Goal: Information Seeking & Learning: Learn about a topic

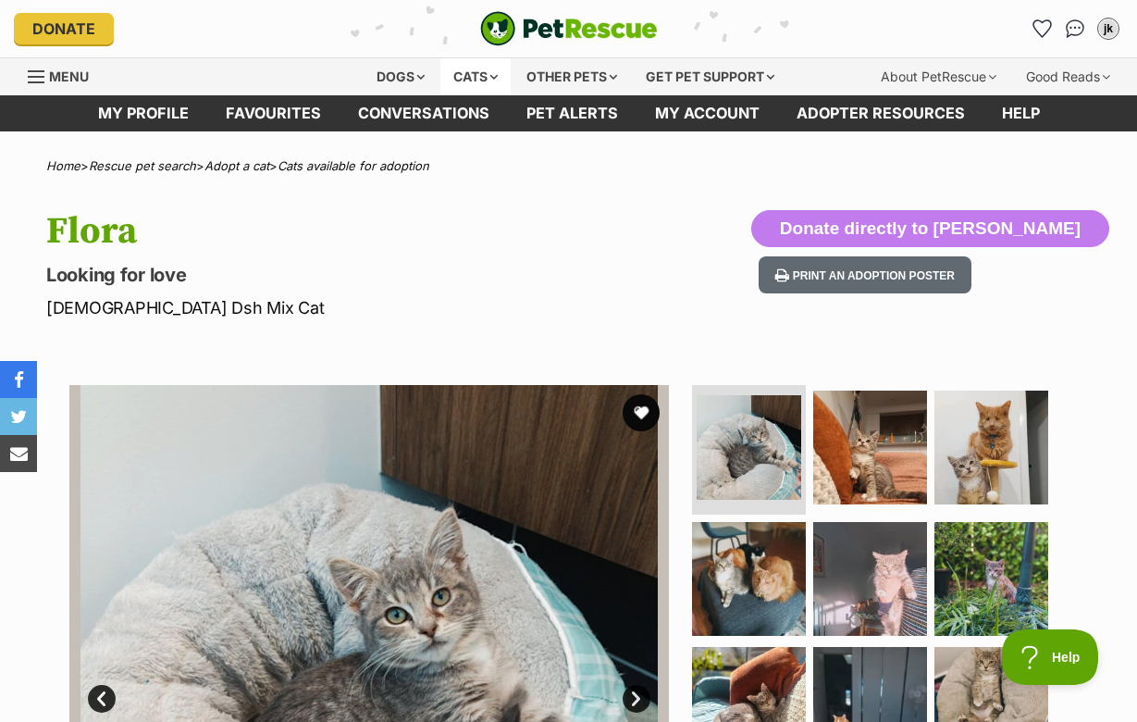
click at [472, 78] on div "Cats" at bounding box center [475, 76] width 70 height 37
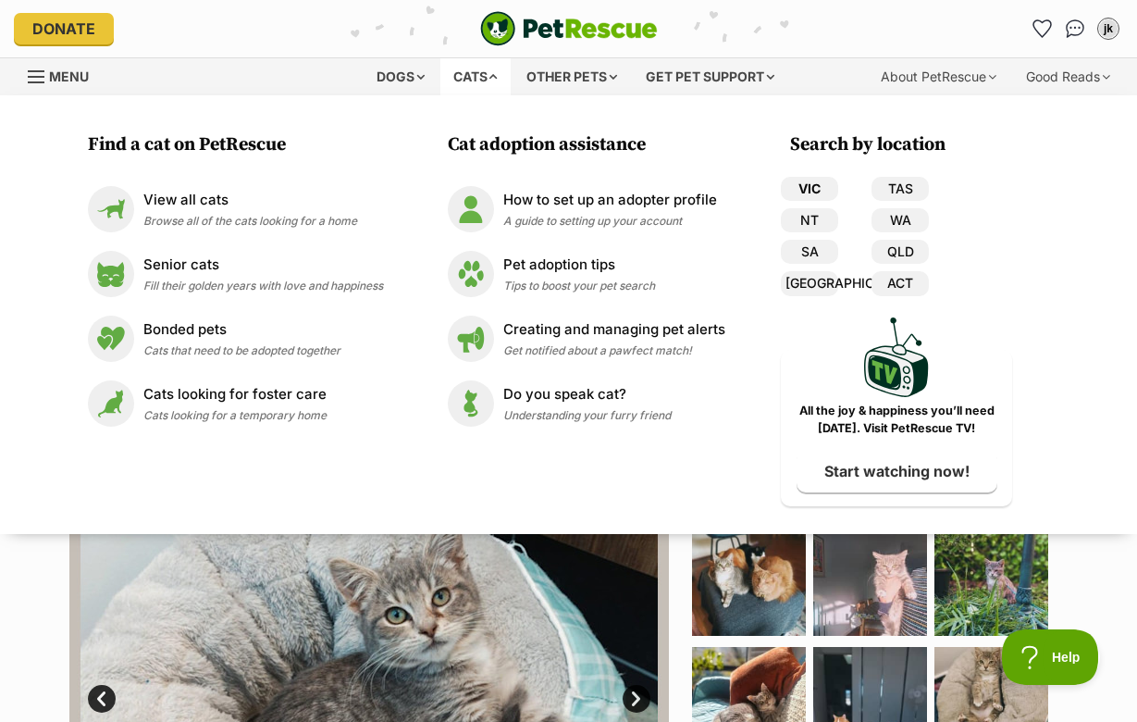
click at [790, 191] on link "VIC" at bounding box center [809, 189] width 57 height 24
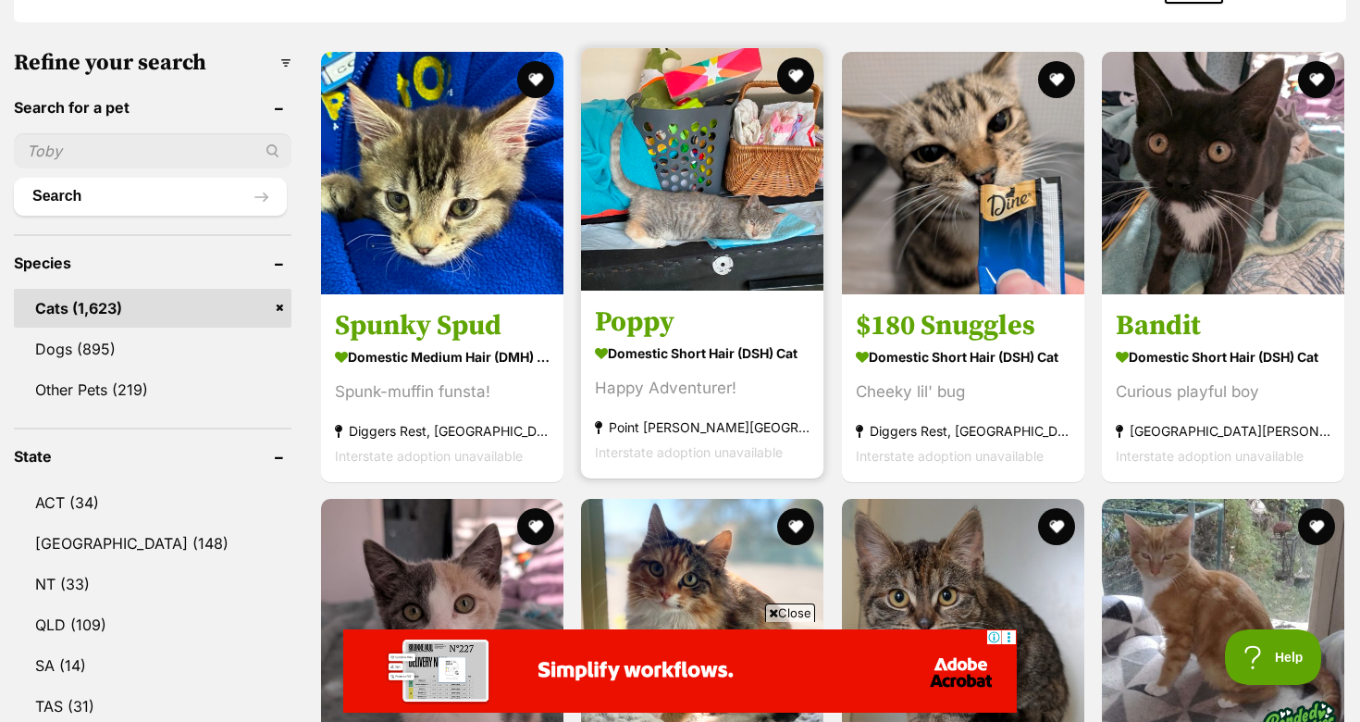
drag, startPoint x: 675, startPoint y: 182, endPoint x: 660, endPoint y: 325, distance: 143.3
click at [675, 182] on img at bounding box center [702, 169] width 242 height 242
click at [655, 328] on h3 "Poppy" at bounding box center [702, 320] width 215 height 35
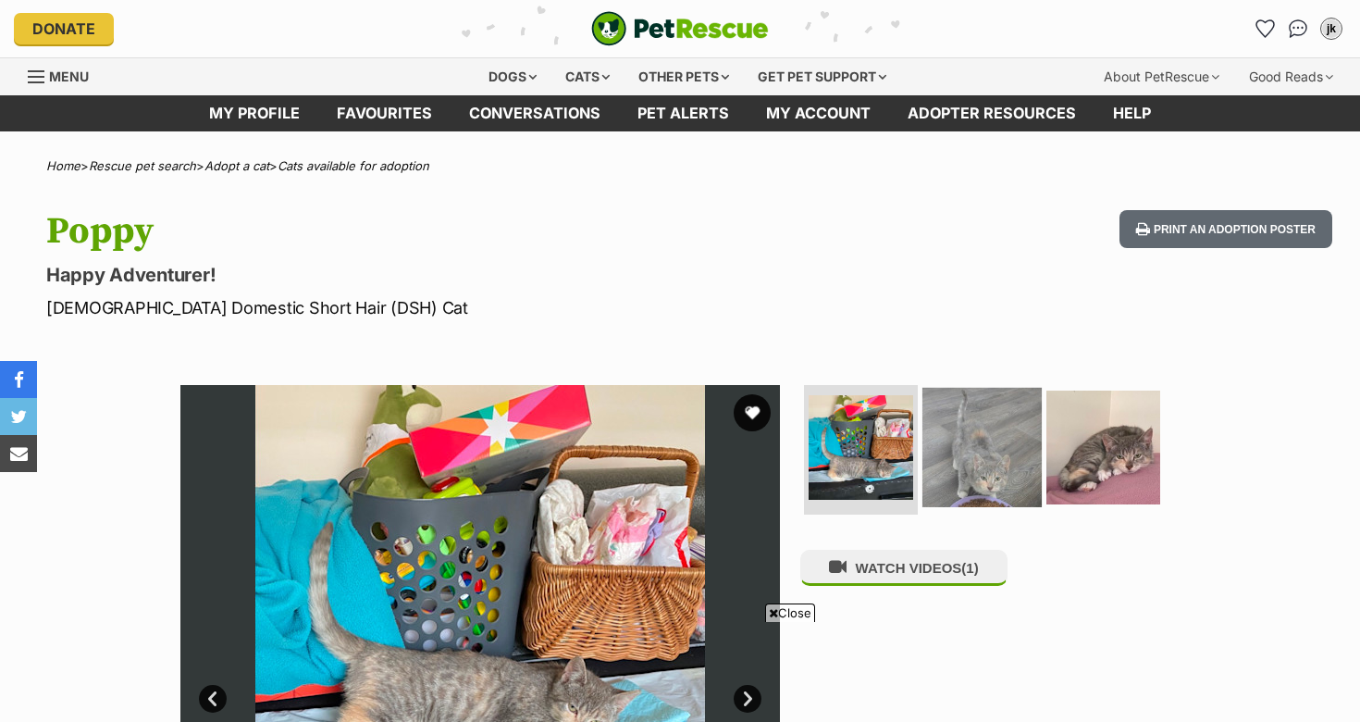
scroll to position [132, 0]
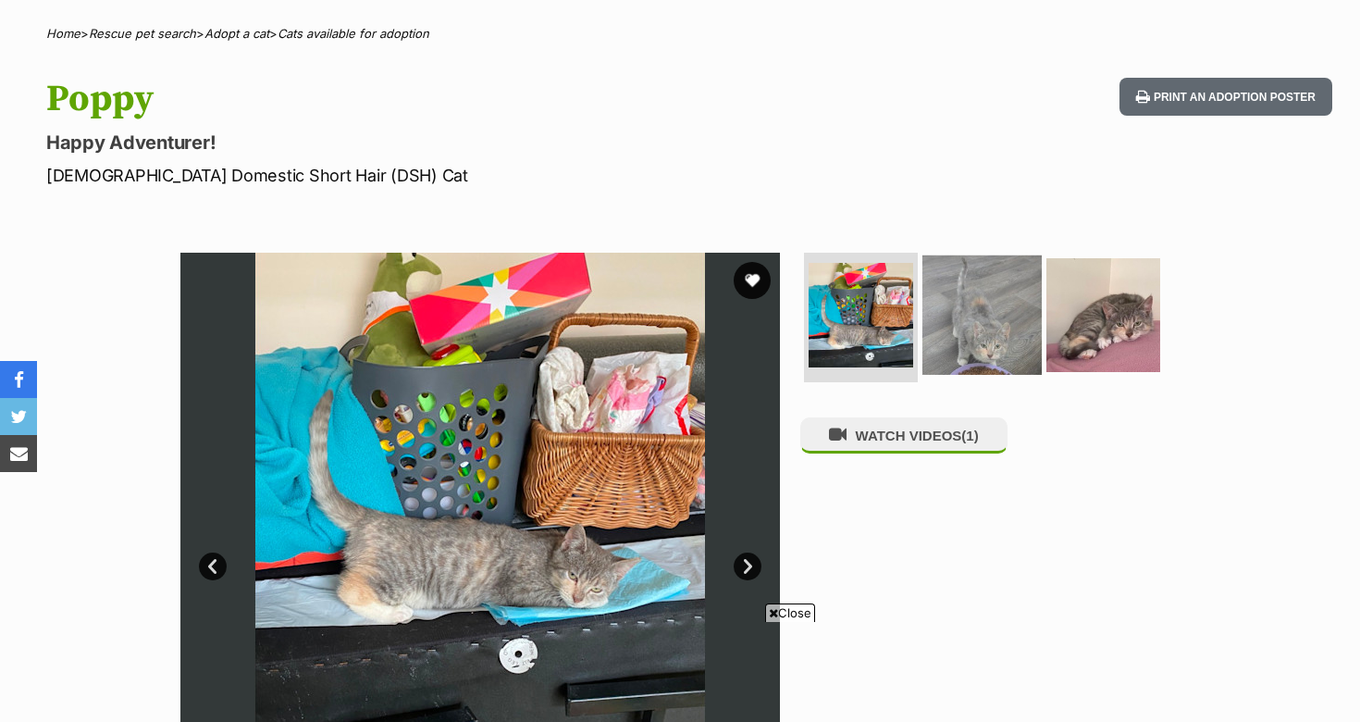
click at [957, 327] on img at bounding box center [981, 314] width 119 height 119
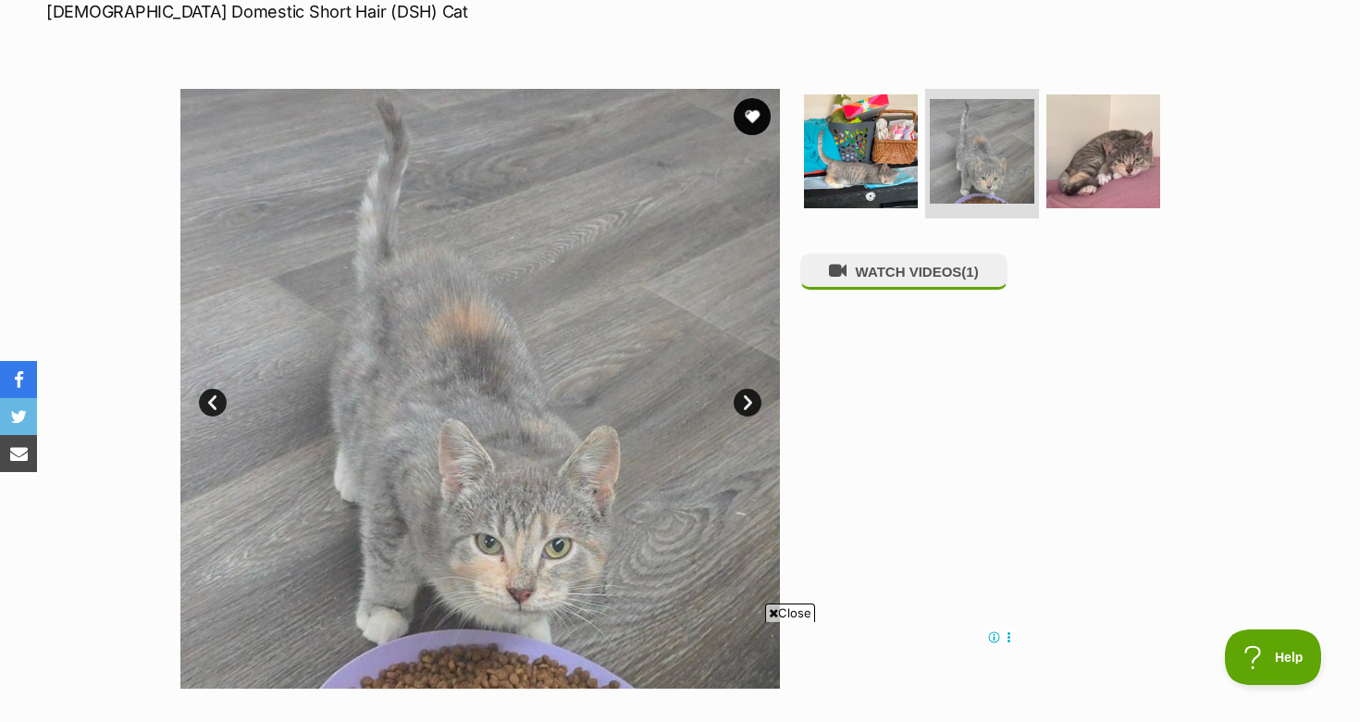
scroll to position [0, 0]
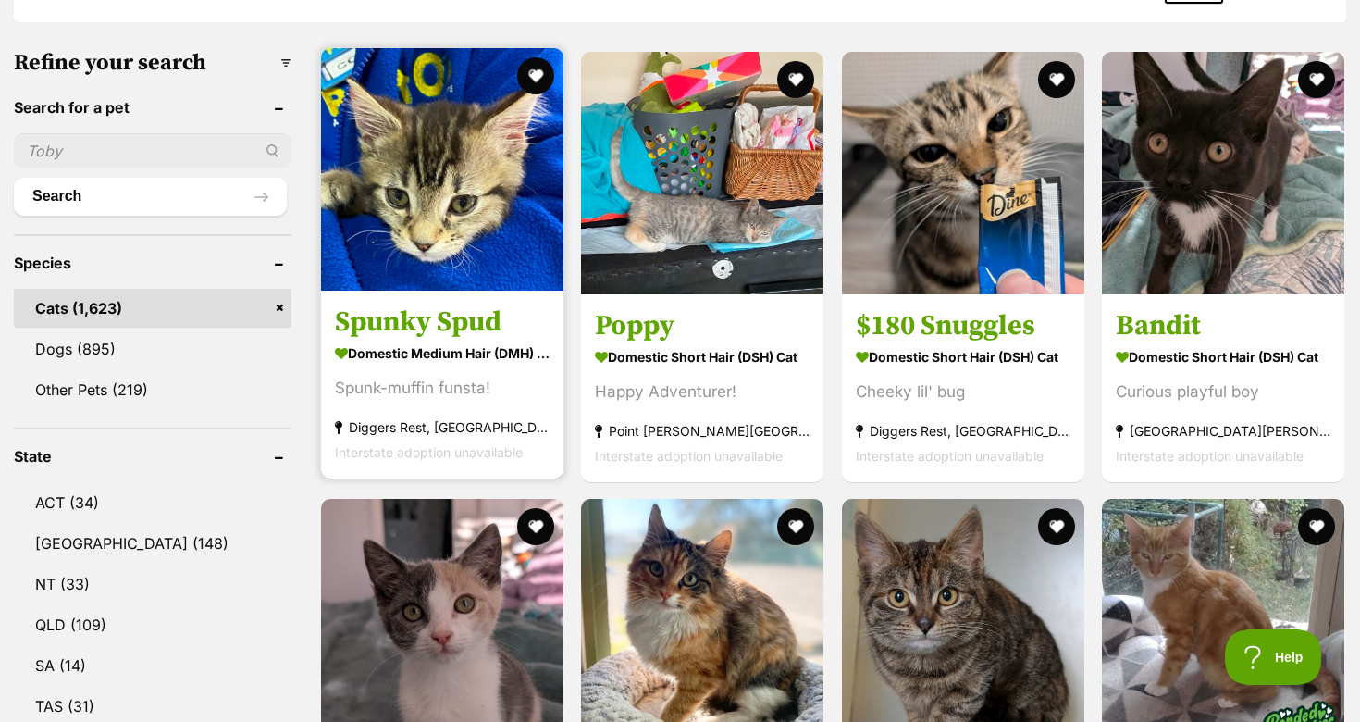
click at [437, 316] on h3 "Spunky Spud" at bounding box center [442, 320] width 215 height 35
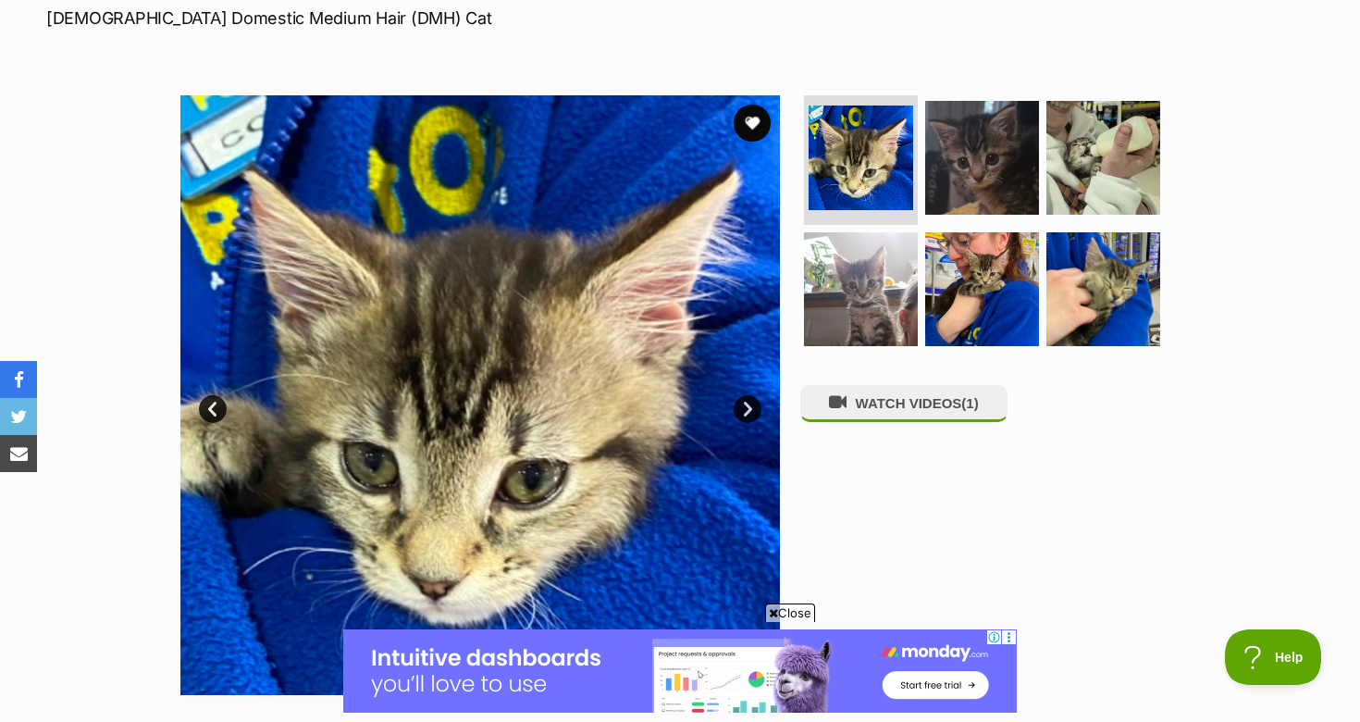
scroll to position [294, 0]
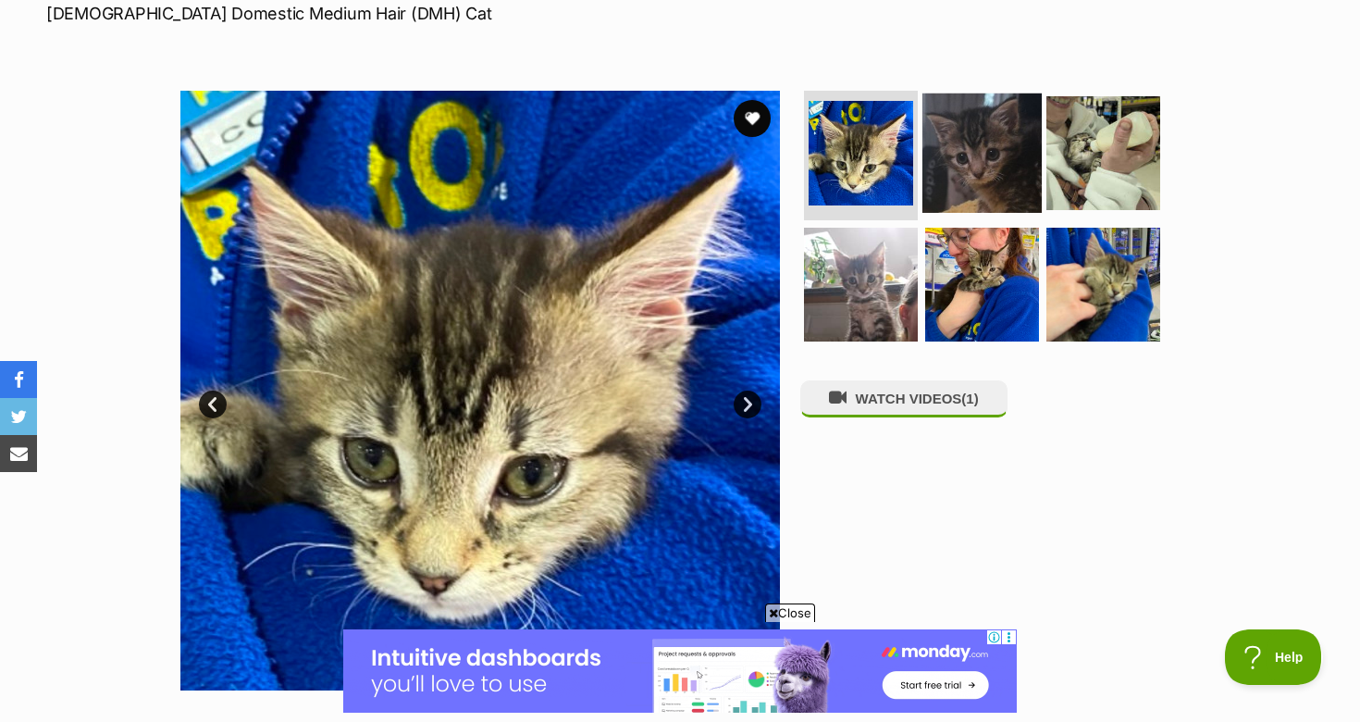
click at [979, 175] on img at bounding box center [981, 152] width 119 height 119
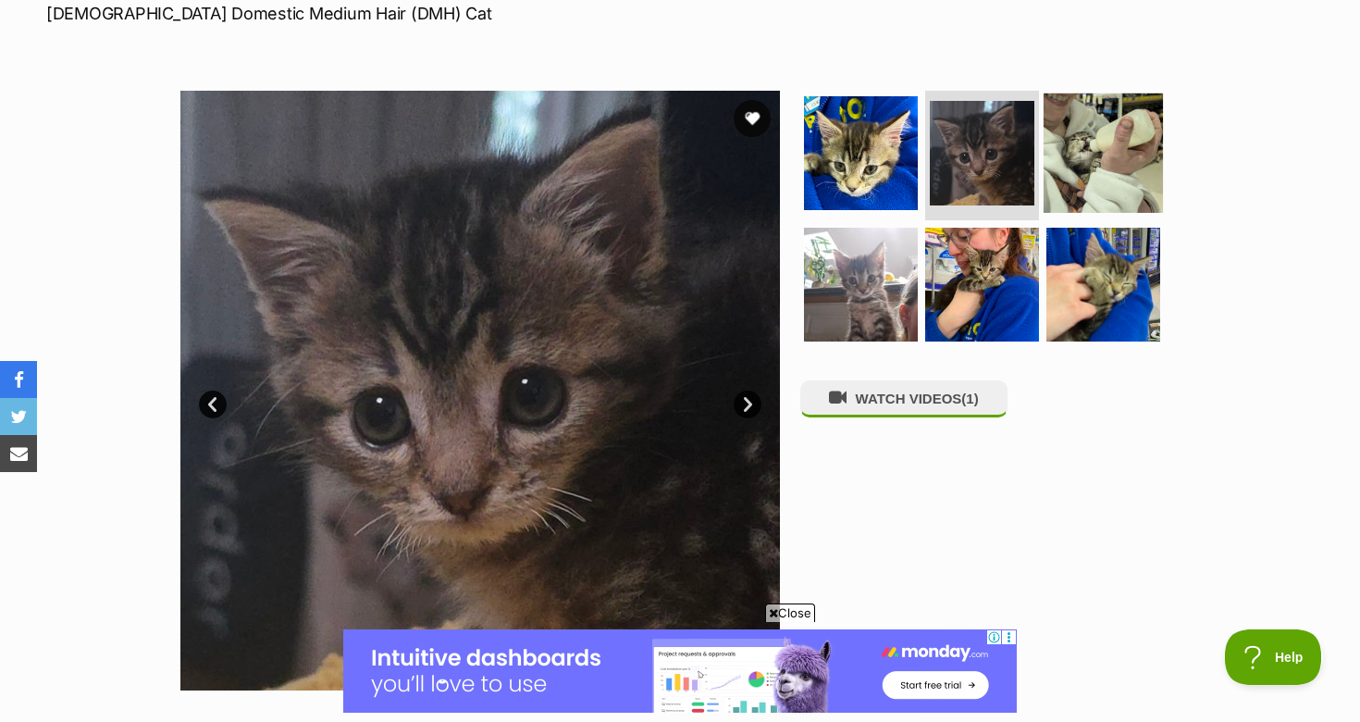
click at [1108, 159] on img at bounding box center [1103, 152] width 119 height 119
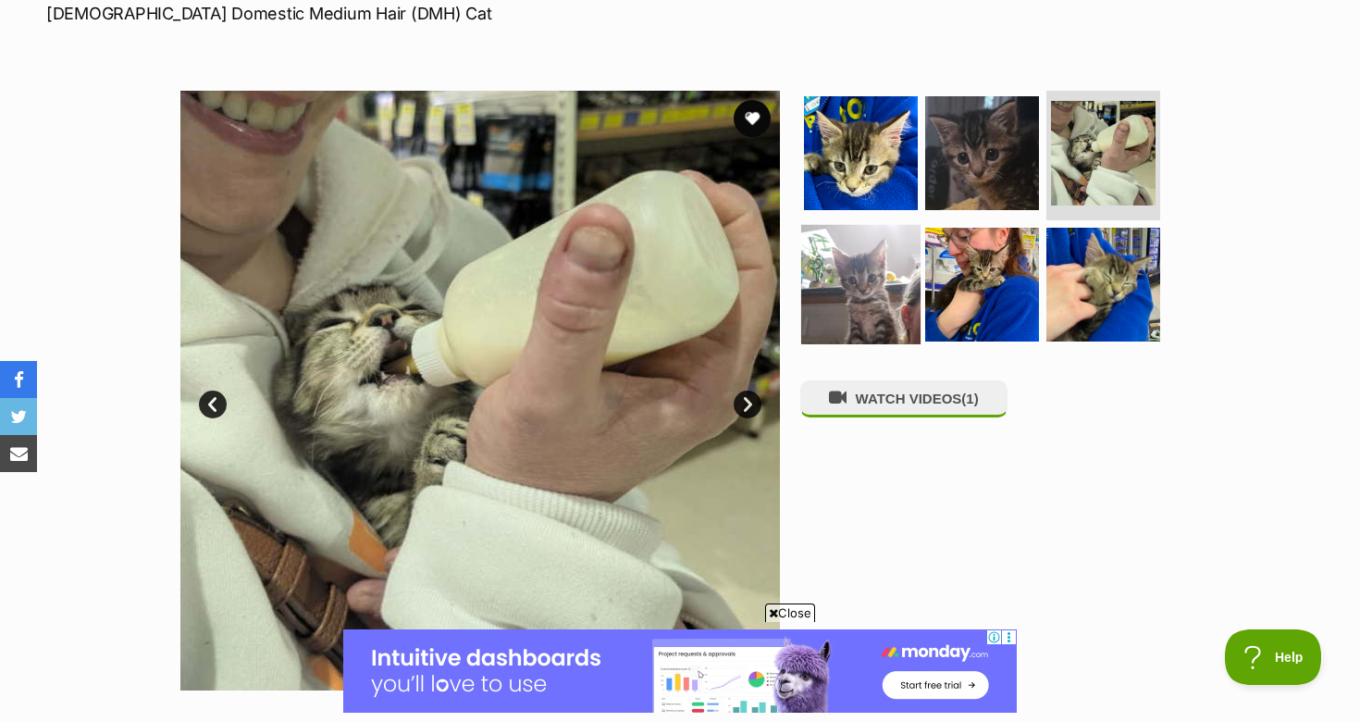
click at [882, 266] on img at bounding box center [860, 283] width 119 height 119
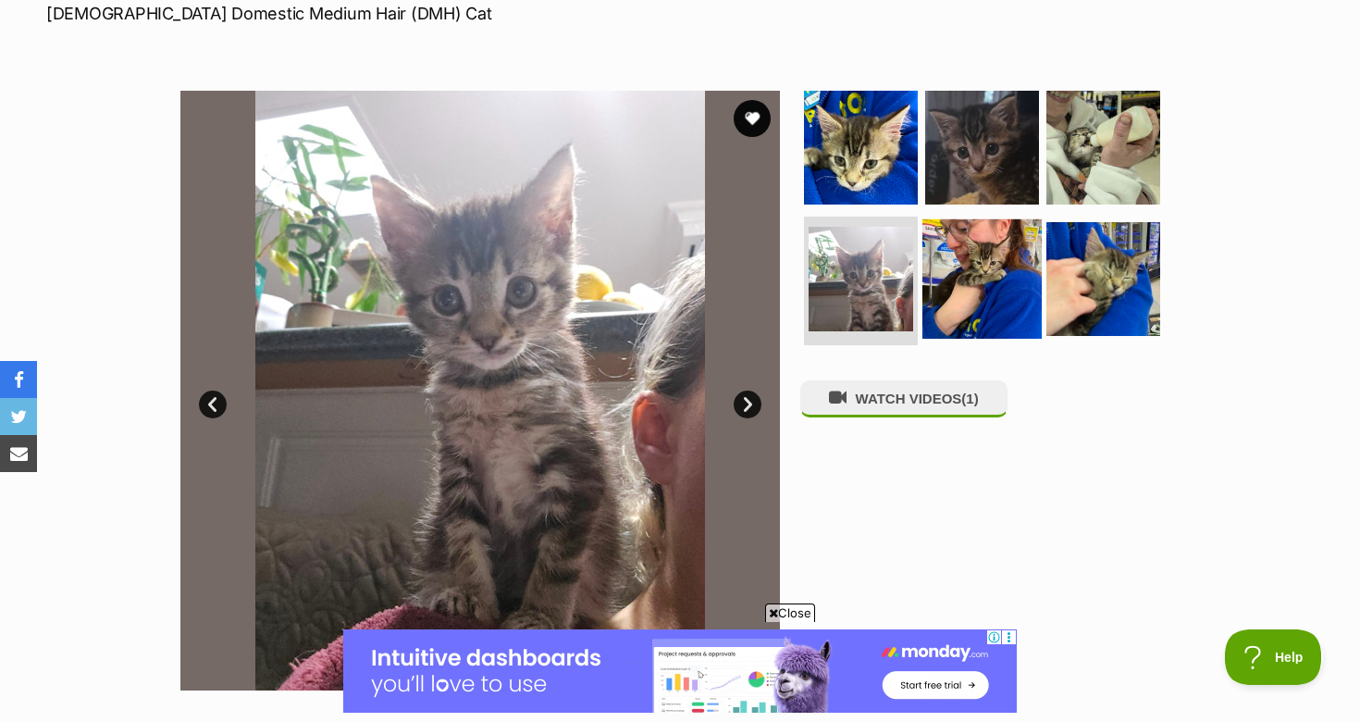
click at [965, 268] on img at bounding box center [981, 277] width 119 height 119
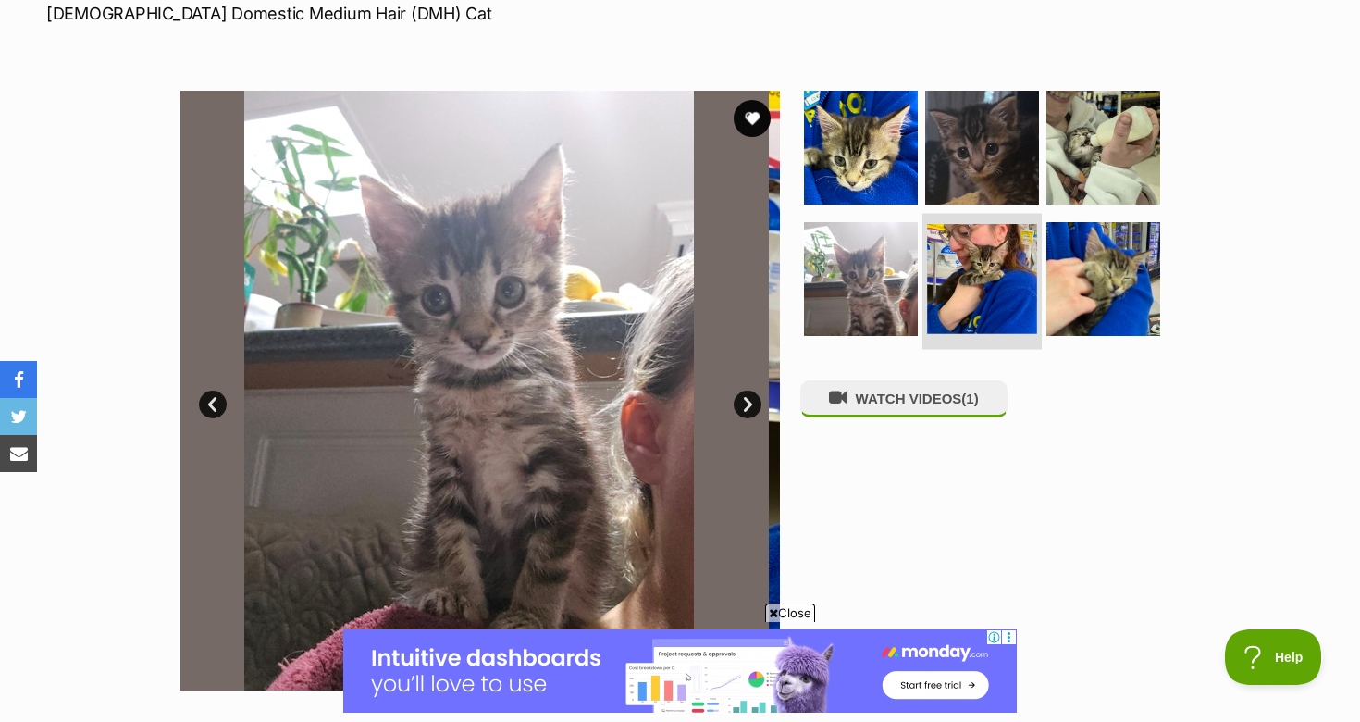
scroll to position [0, 0]
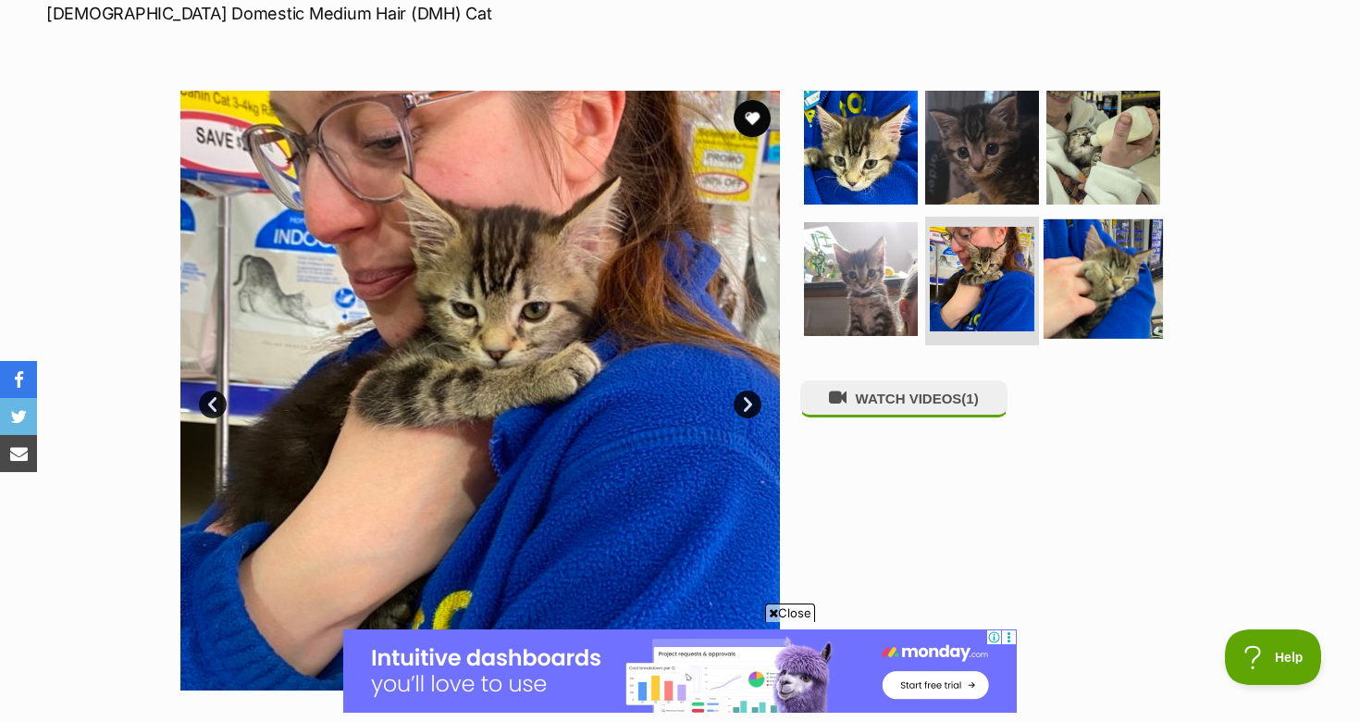
click at [1066, 280] on img at bounding box center [1103, 277] width 119 height 119
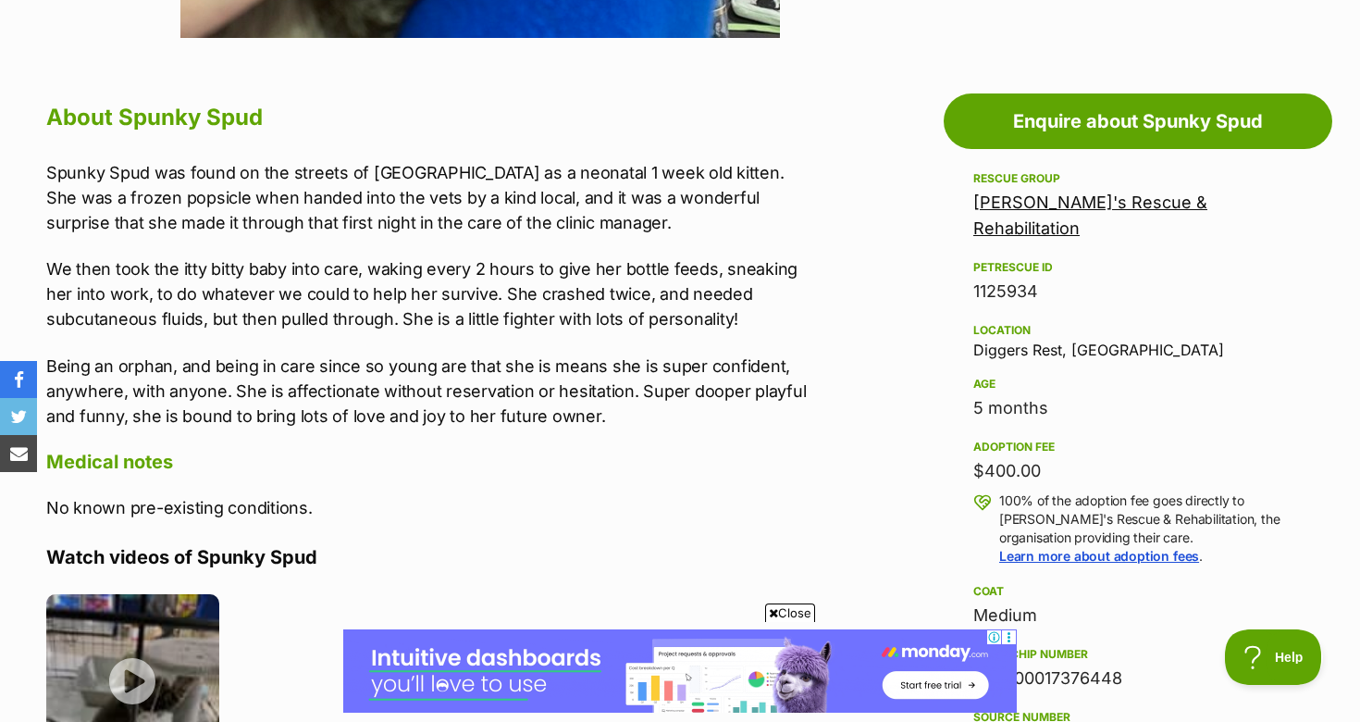
click at [783, 619] on span "Close" at bounding box center [790, 612] width 50 height 19
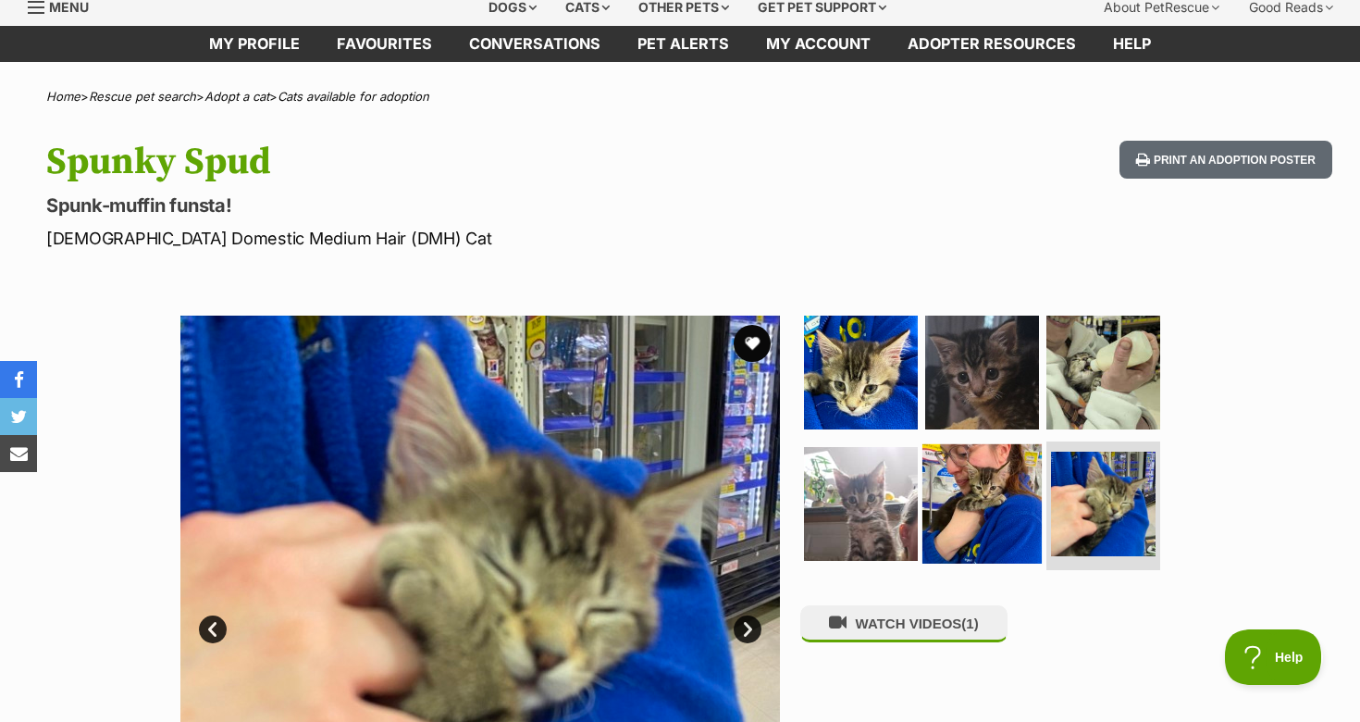
scroll to position [158, 0]
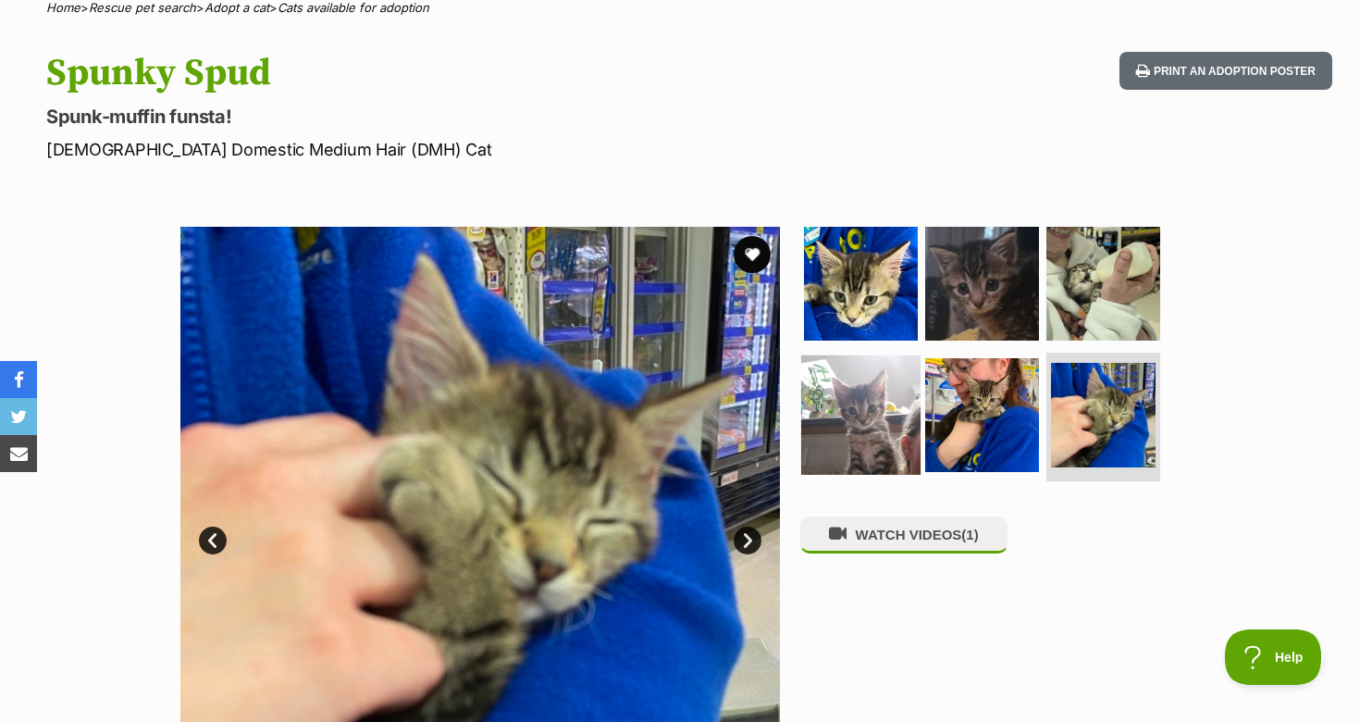
click at [873, 411] on img at bounding box center [860, 413] width 119 height 119
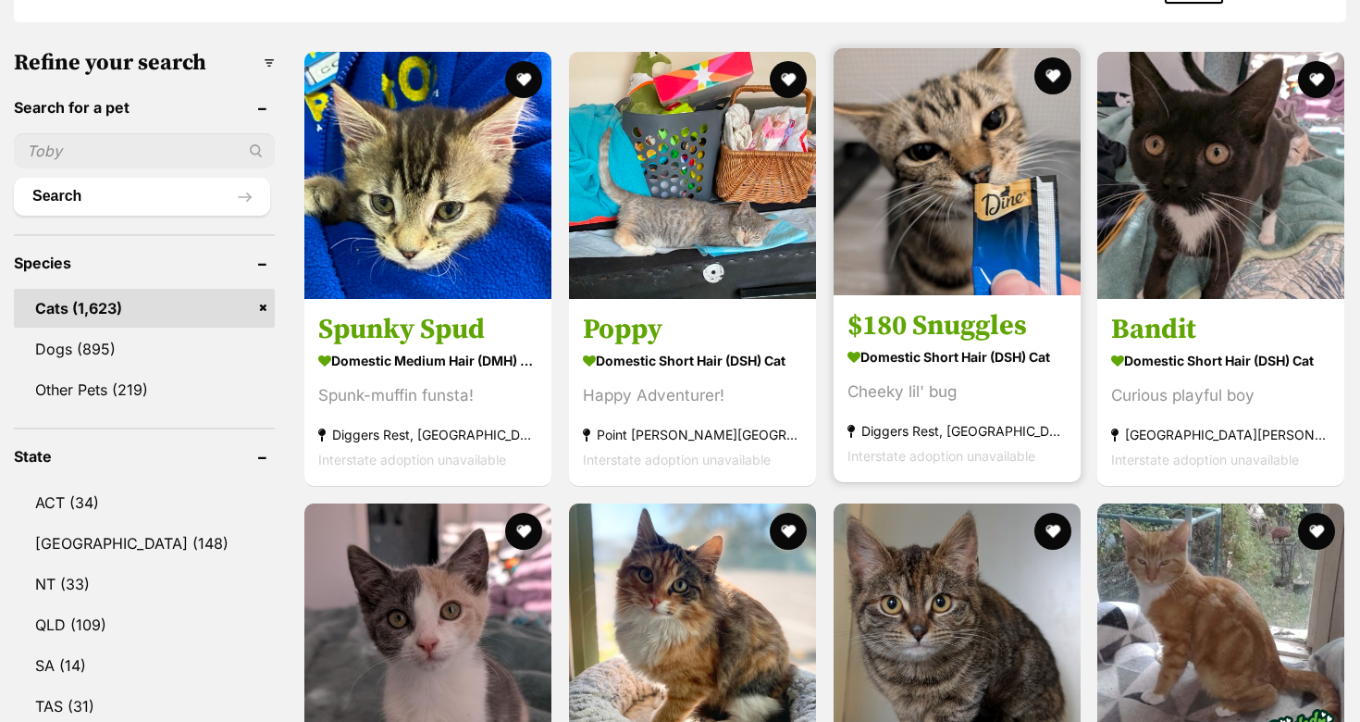
scroll to position [553, 0]
click at [910, 340] on h3 "$180 Snuggles" at bounding box center [956, 325] width 219 height 35
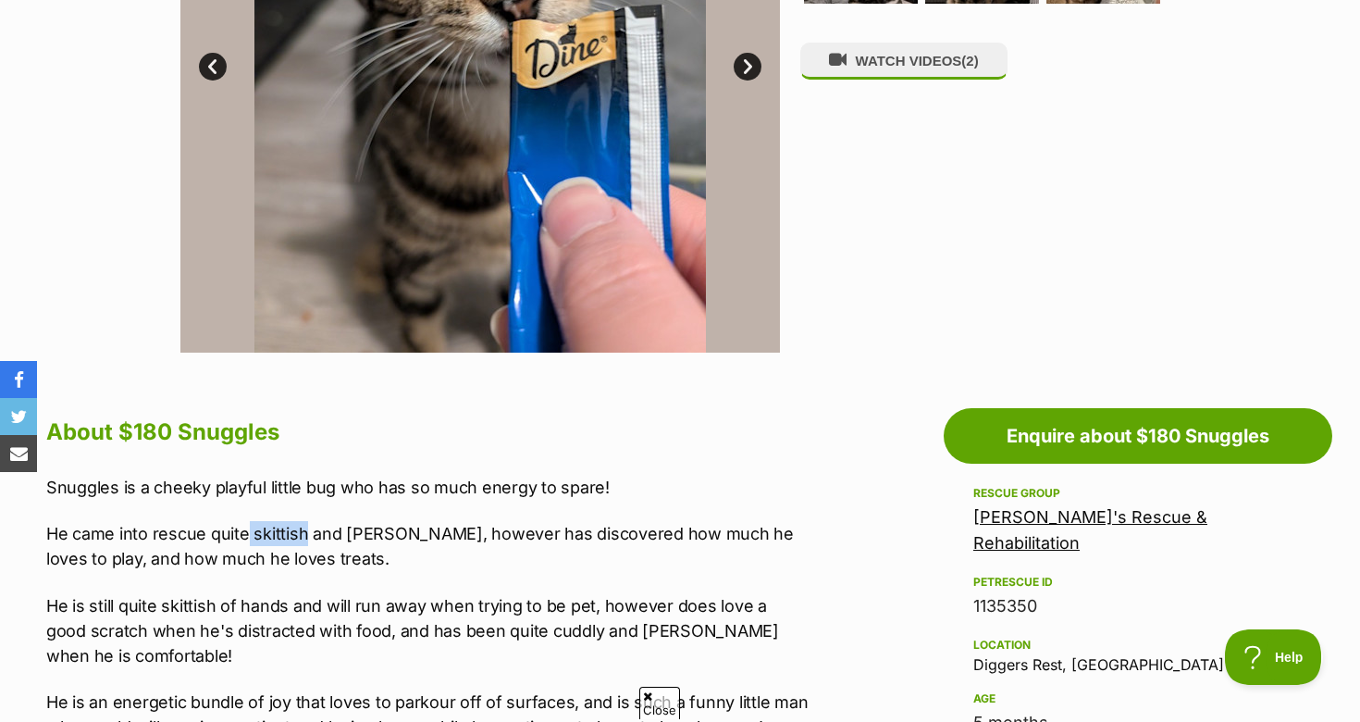
drag, startPoint x: 300, startPoint y: 530, endPoint x: 248, endPoint y: 528, distance: 51.8
click at [248, 528] on p "He came into rescue quite skittish and [PERSON_NAME], however has discovered ho…" at bounding box center [428, 546] width 764 height 50
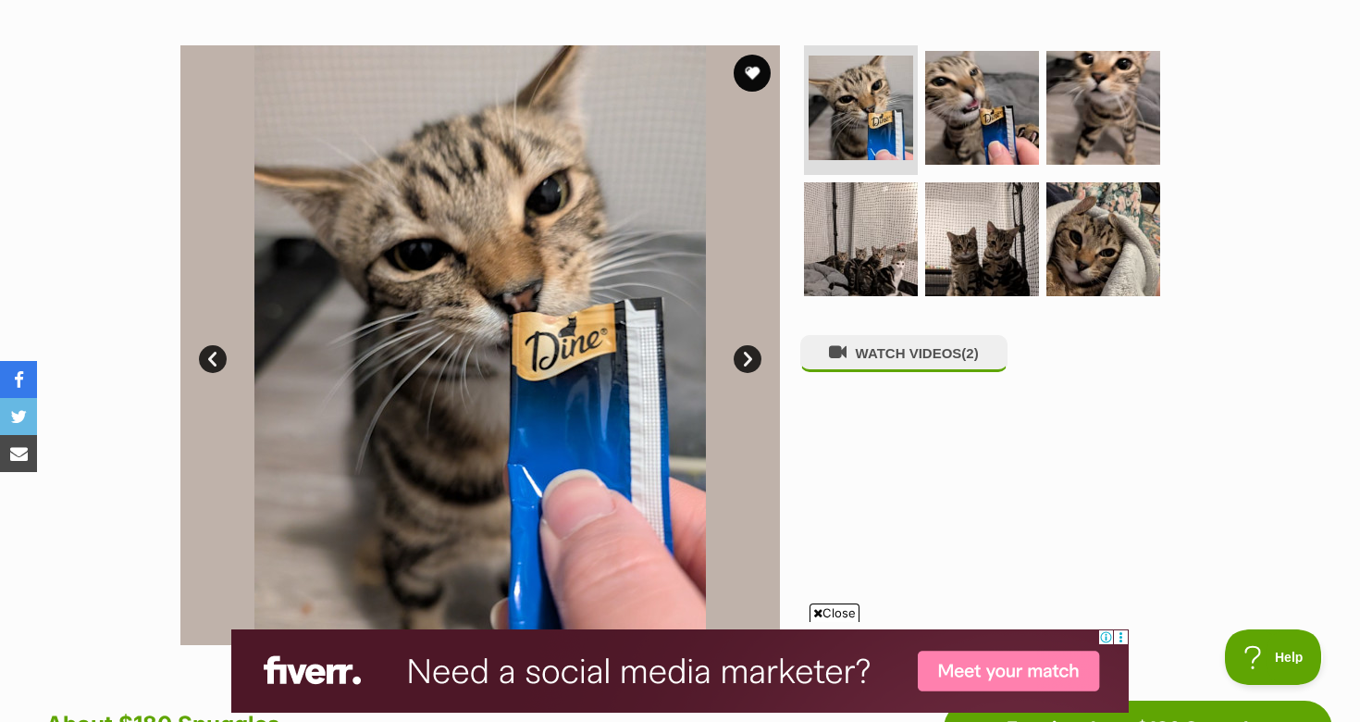
scroll to position [341, 0]
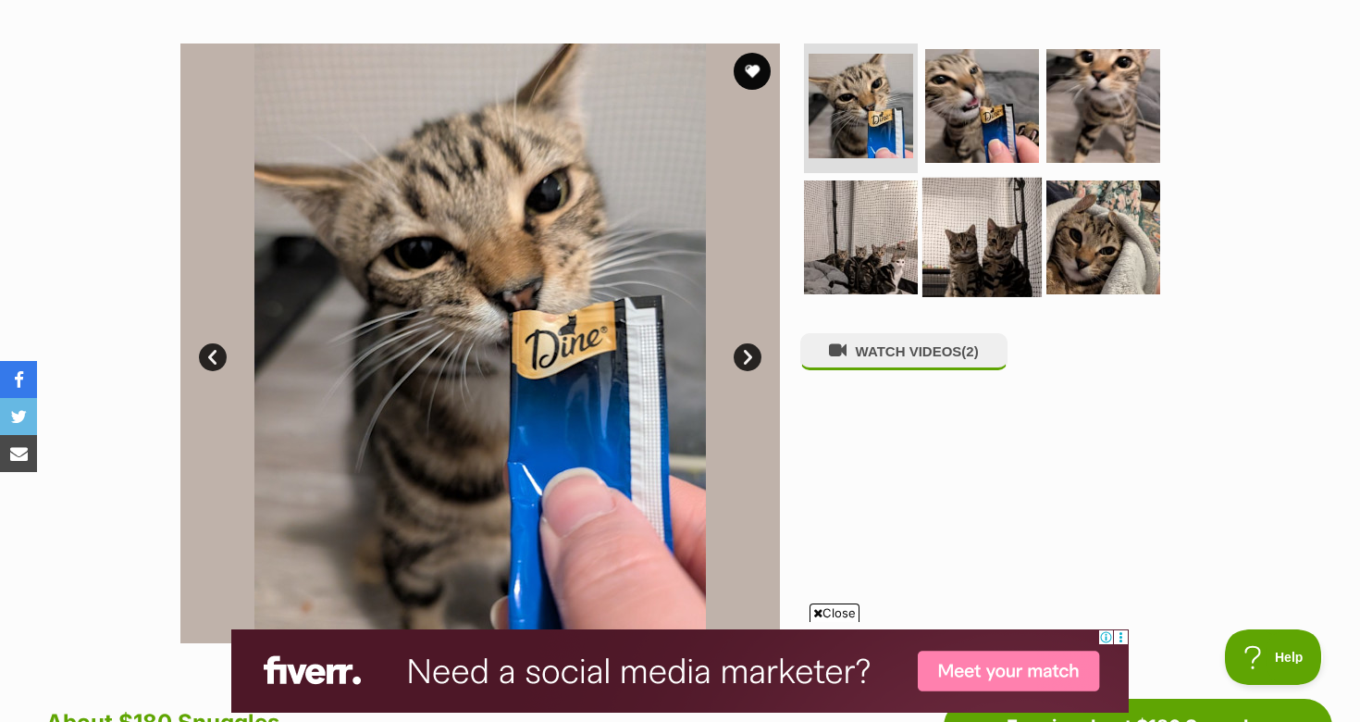
click at [938, 270] on img at bounding box center [981, 236] width 119 height 119
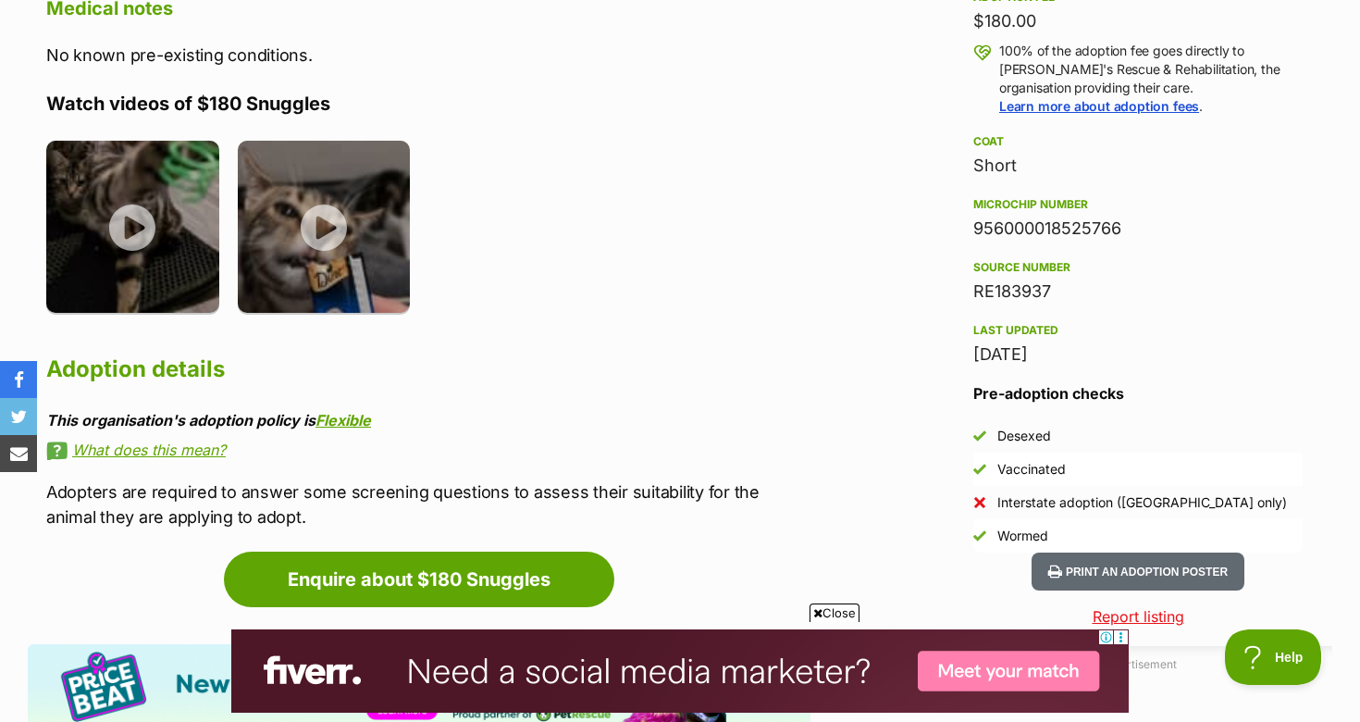
scroll to position [1402, 0]
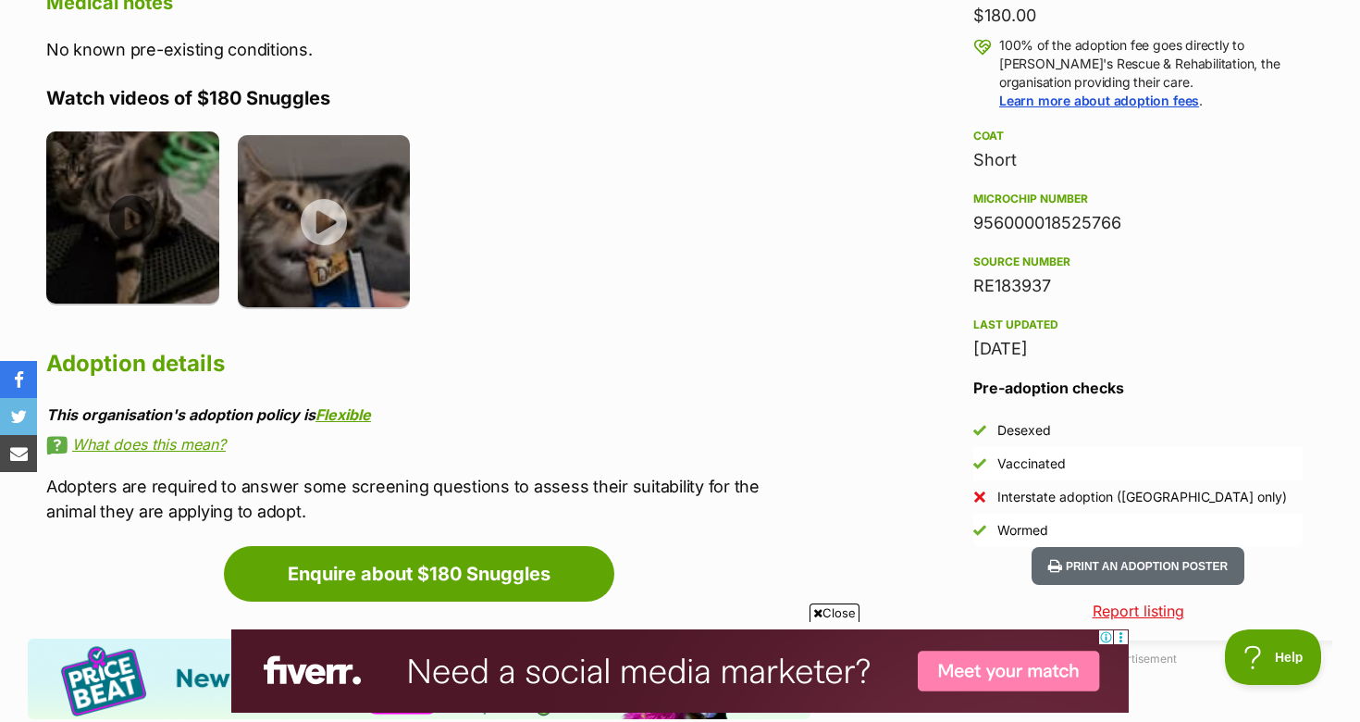
click at [150, 192] on img at bounding box center [132, 217] width 173 height 173
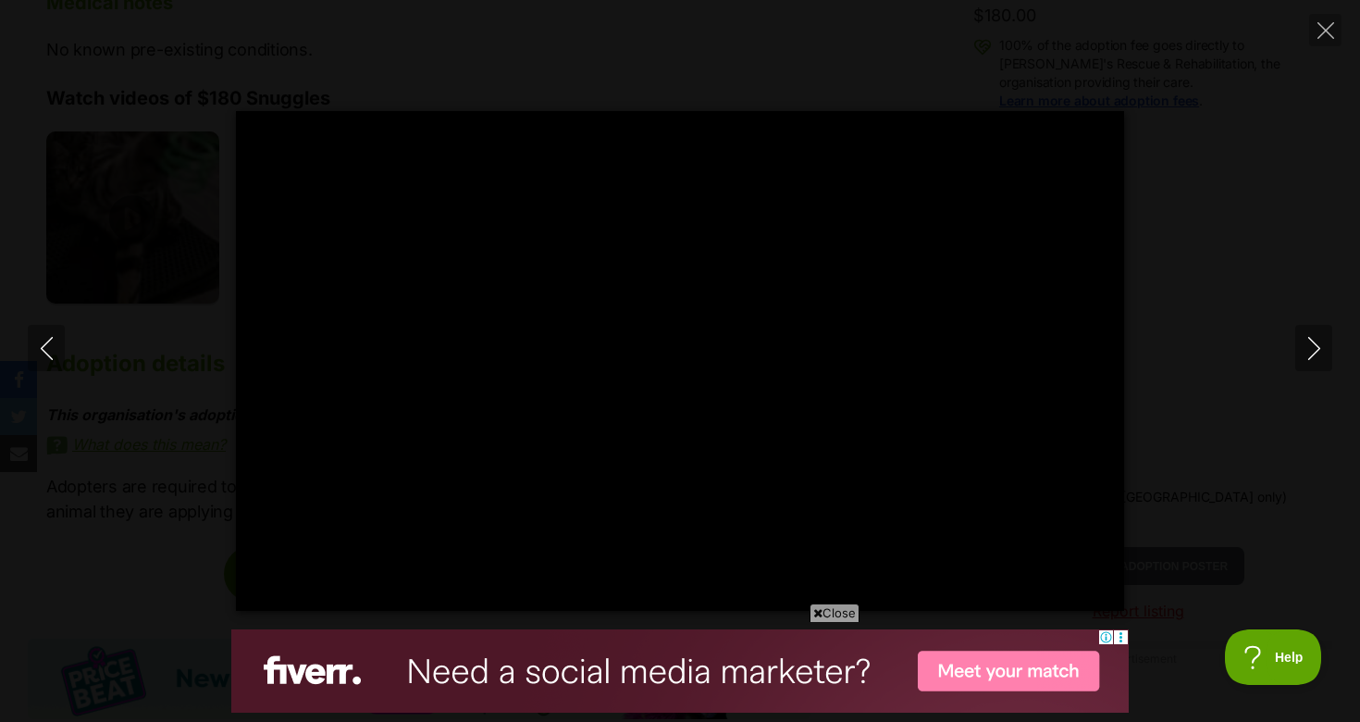
scroll to position [0, 0]
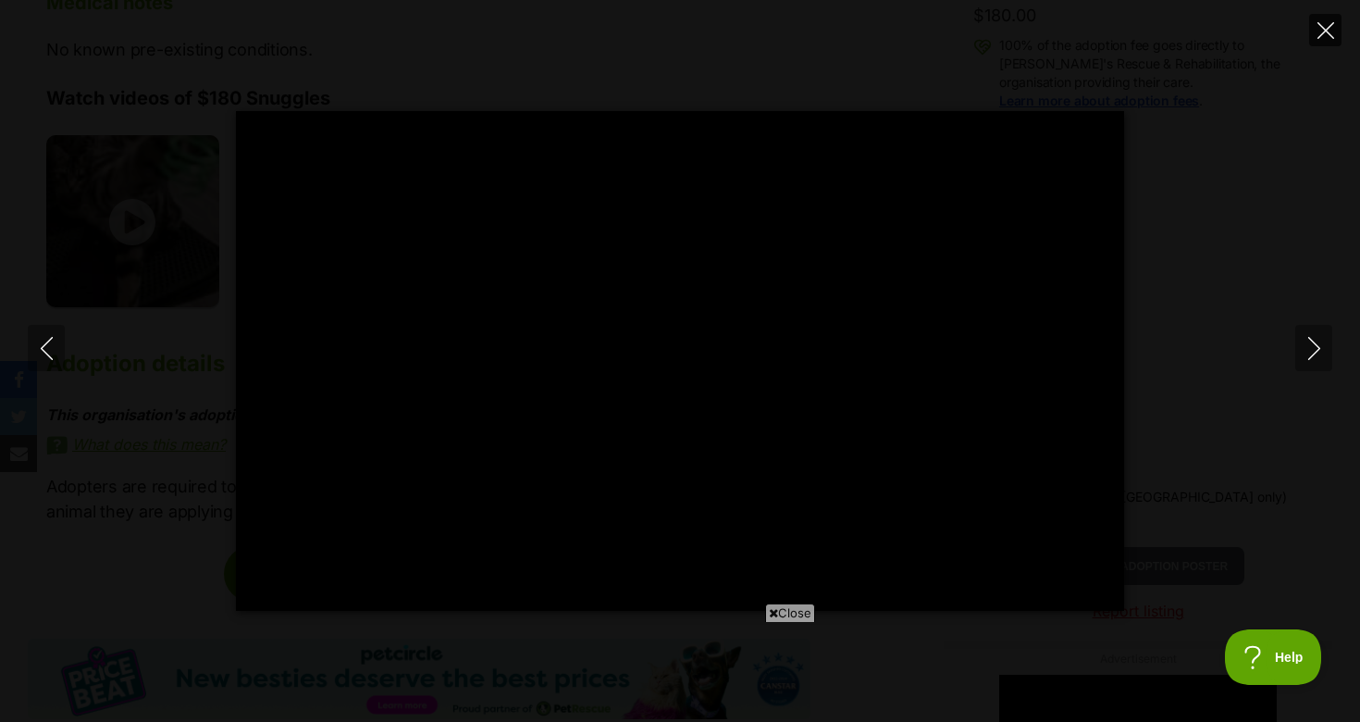
click at [1331, 24] on icon "Close" at bounding box center [1325, 30] width 17 height 17
type input "56.79"
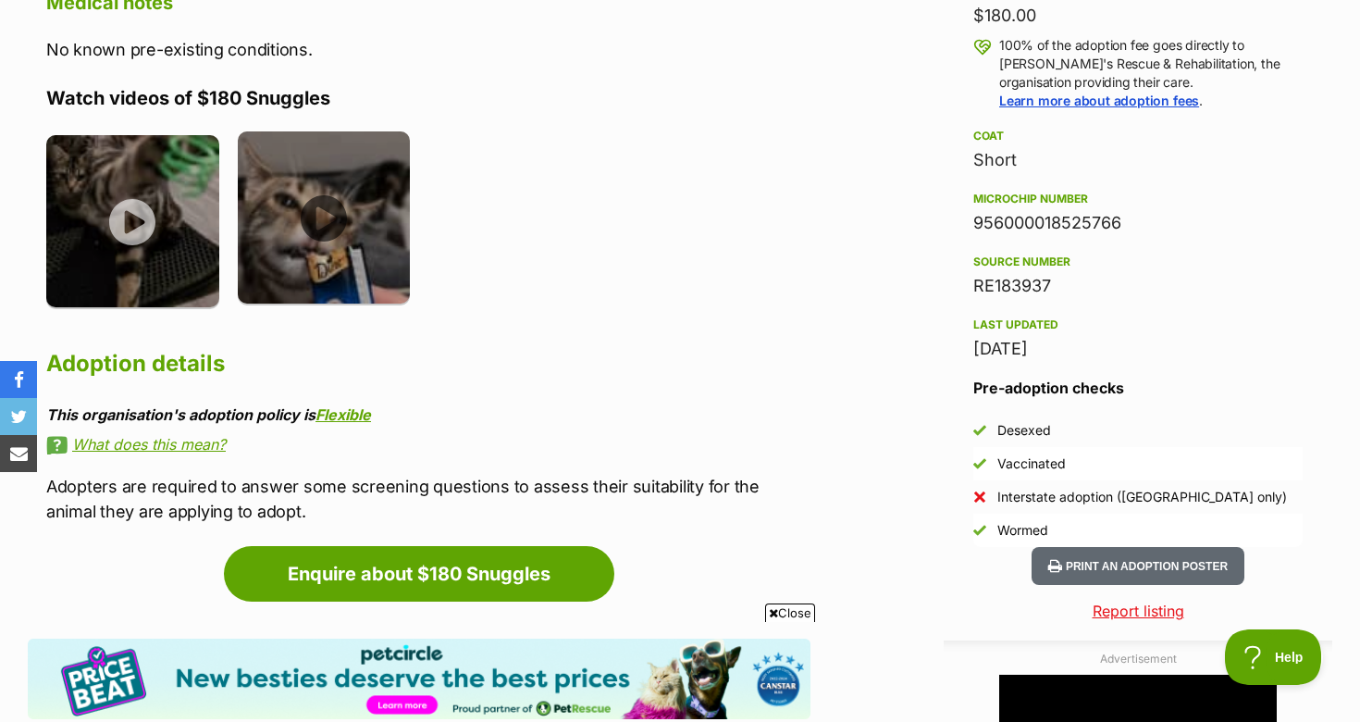
click at [327, 226] on img at bounding box center [324, 217] width 173 height 173
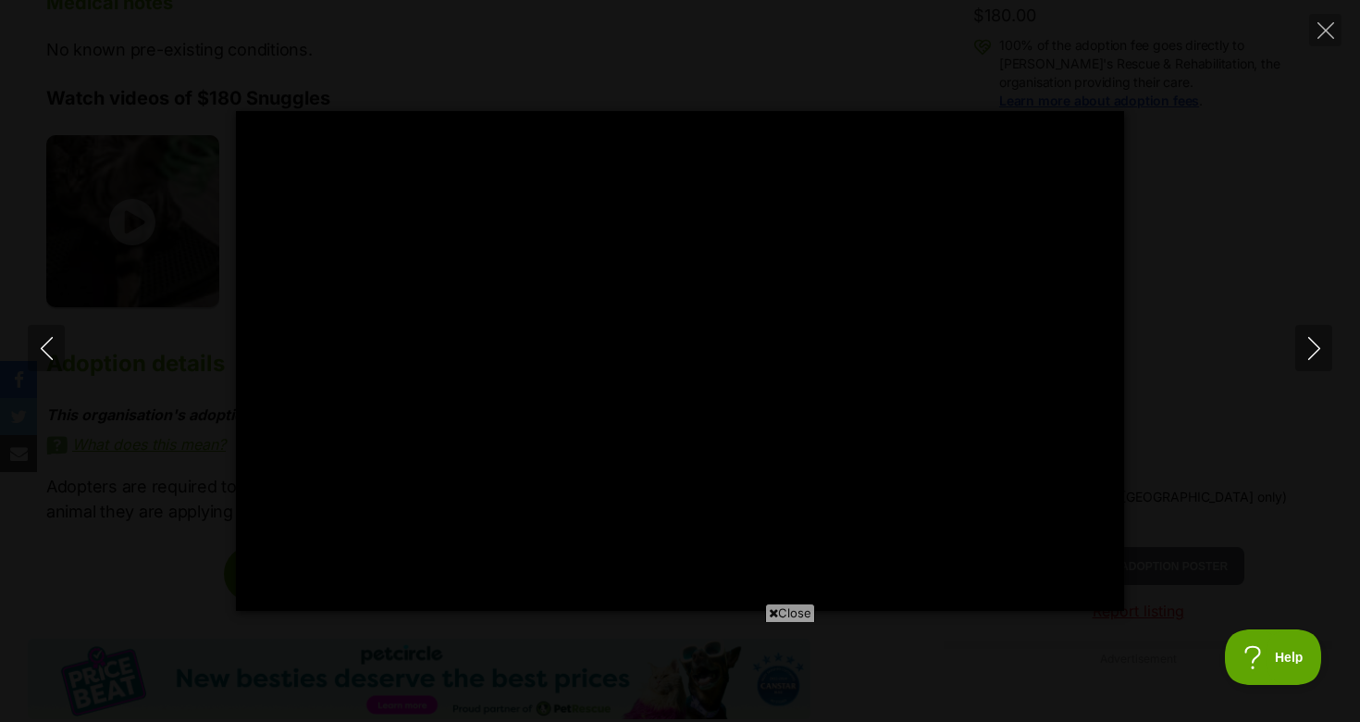
type input "100"
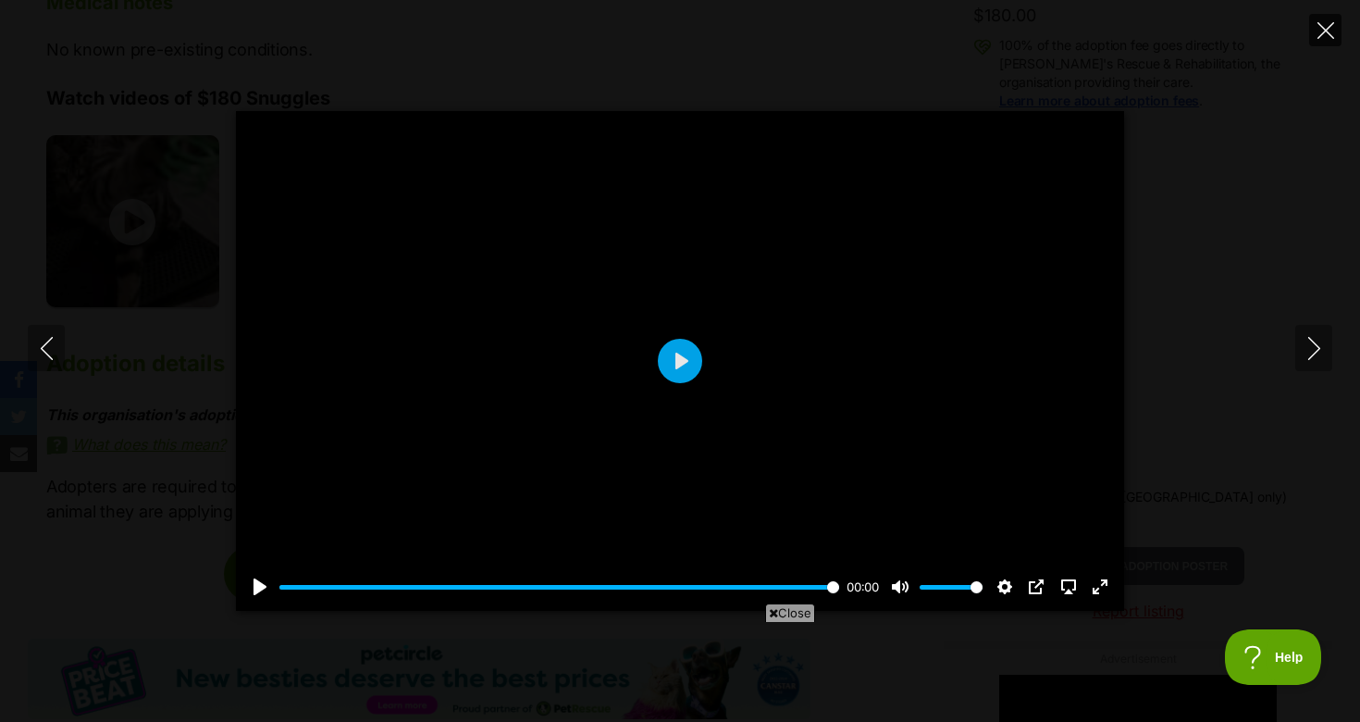
click at [1328, 25] on icon "Close" at bounding box center [1325, 30] width 17 height 17
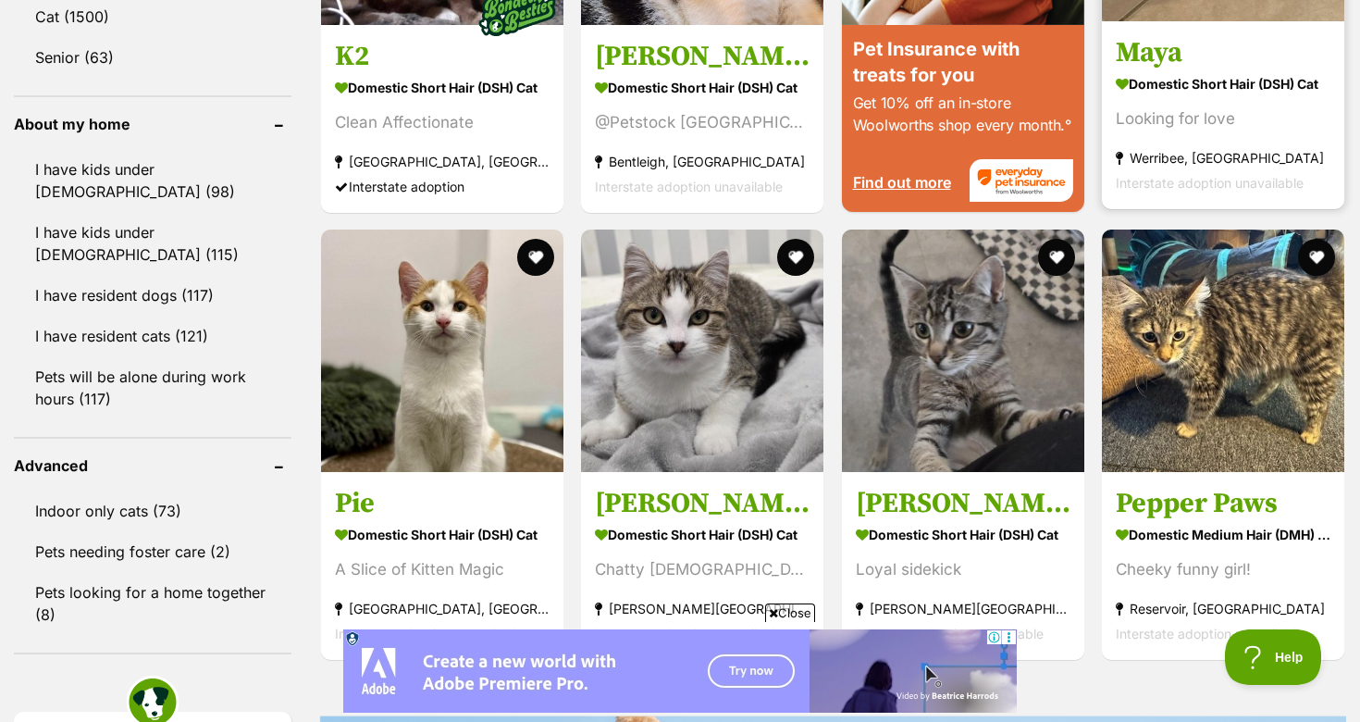
scroll to position [2154, 0]
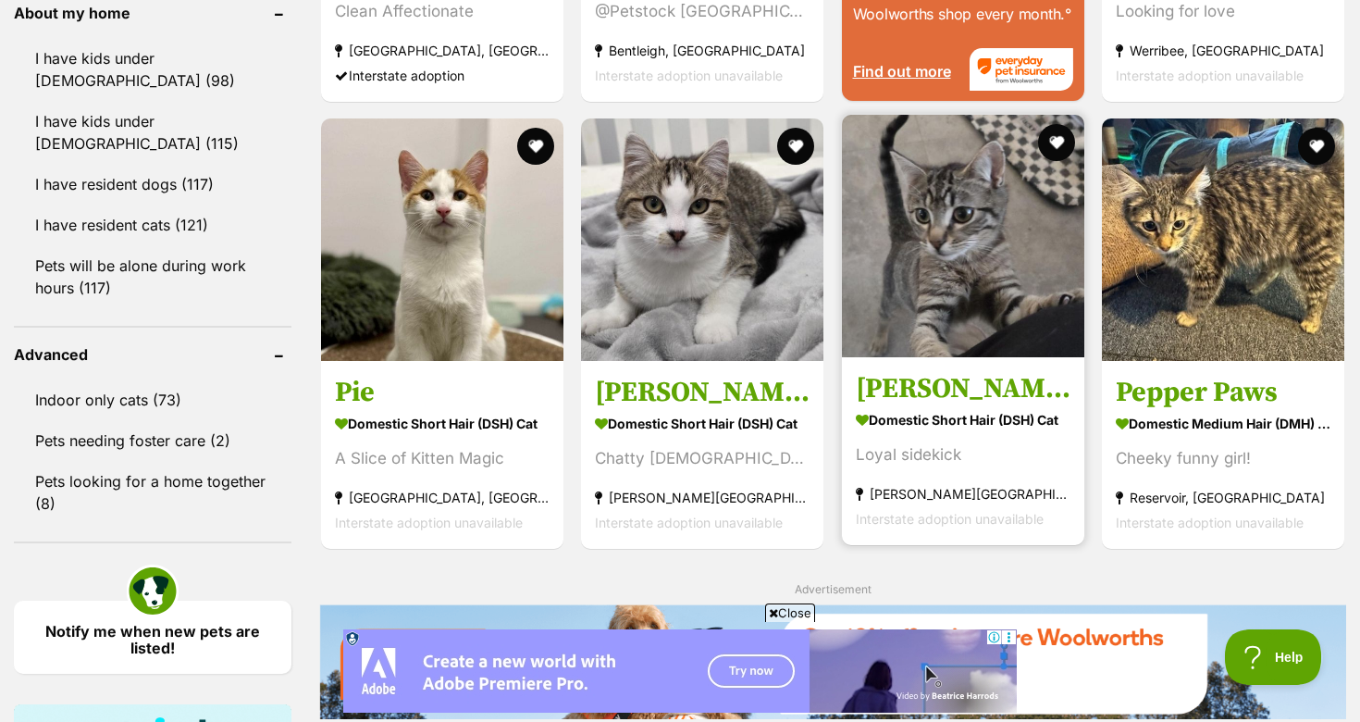
click at [925, 379] on h3 "[PERSON_NAME]" at bounding box center [963, 388] width 215 height 35
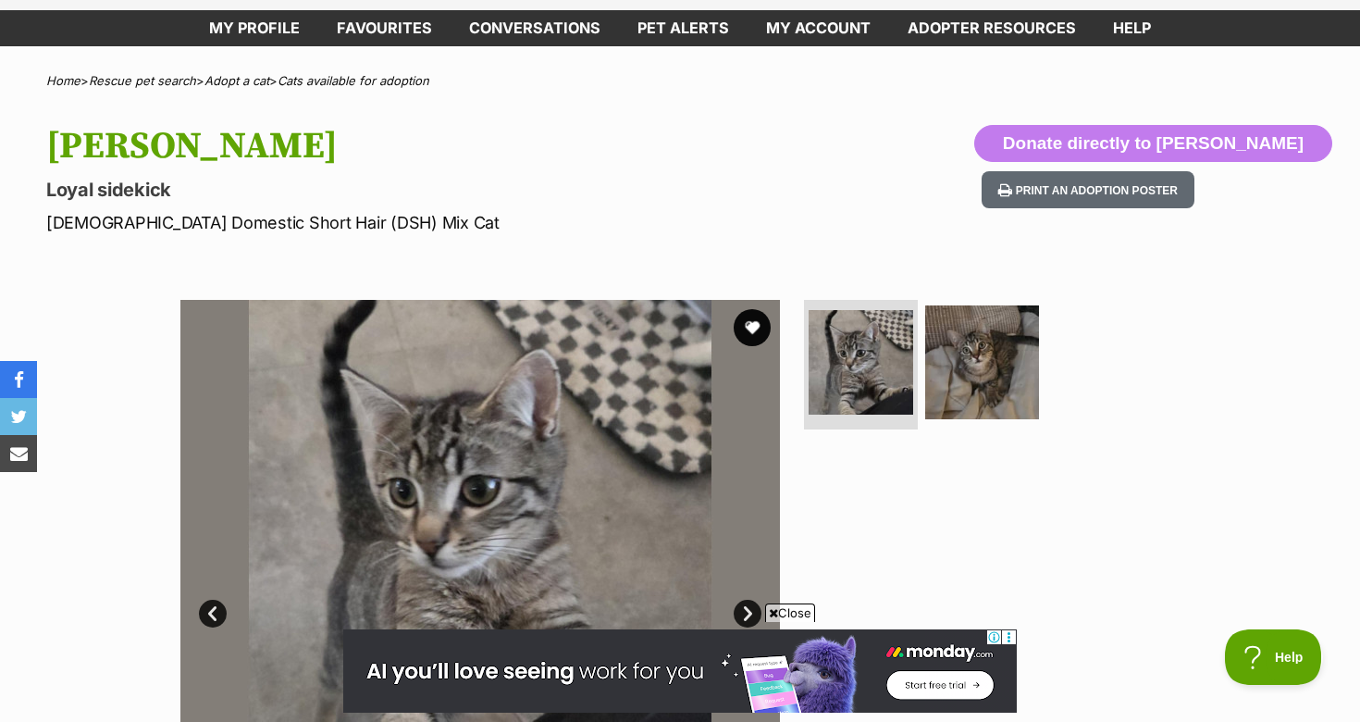
scroll to position [73, 0]
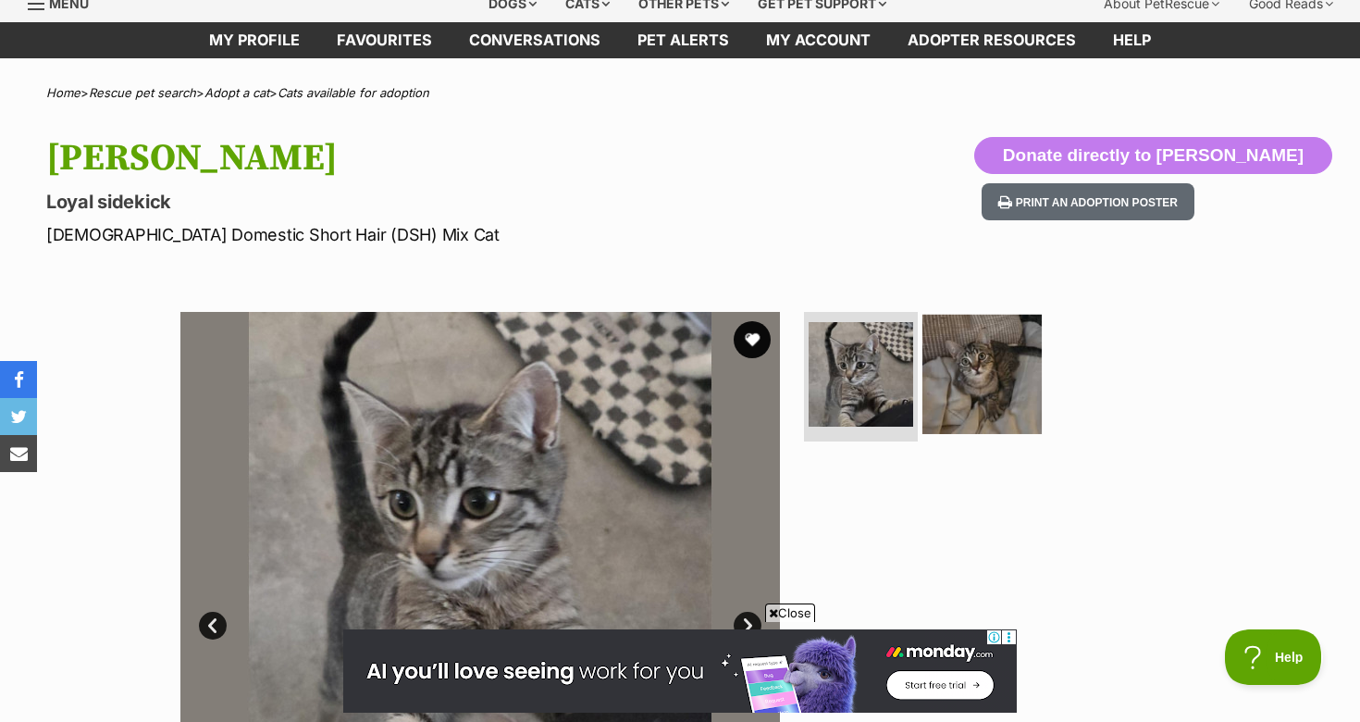
click at [955, 375] on img at bounding box center [981, 374] width 119 height 119
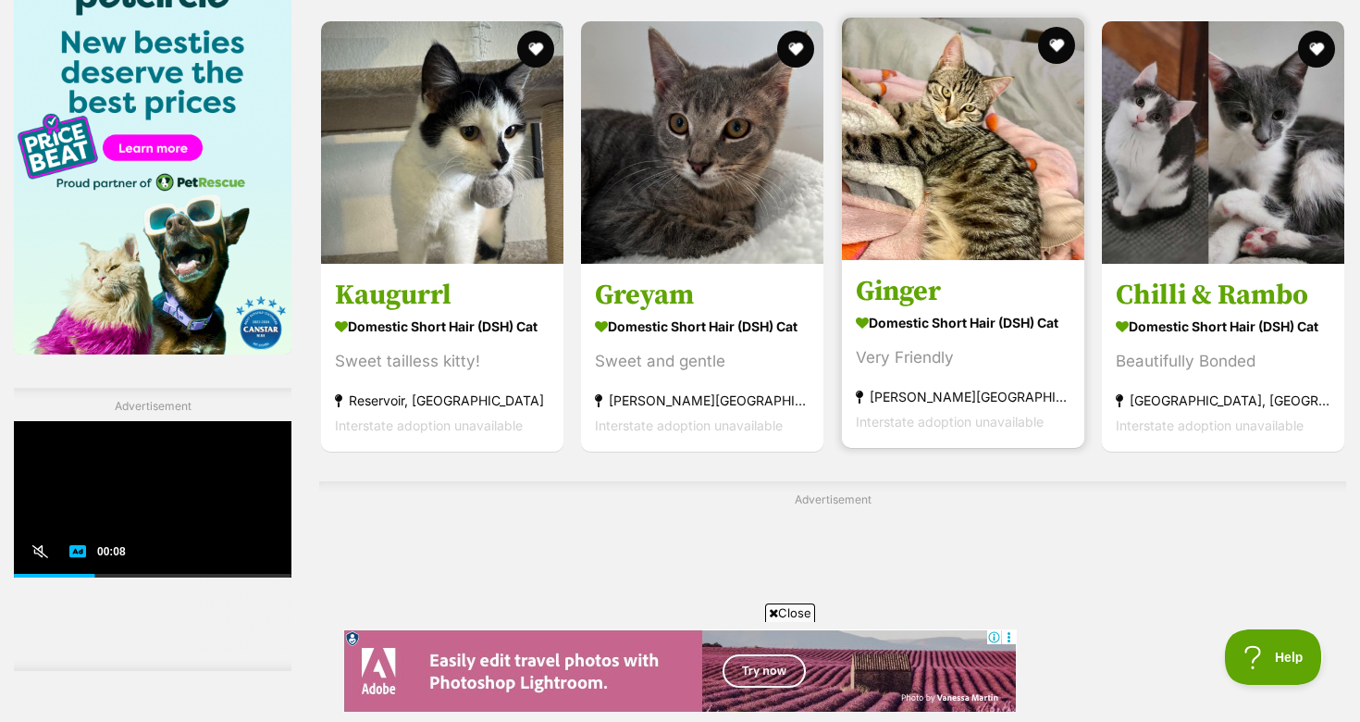
scroll to position [2949, 0]
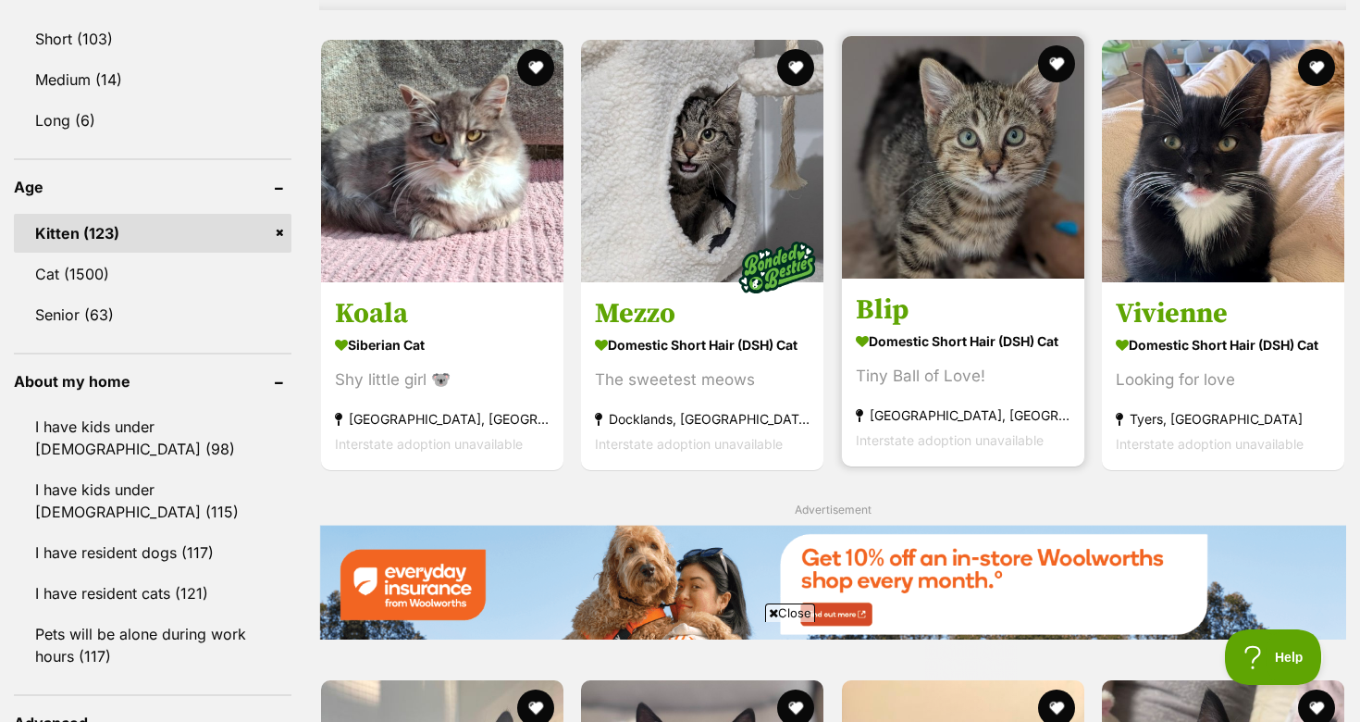
scroll to position [1785, 0]
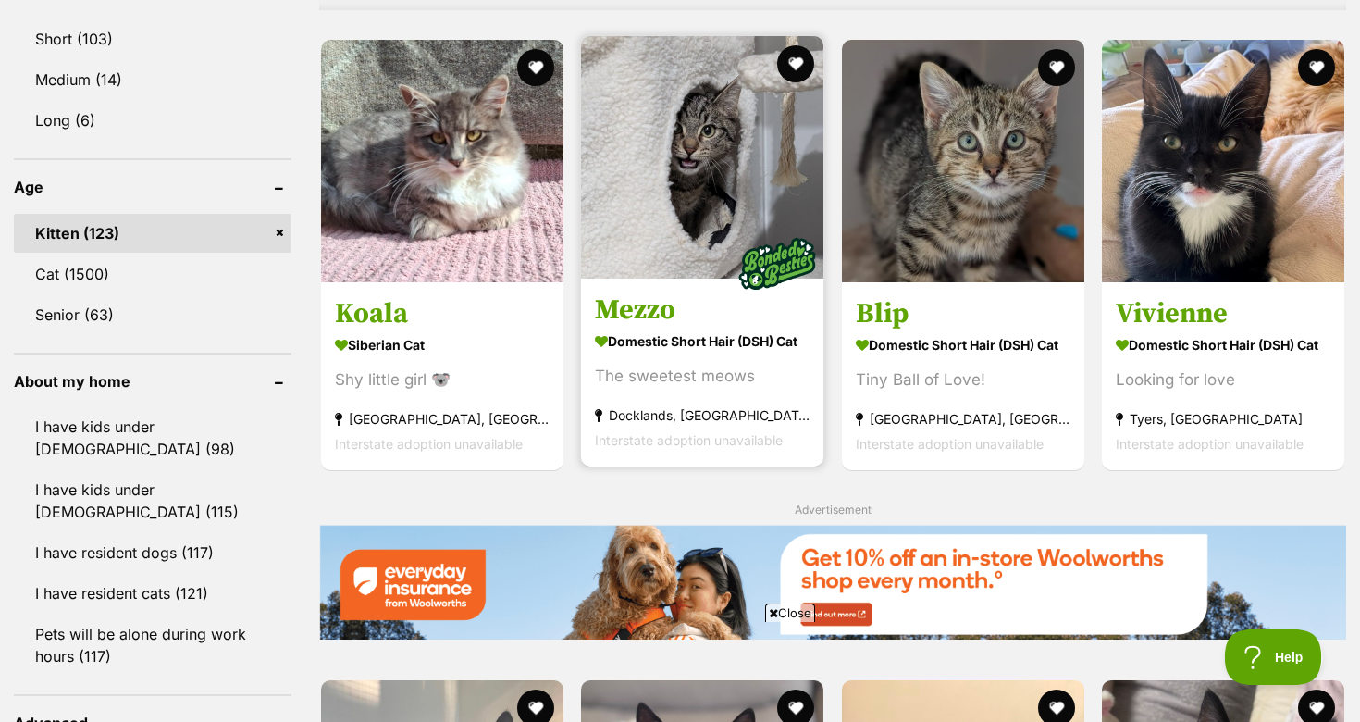
click at [679, 220] on img at bounding box center [702, 157] width 242 height 242
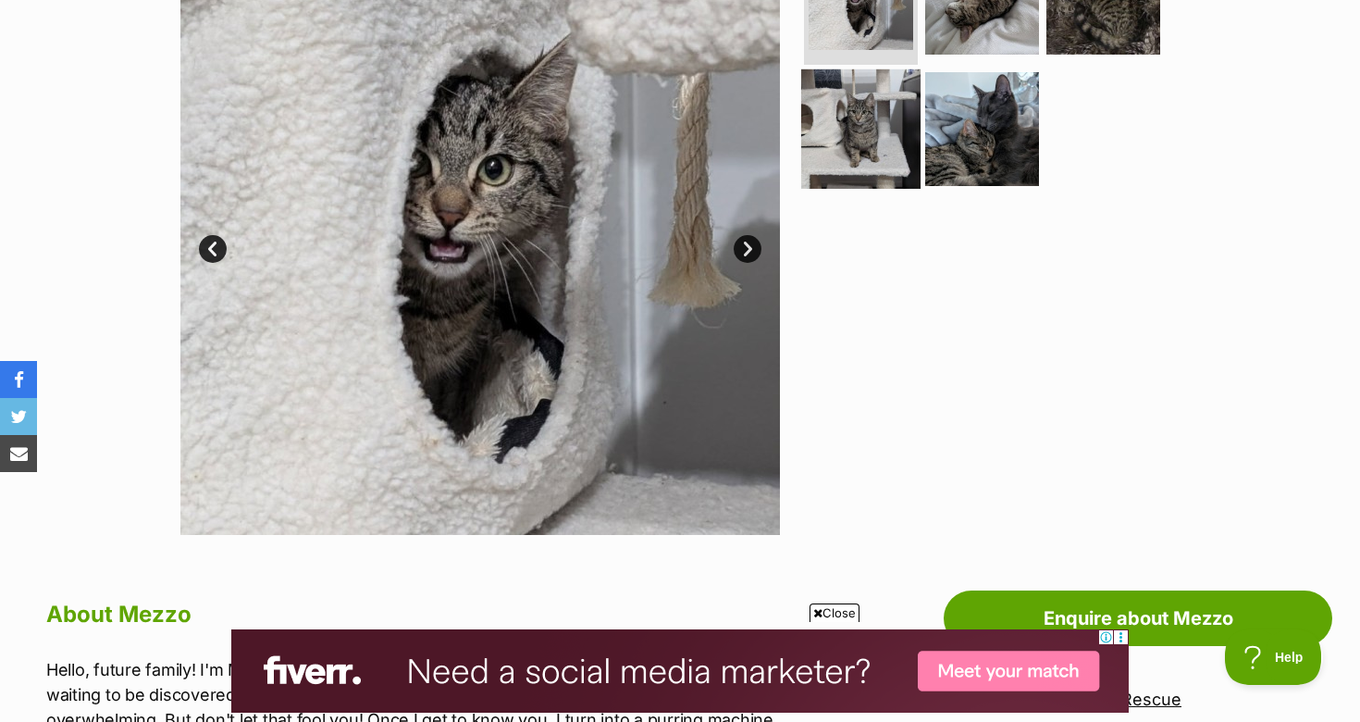
click at [839, 129] on img at bounding box center [860, 127] width 119 height 119
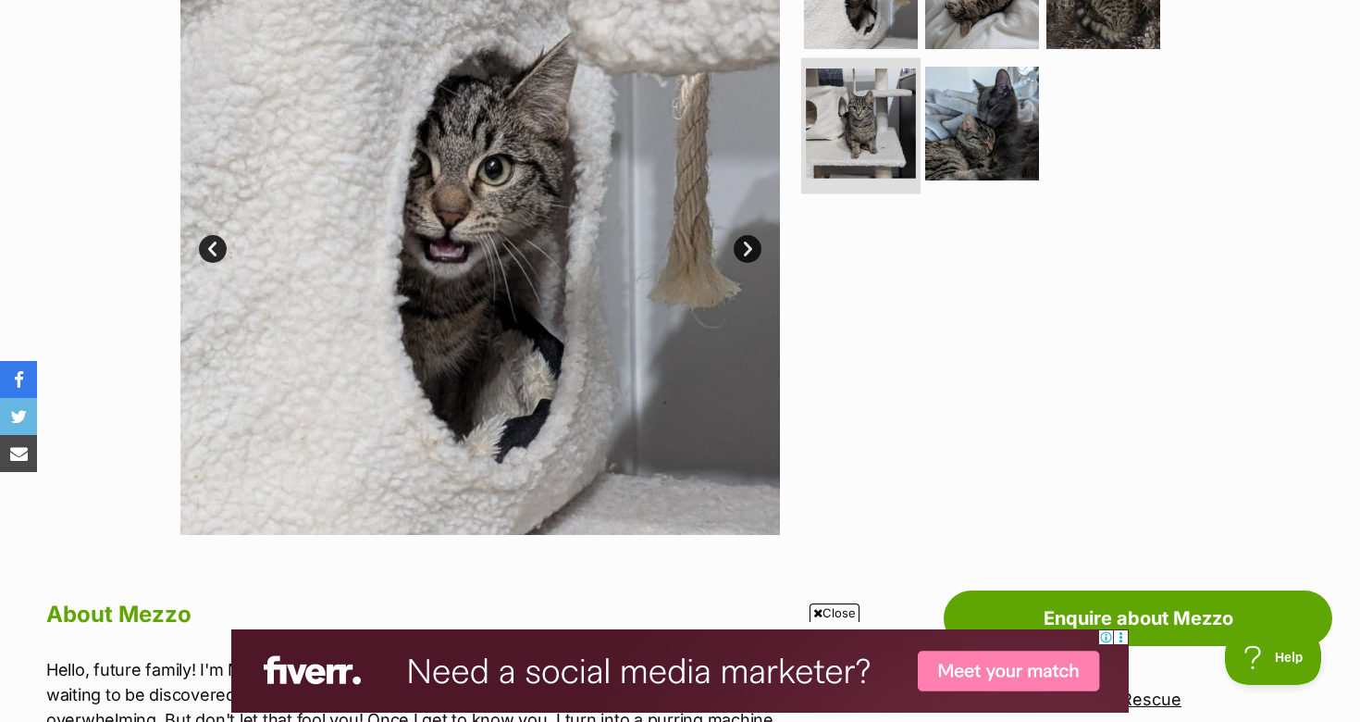
click at [839, 129] on img at bounding box center [861, 123] width 110 height 110
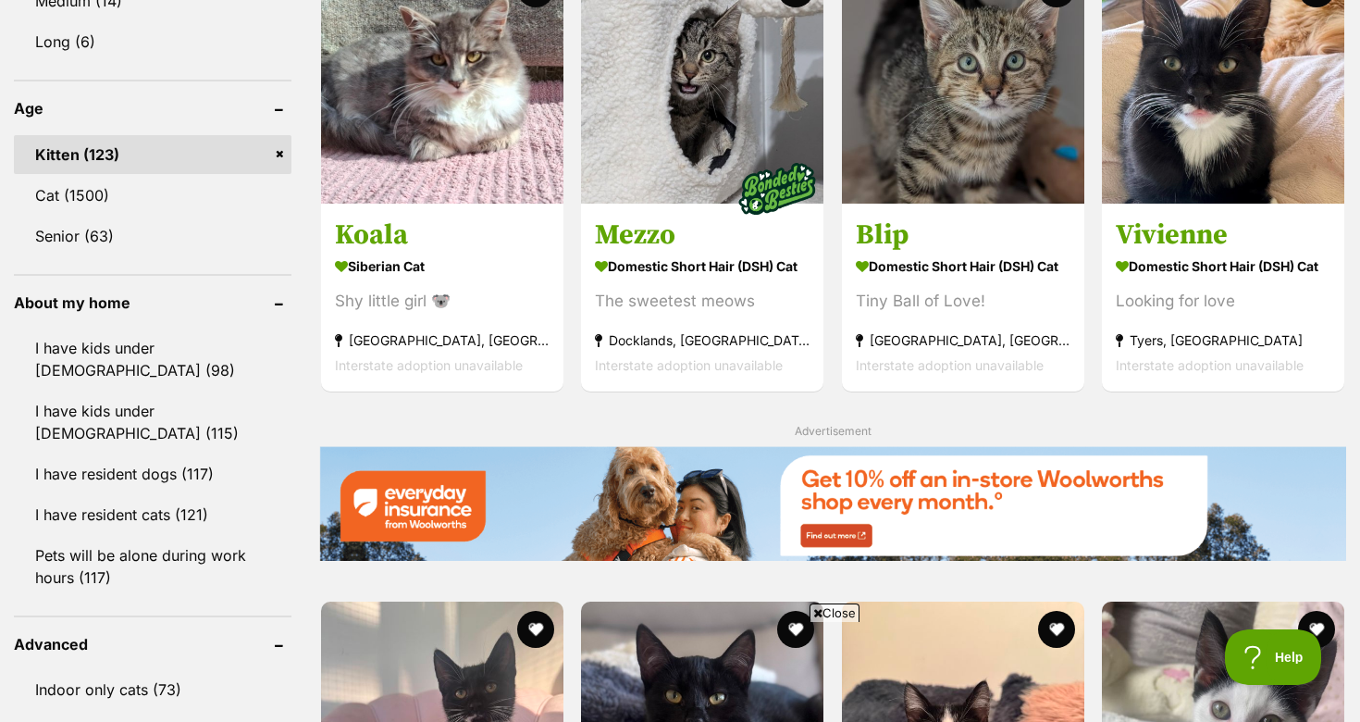
scroll to position [2419, 0]
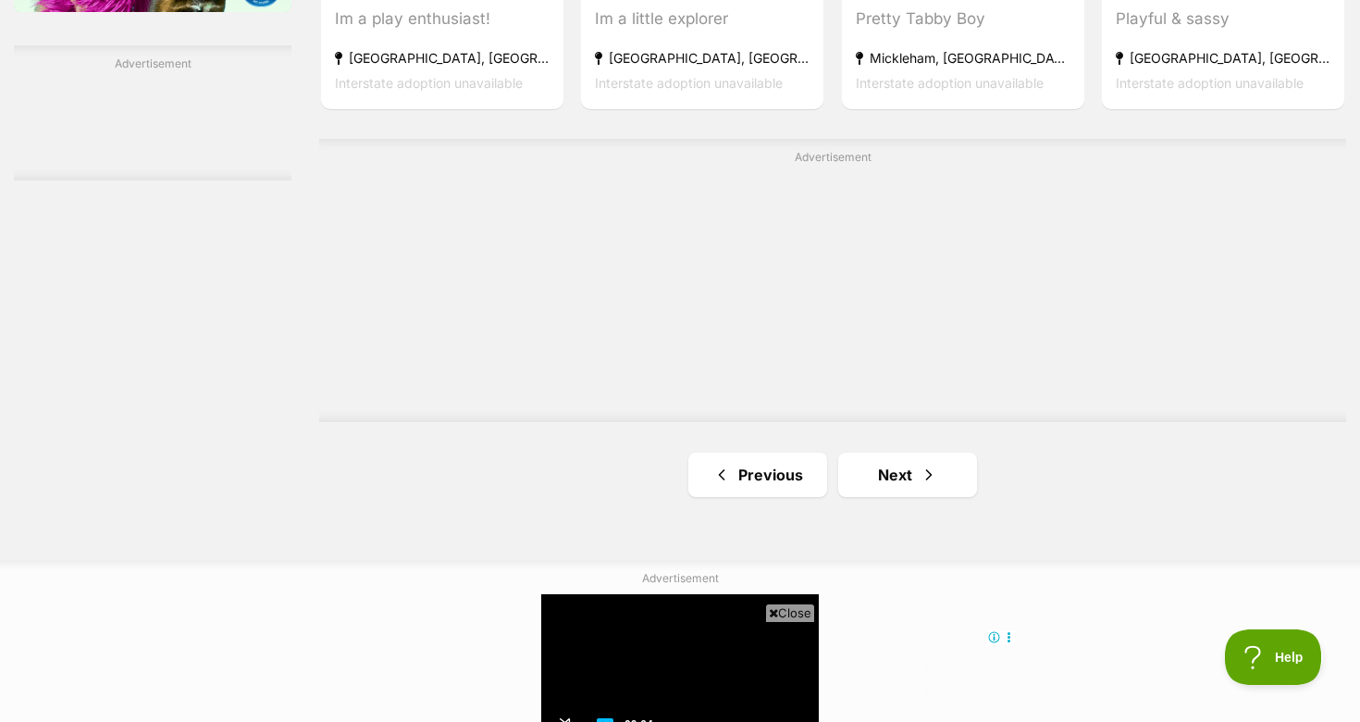
scroll to position [3261, 0]
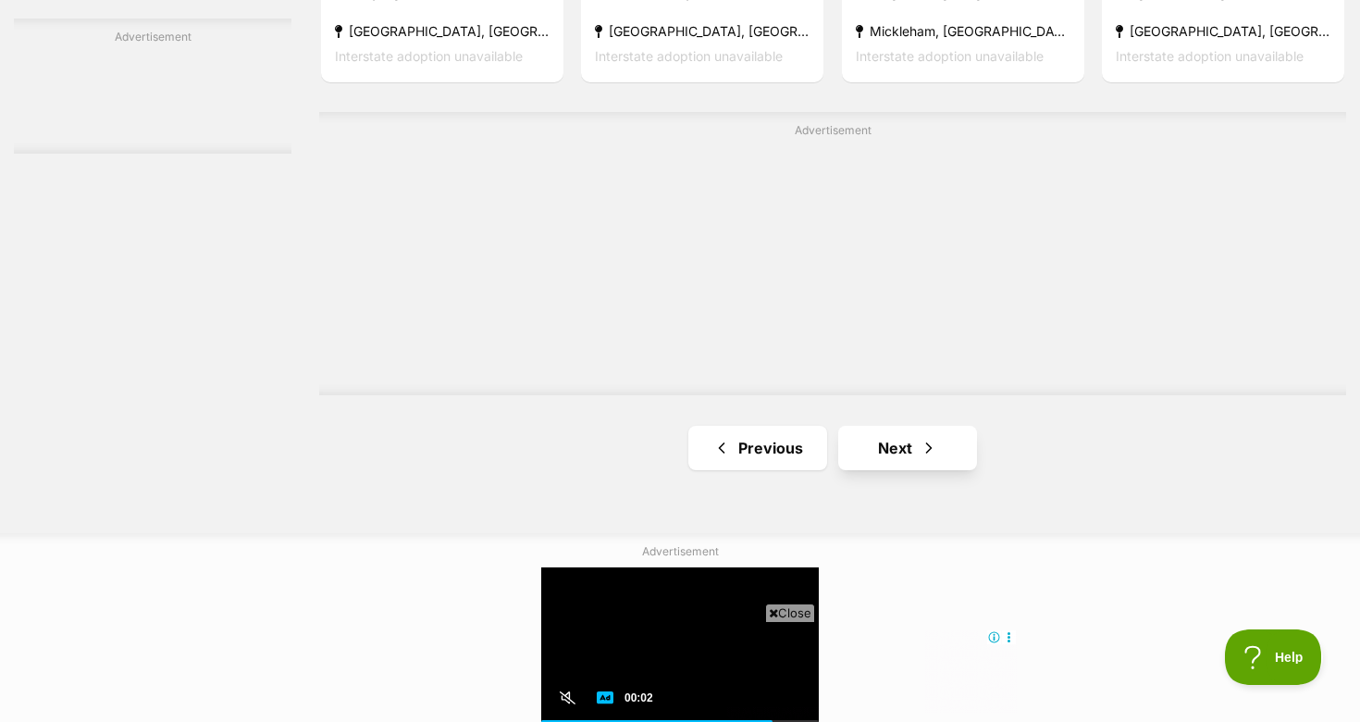
click at [886, 426] on link "Next" at bounding box center [907, 448] width 139 height 44
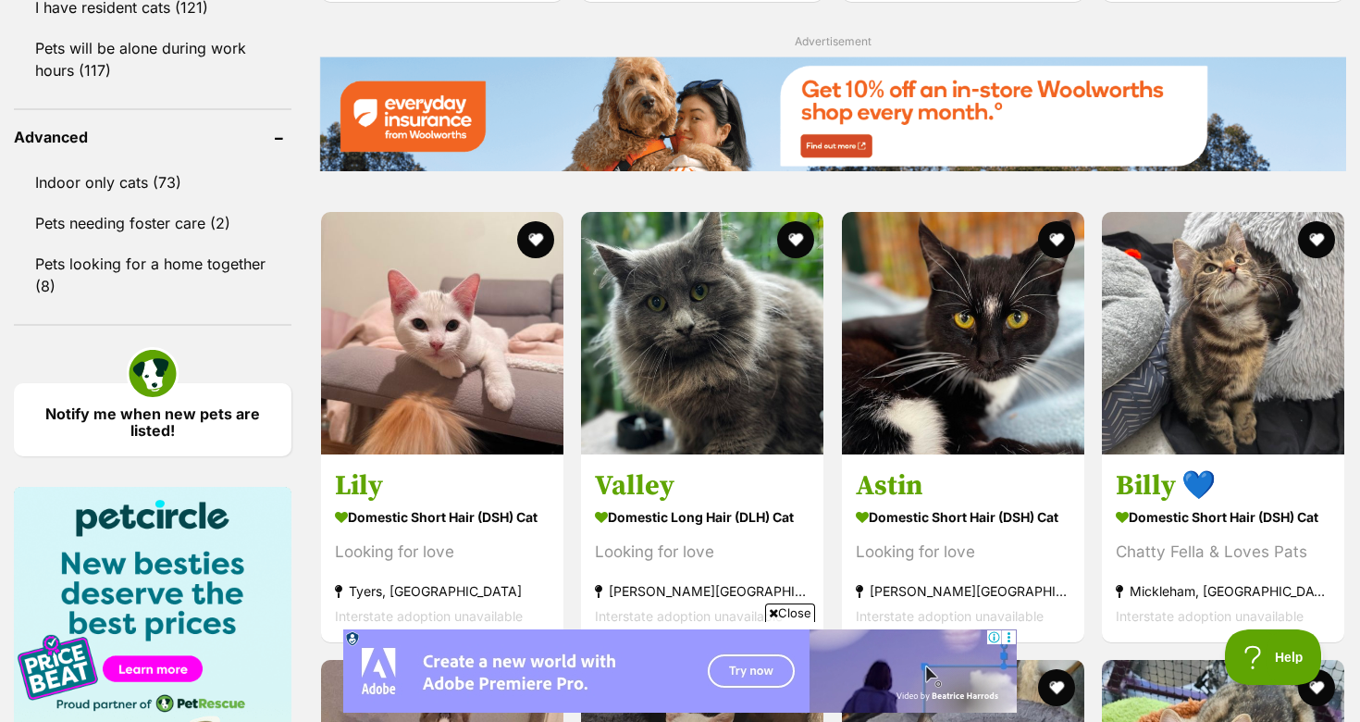
scroll to position [2373, 0]
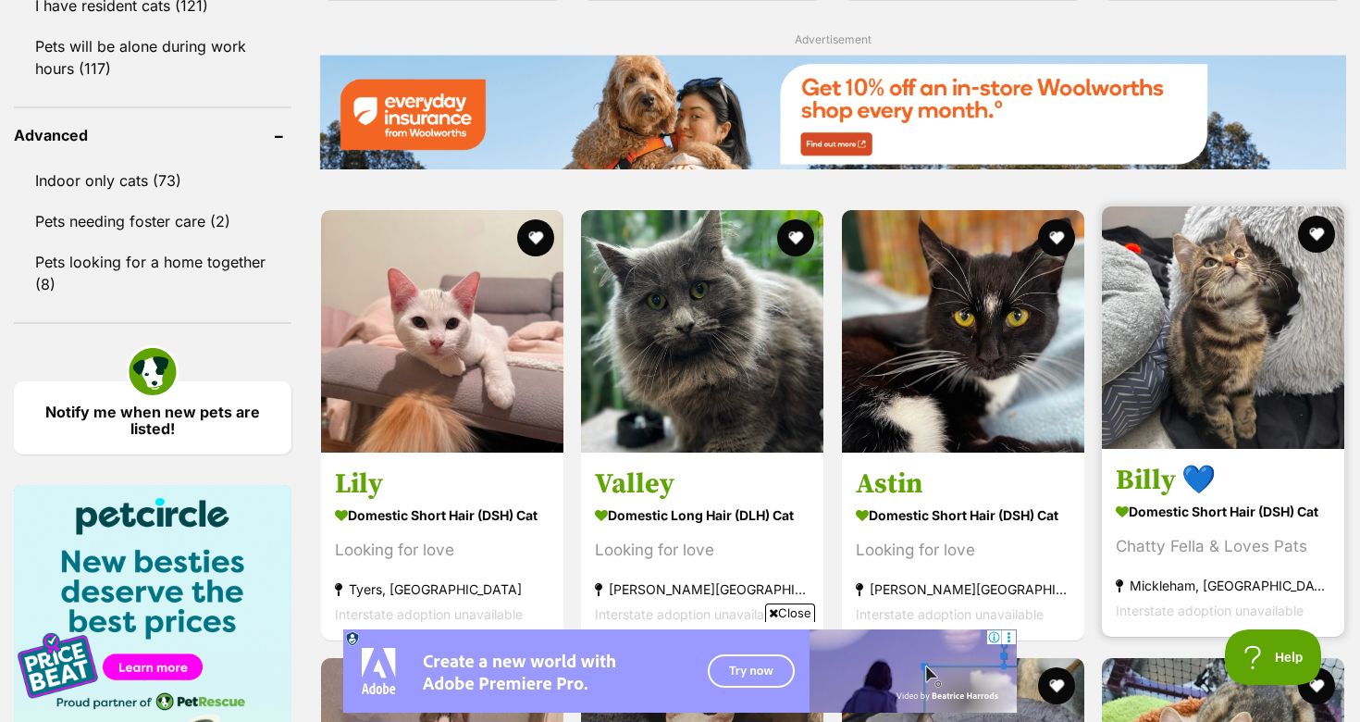
click at [1227, 500] on strong "Domestic Short Hair (DSH) Cat" at bounding box center [1223, 511] width 215 height 27
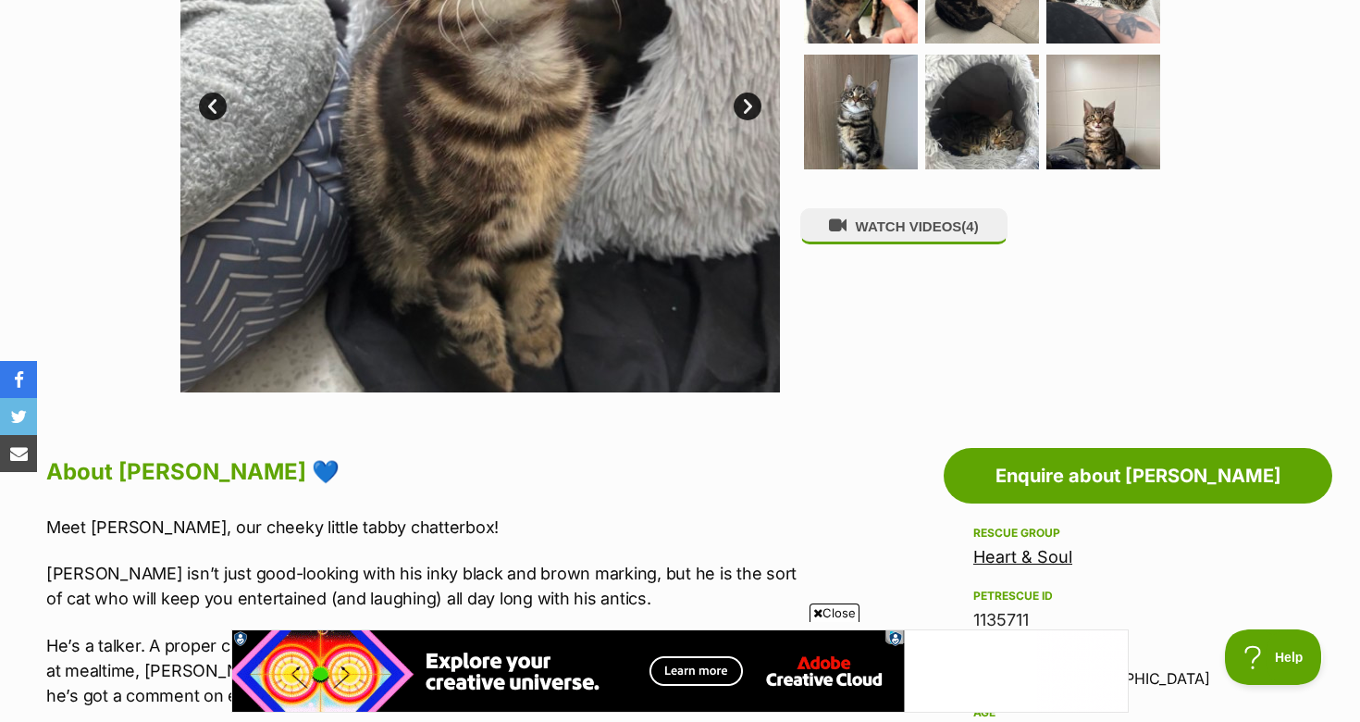
scroll to position [312, 0]
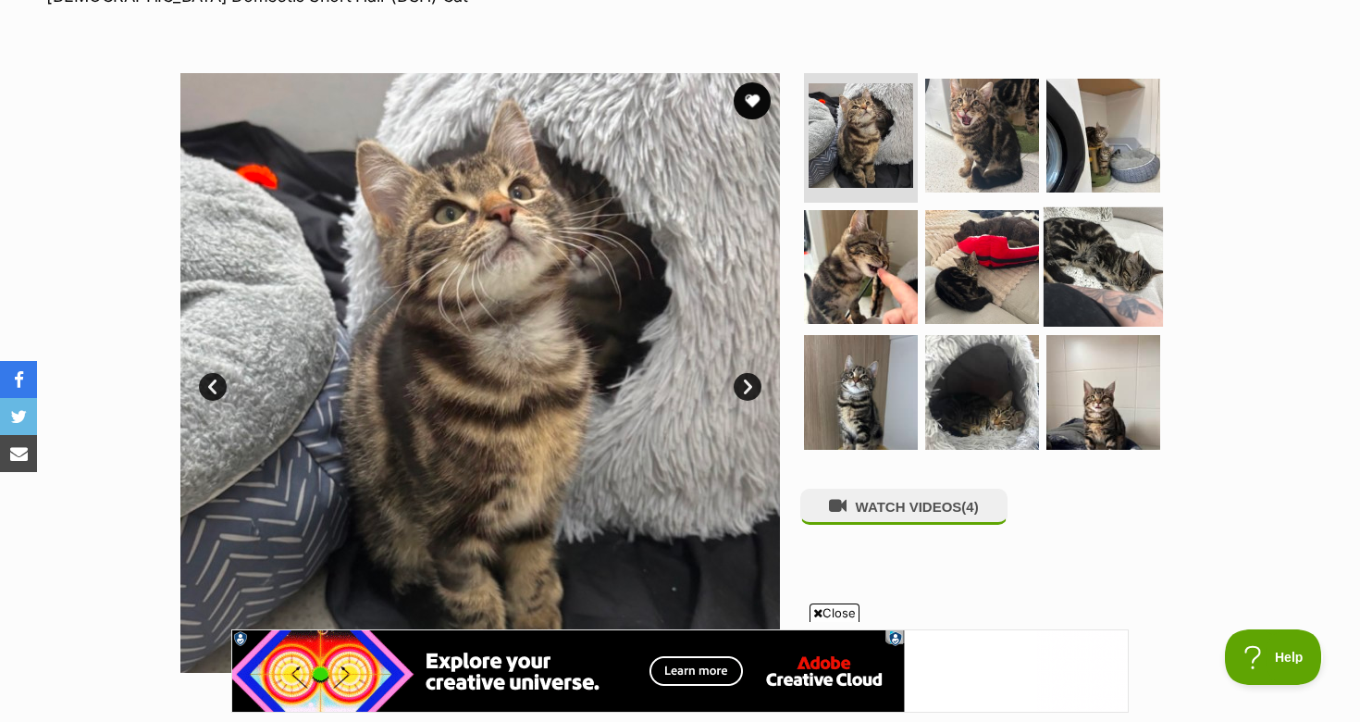
click at [1069, 246] on img at bounding box center [1103, 265] width 119 height 119
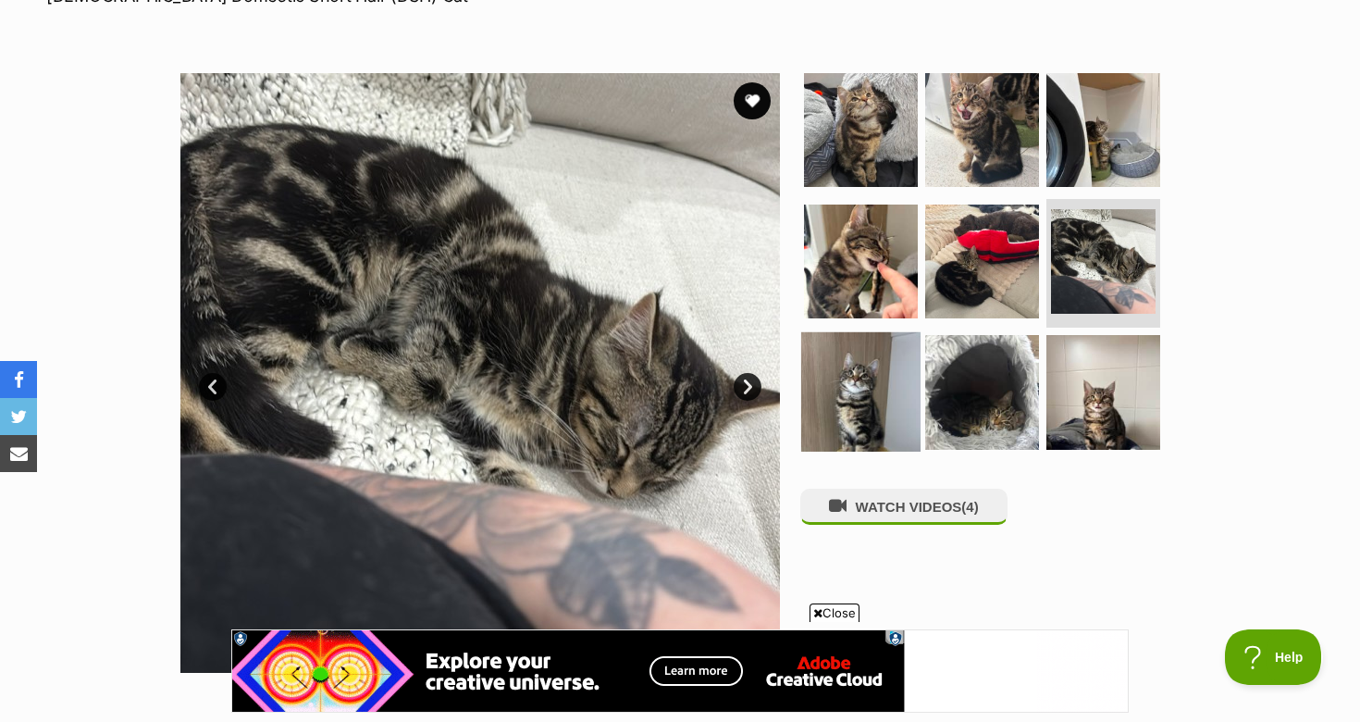
click at [812, 385] on img at bounding box center [860, 391] width 119 height 119
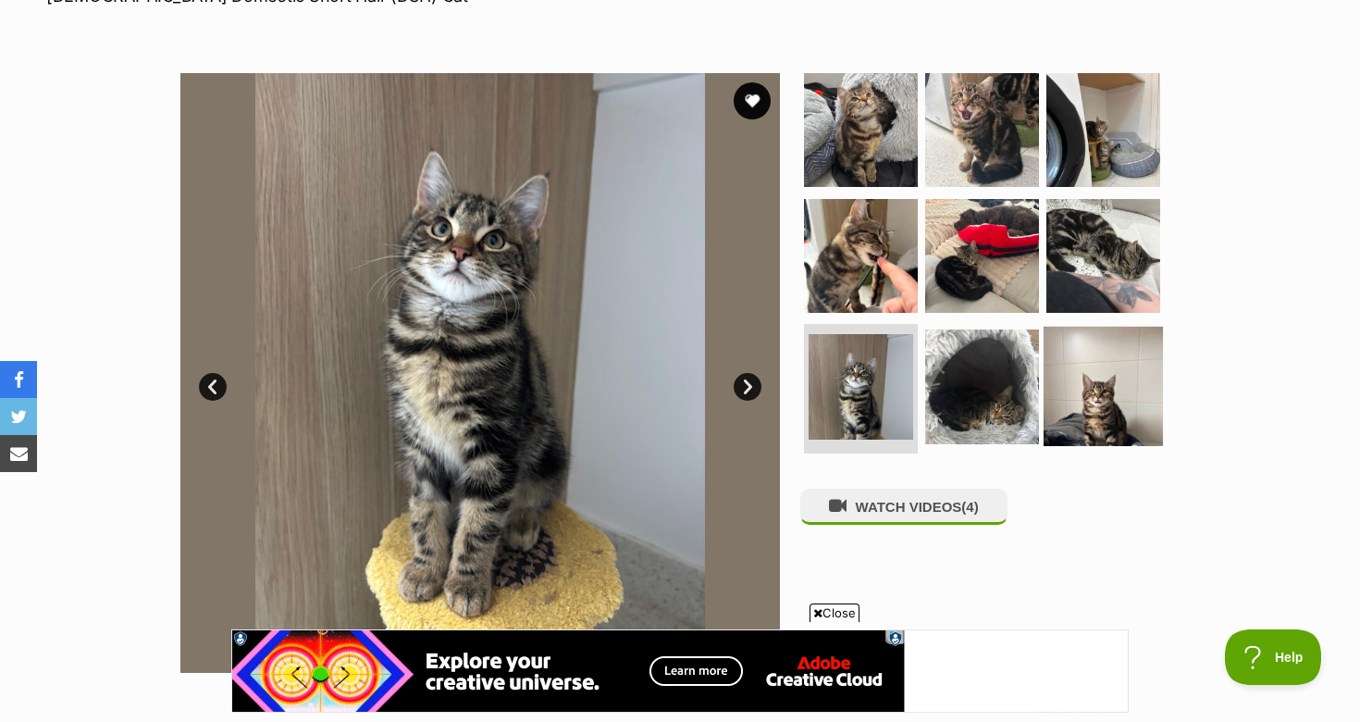
click at [1069, 402] on img at bounding box center [1103, 386] width 119 height 119
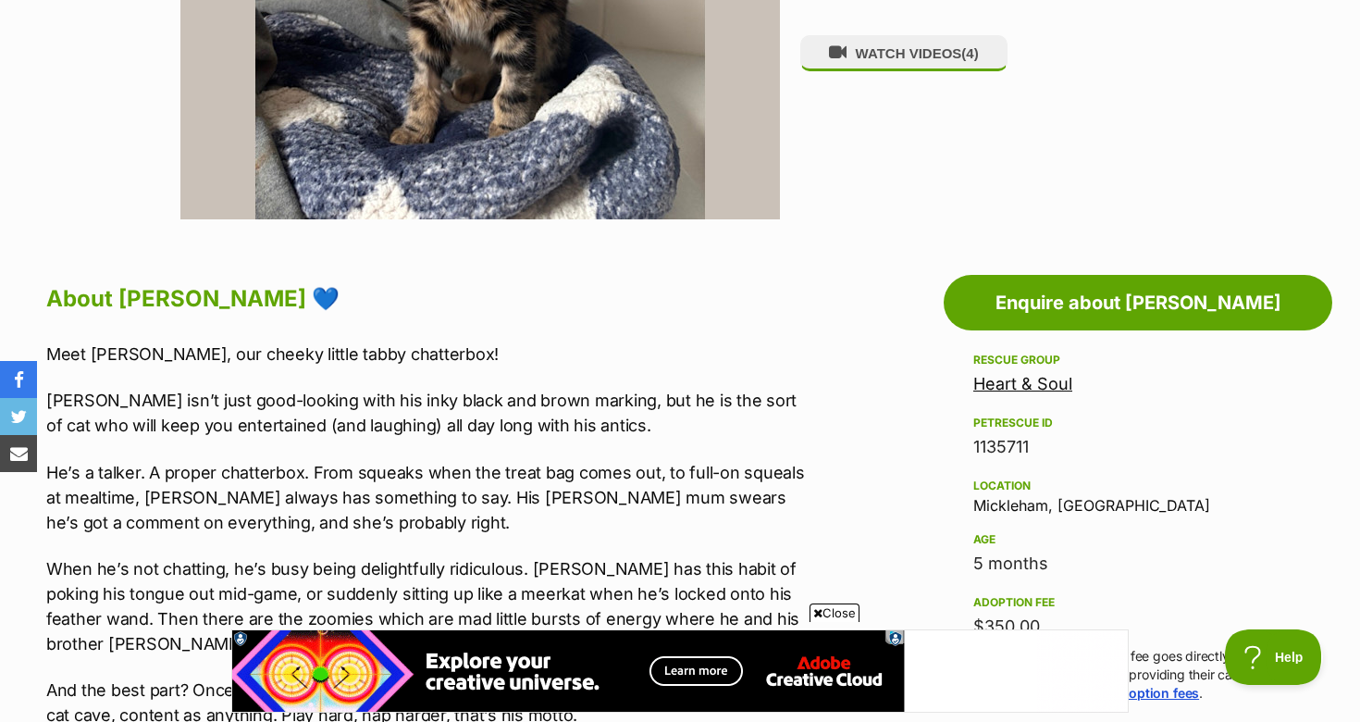
scroll to position [774, 0]
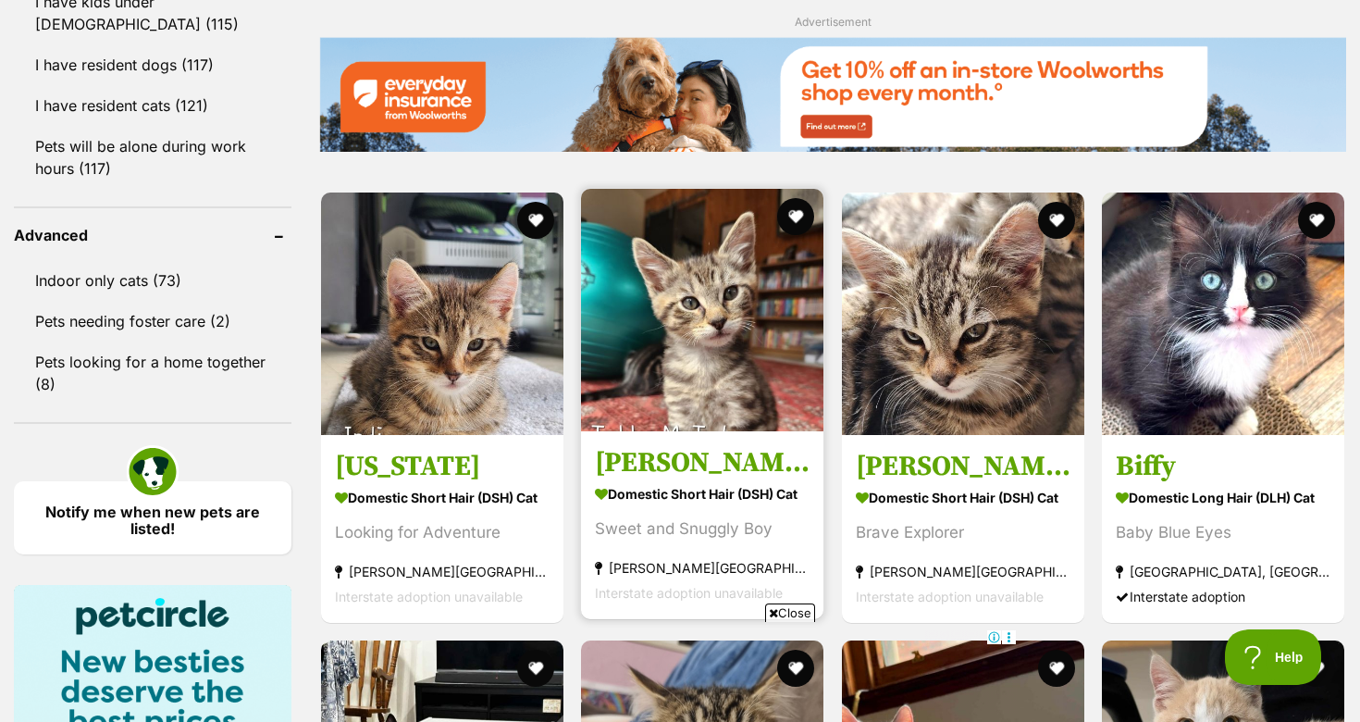
click at [735, 449] on h3 "[PERSON_NAME]" at bounding box center [702, 462] width 215 height 35
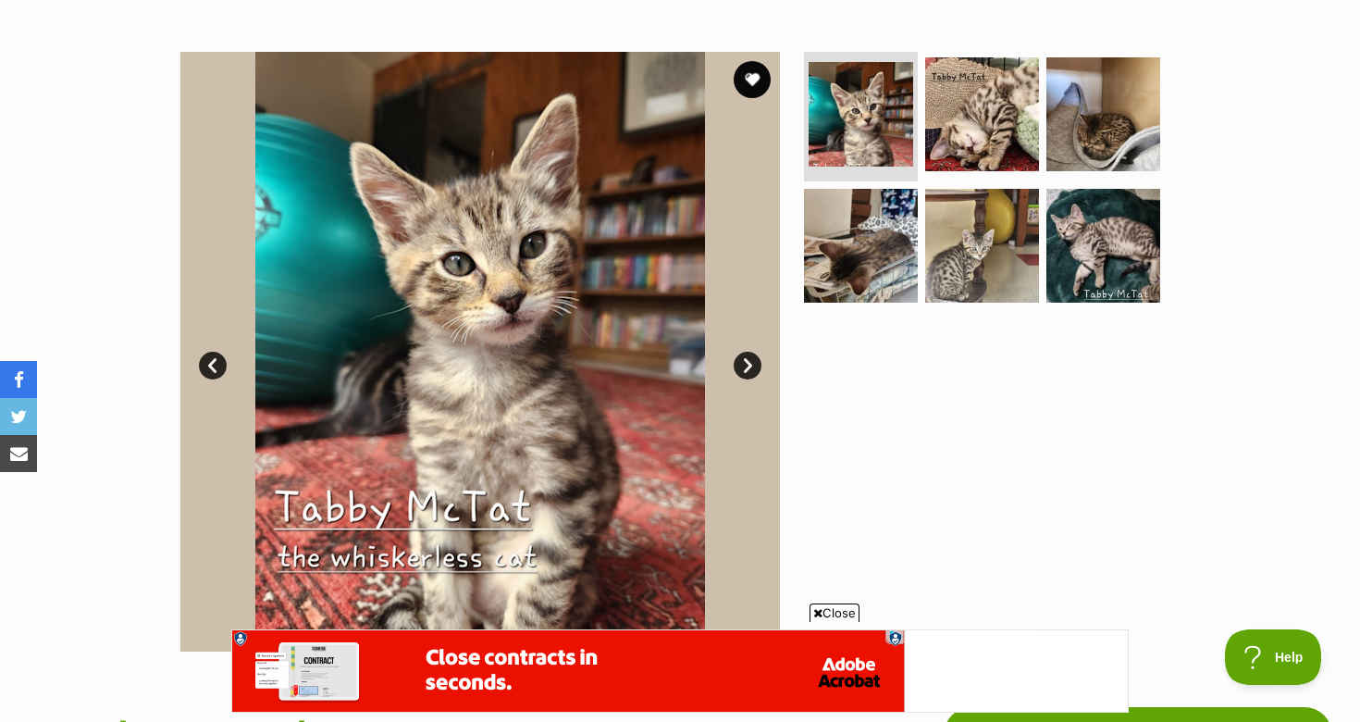
scroll to position [340, 0]
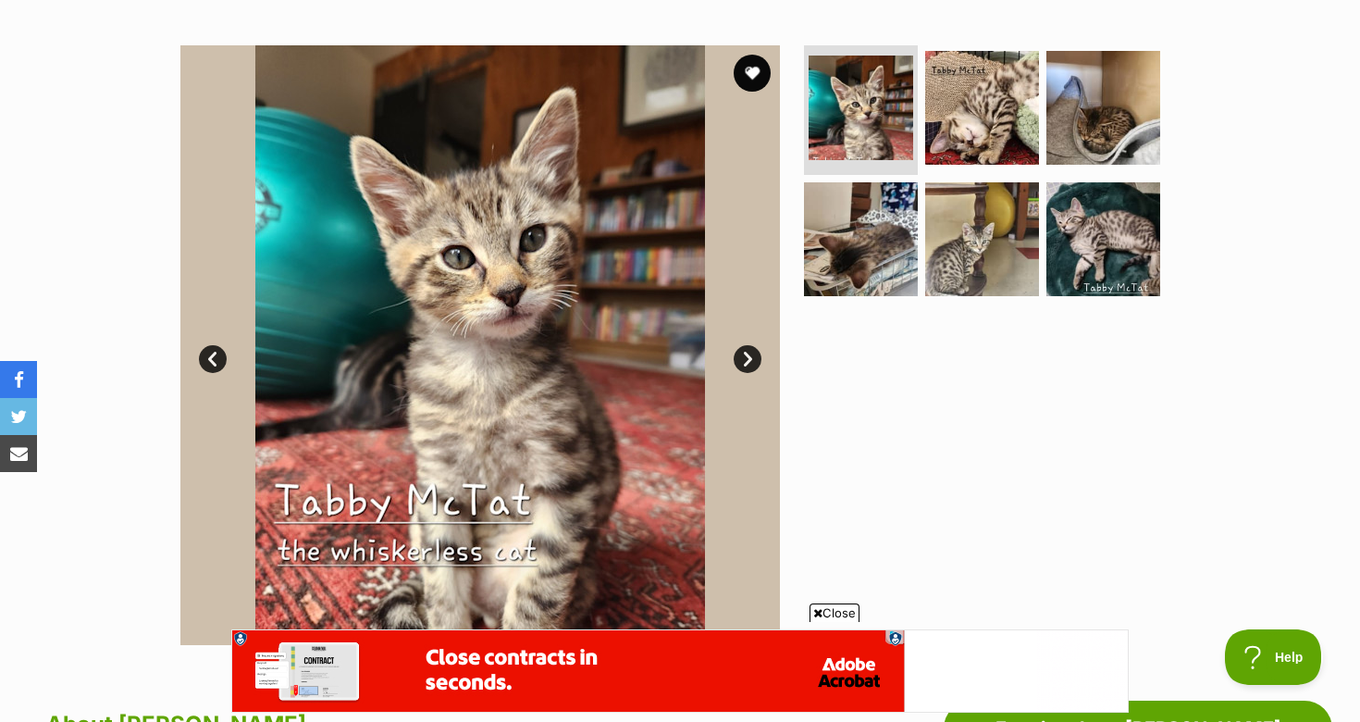
click at [747, 355] on link "Next" at bounding box center [748, 359] width 28 height 28
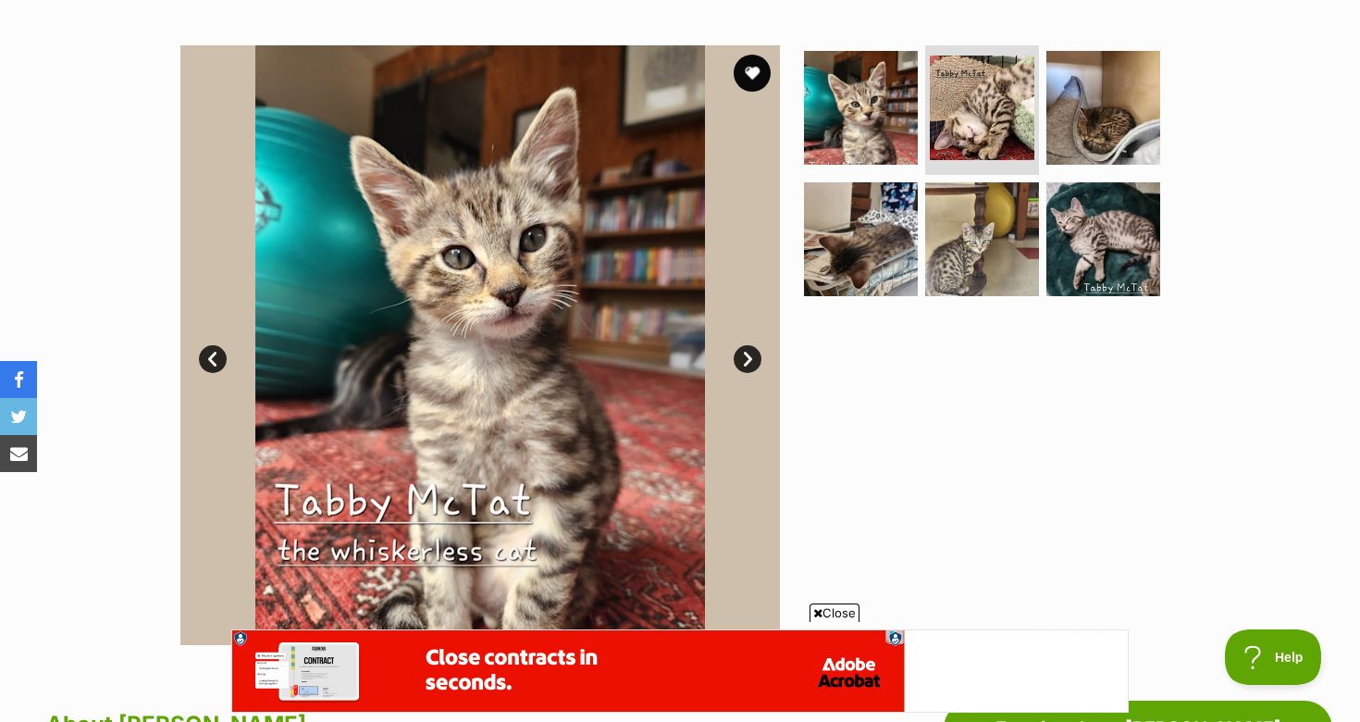
click at [747, 355] on link "Next" at bounding box center [748, 359] width 28 height 28
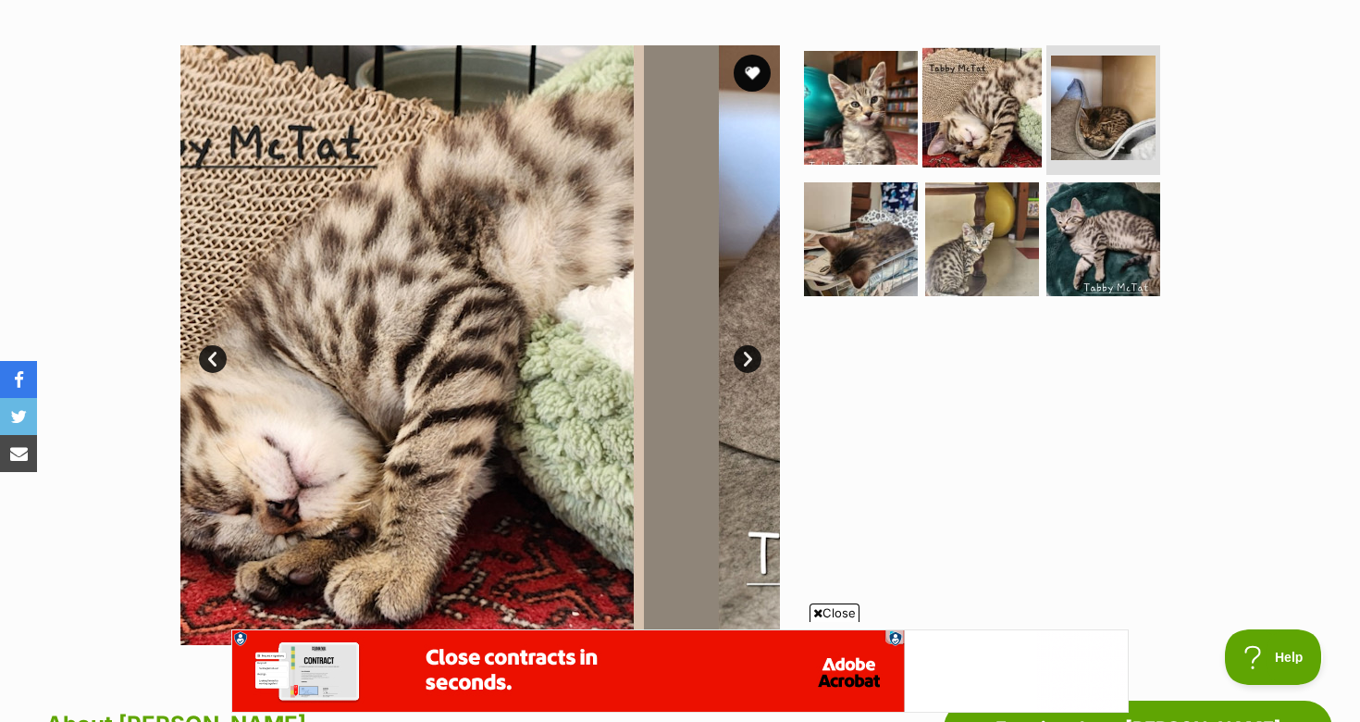
click at [945, 120] on img at bounding box center [981, 107] width 119 height 119
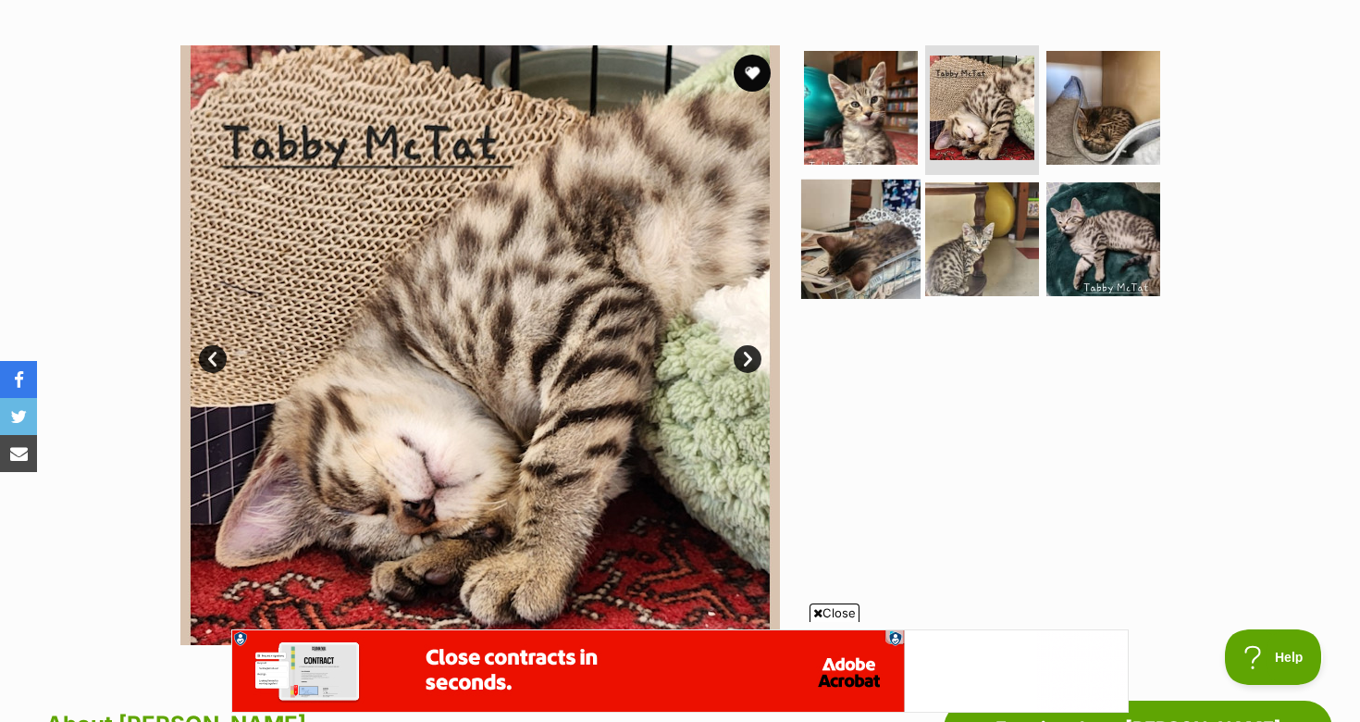
click at [836, 235] on img at bounding box center [860, 238] width 119 height 119
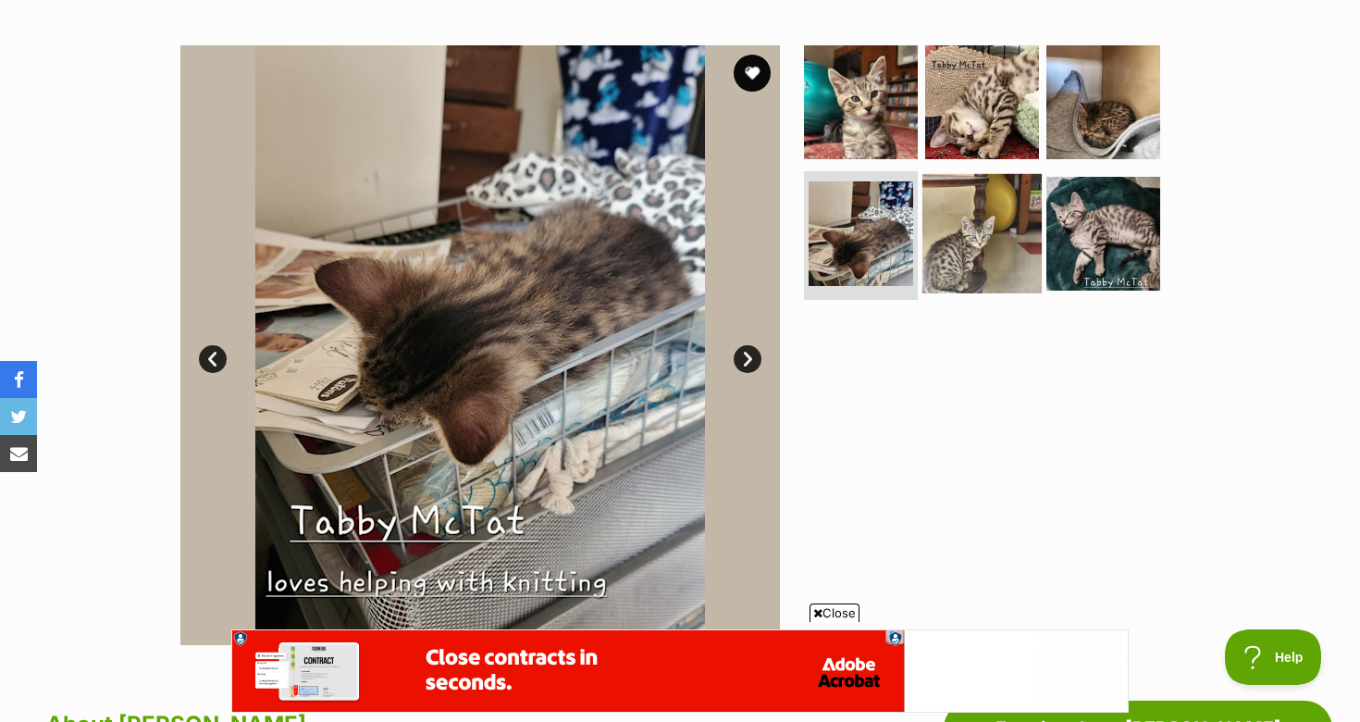
click at [957, 238] on img at bounding box center [981, 232] width 119 height 119
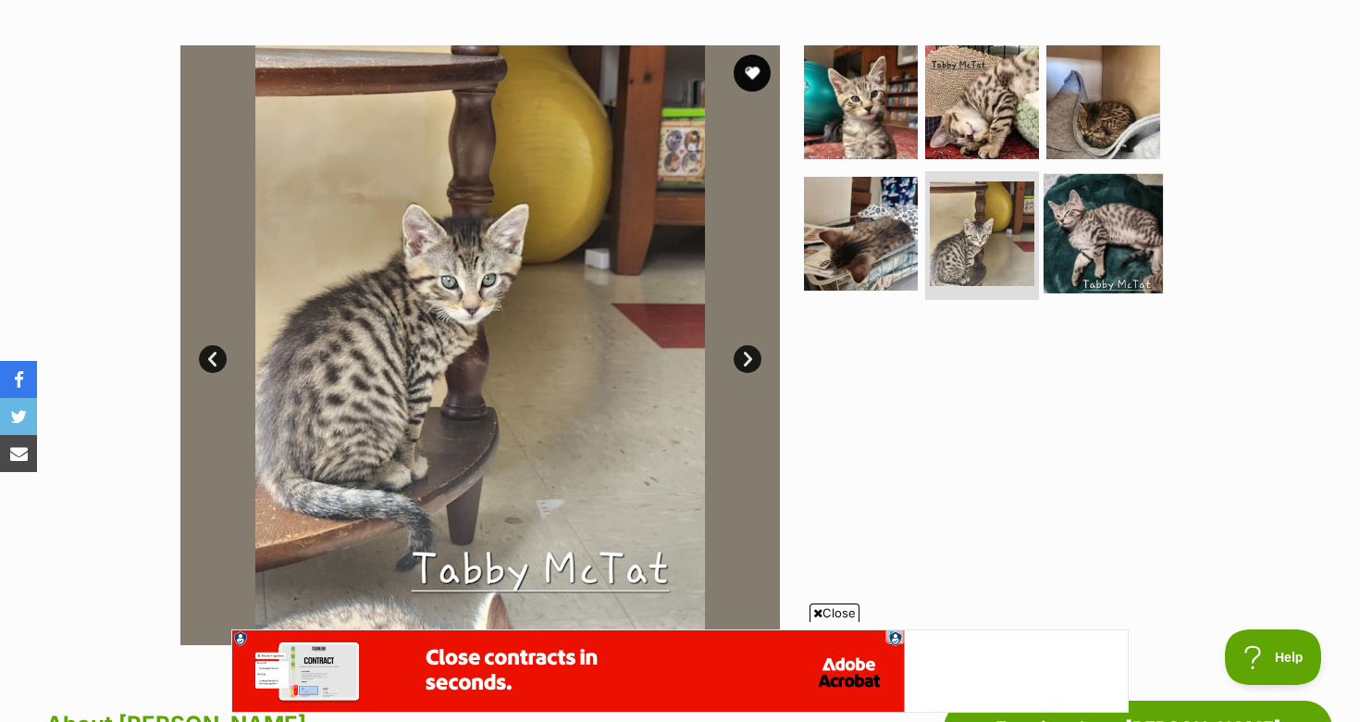
click at [1081, 210] on img at bounding box center [1103, 232] width 119 height 119
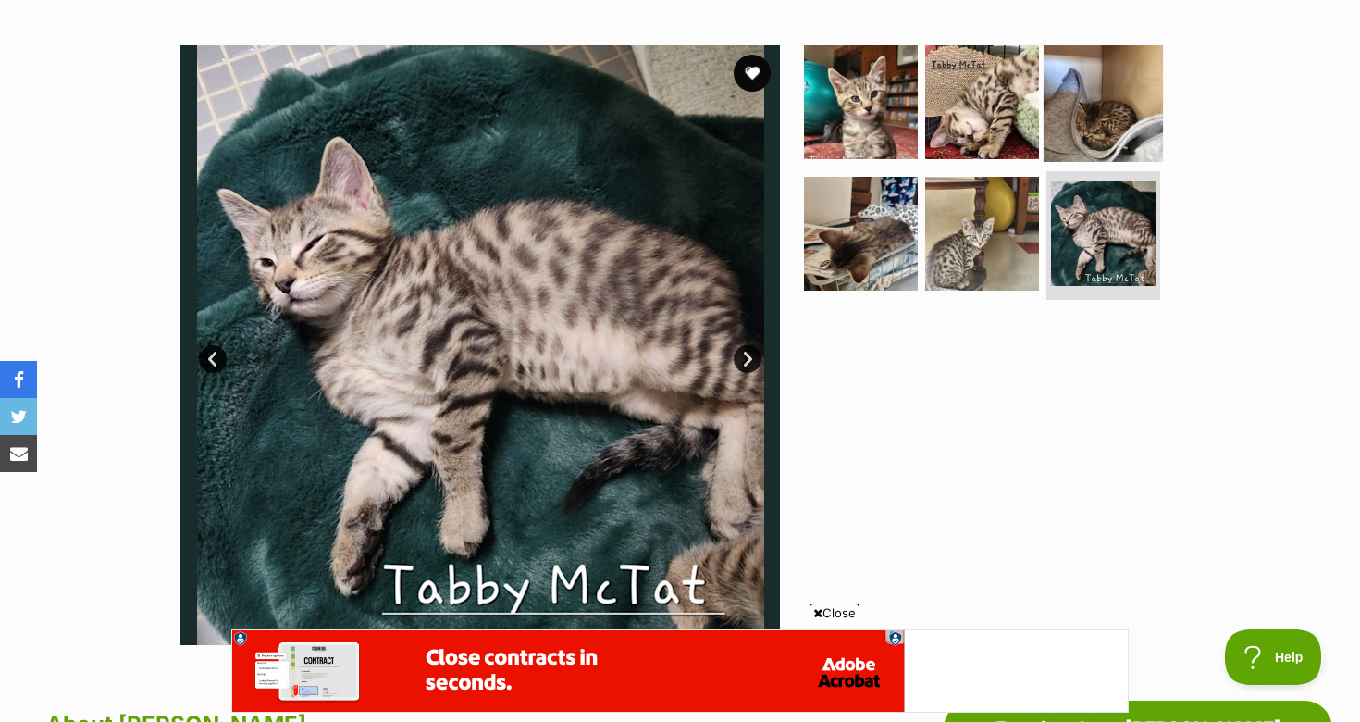
click at [1114, 130] on img at bounding box center [1103, 102] width 119 height 119
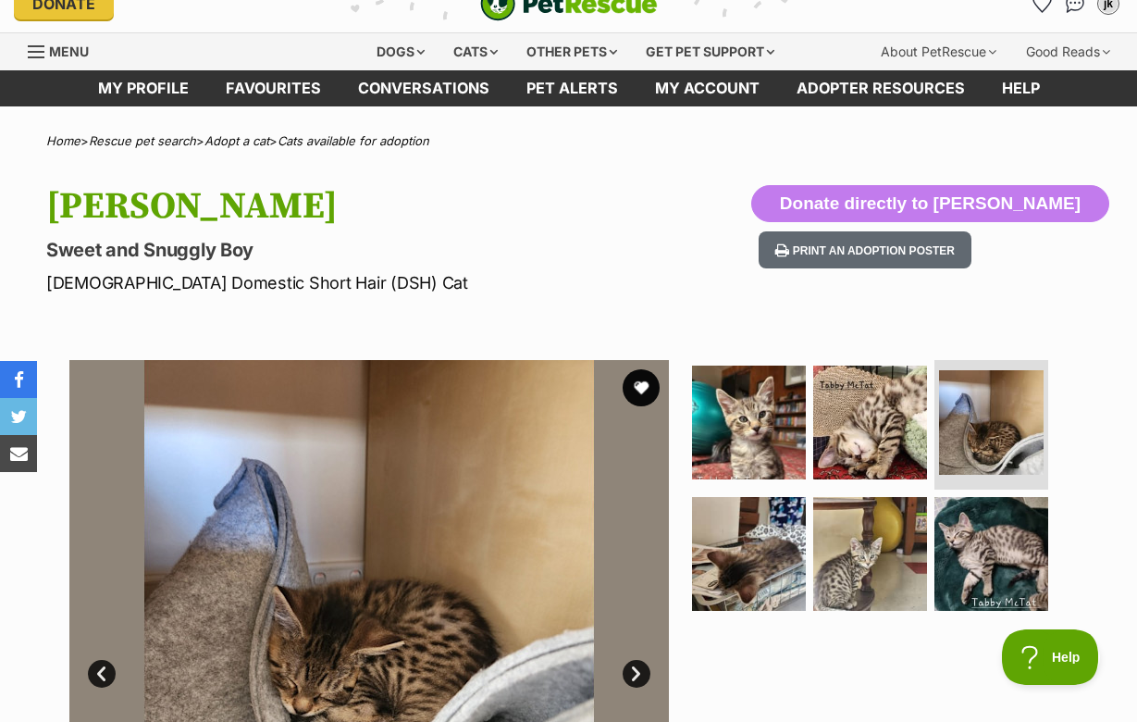
scroll to position [0, 0]
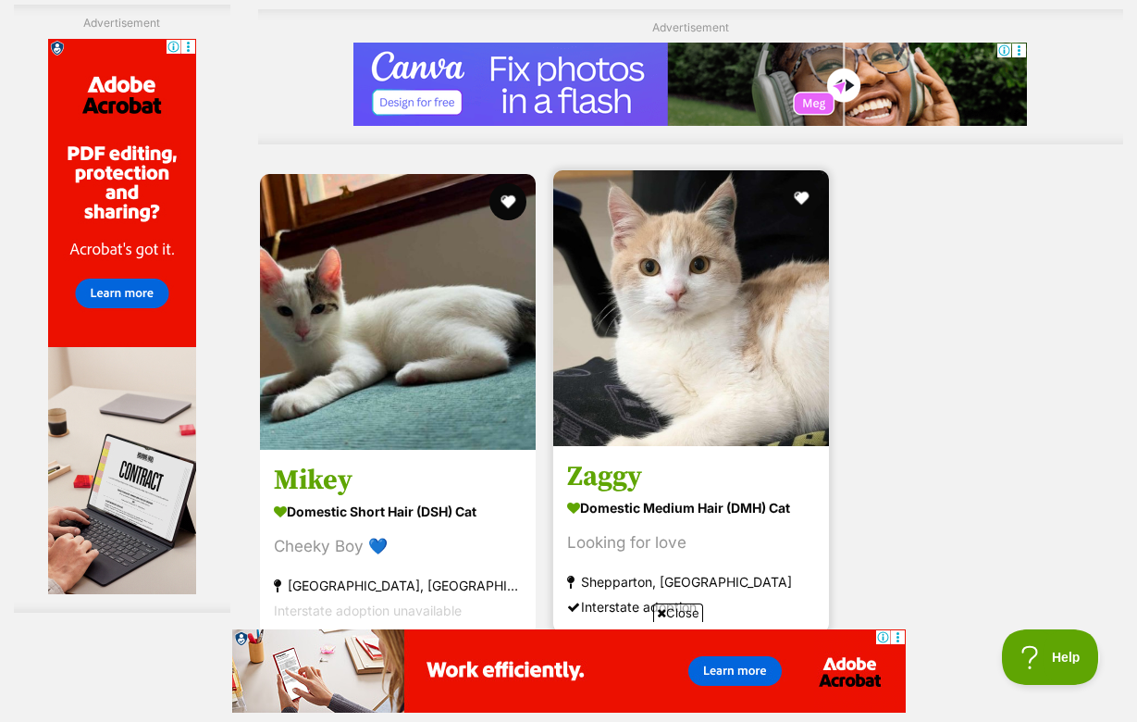
scroll to position [3898, 0]
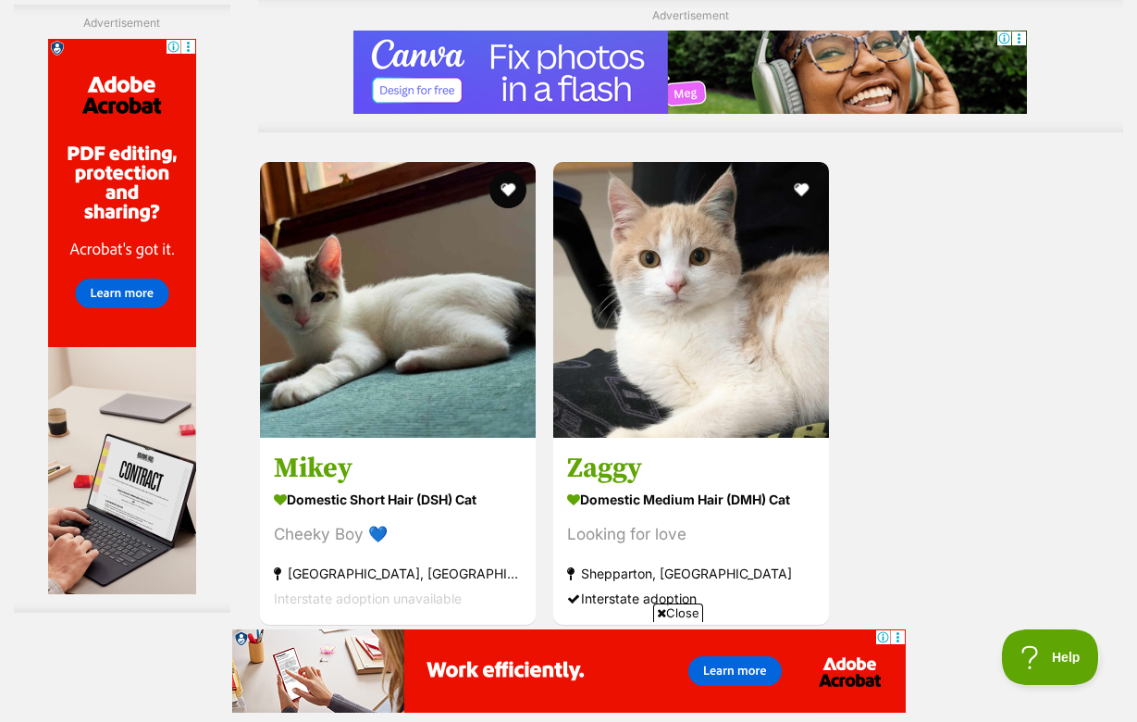
click at [735, 644] on link "Next" at bounding box center [765, 666] width 139 height 44
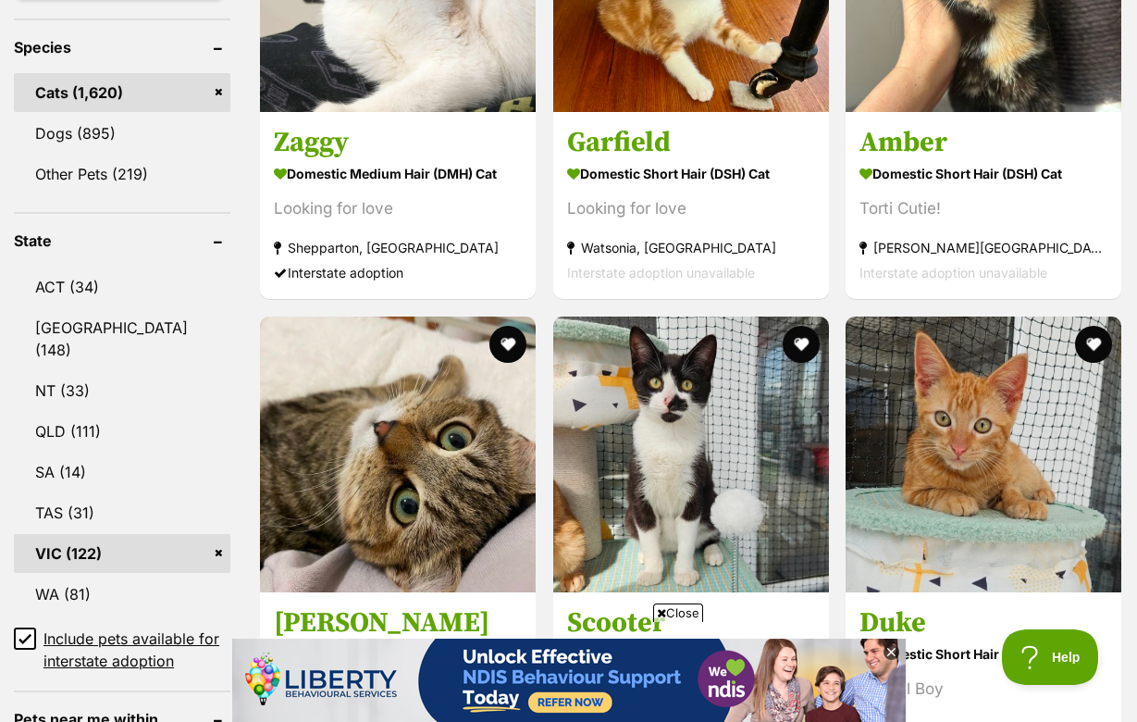
scroll to position [865, 0]
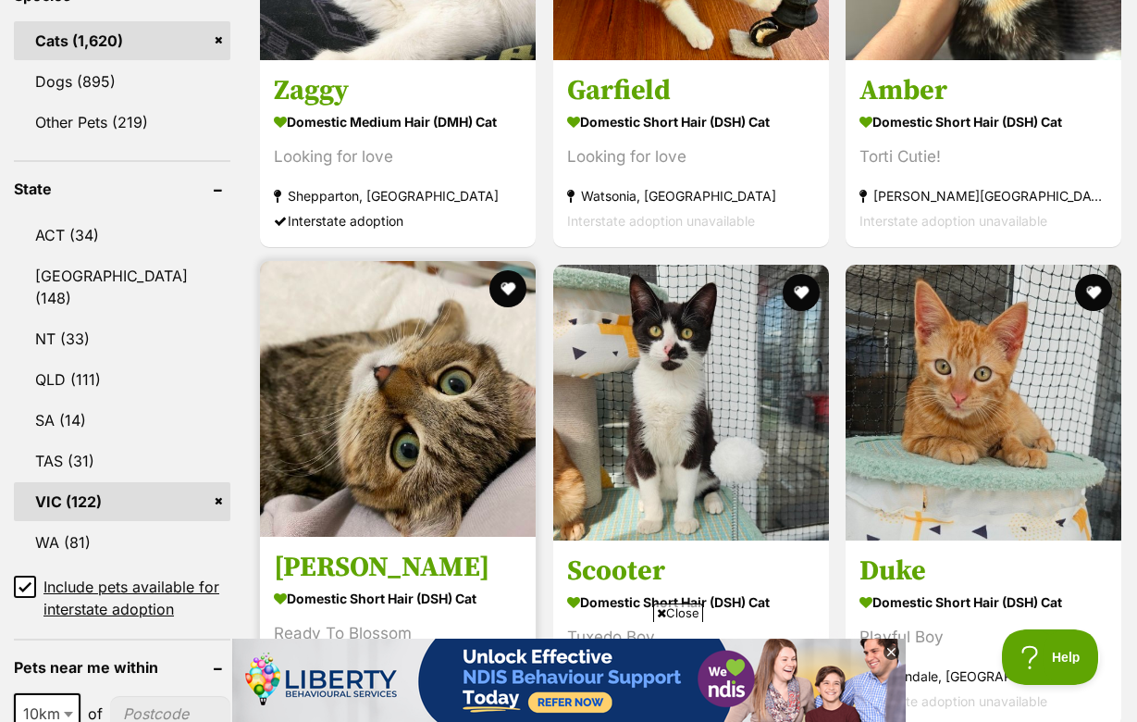
click at [441, 420] on img at bounding box center [398, 399] width 276 height 276
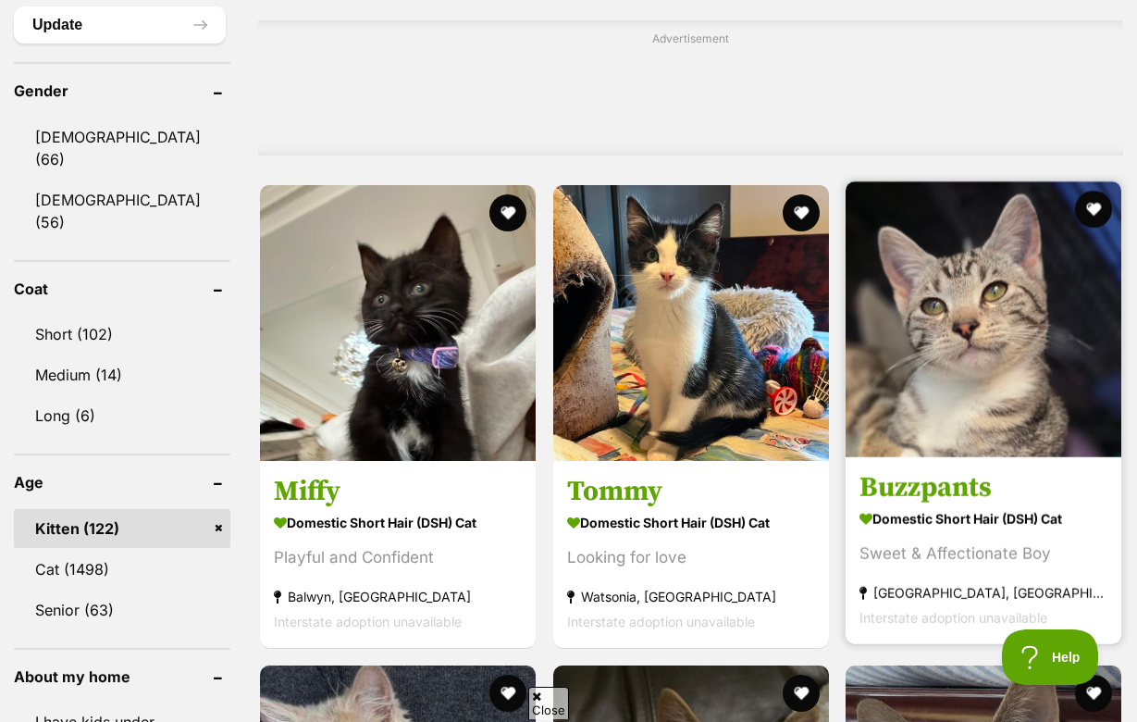
scroll to position [1606, 0]
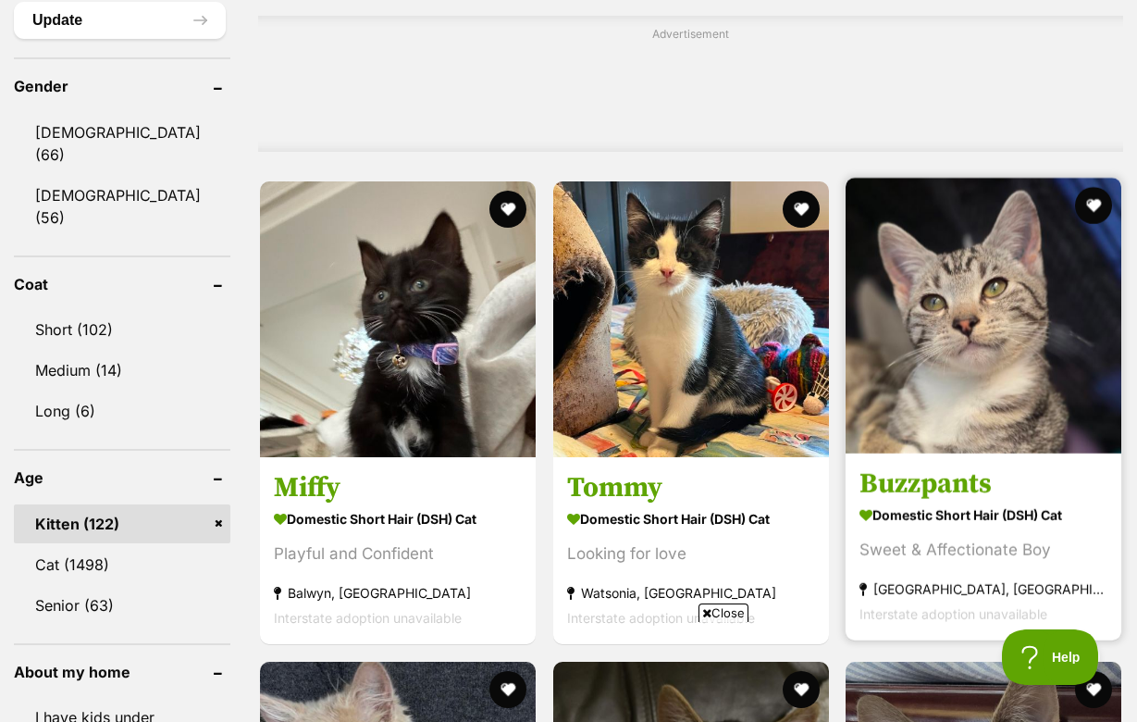
click at [898, 475] on h3 "Buzzpants" at bounding box center [983, 483] width 248 height 35
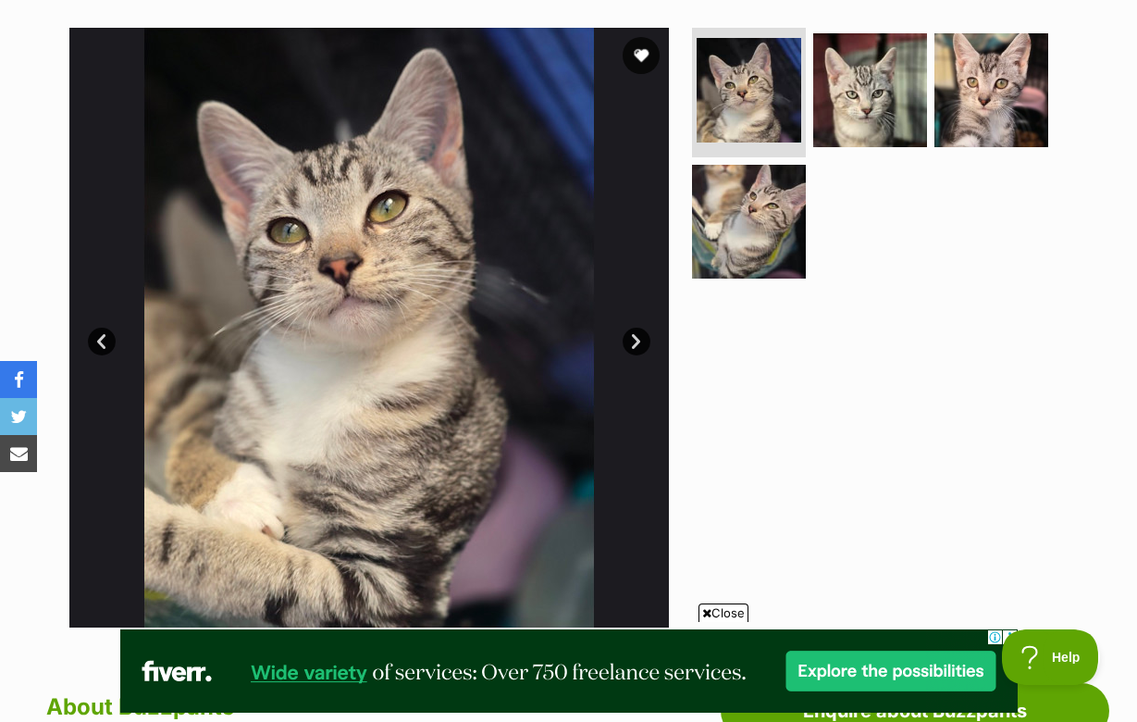
scroll to position [308, 0]
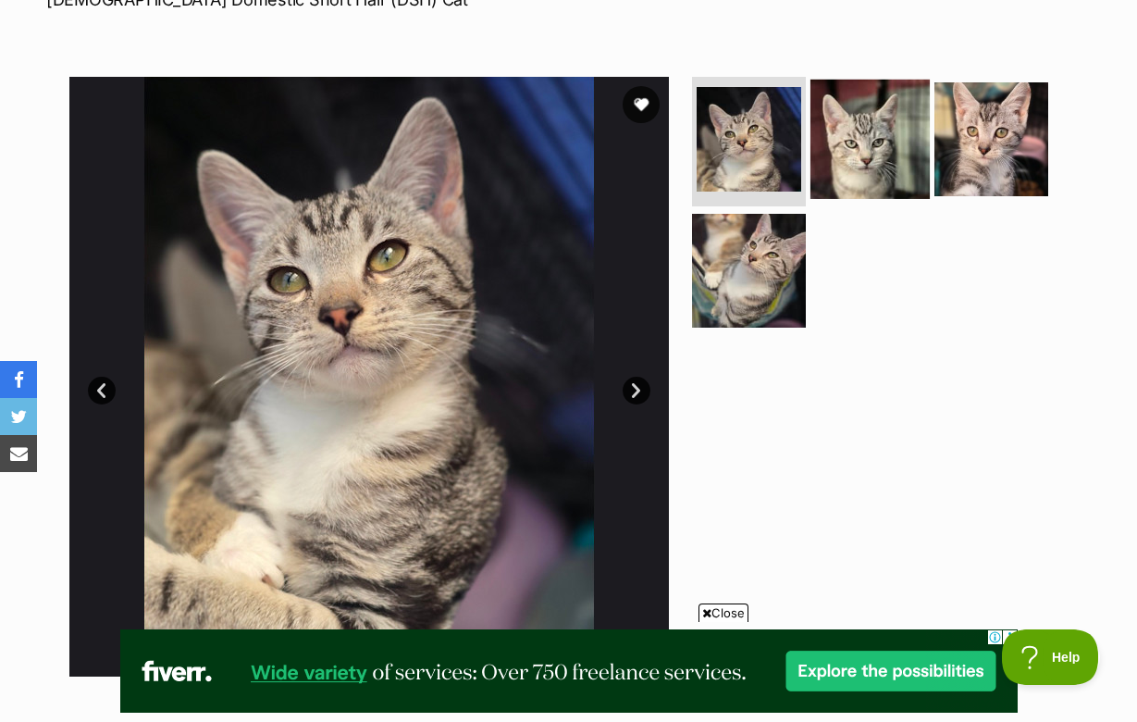
click at [864, 131] on img at bounding box center [869, 139] width 119 height 119
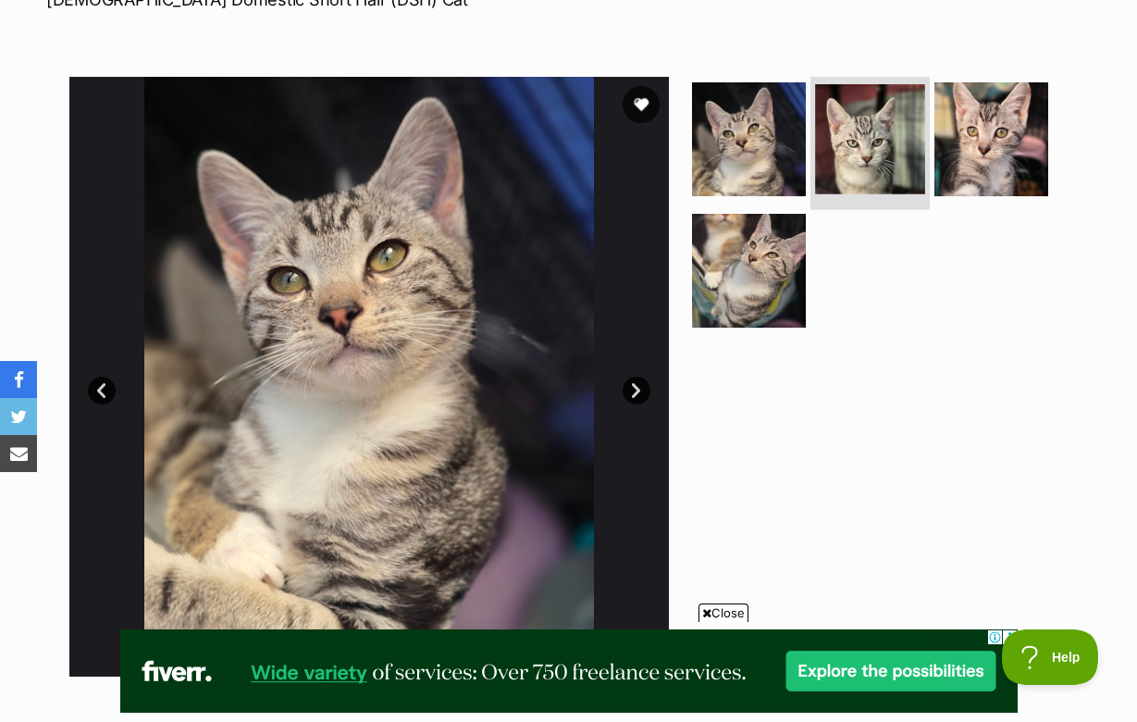
scroll to position [306, 0]
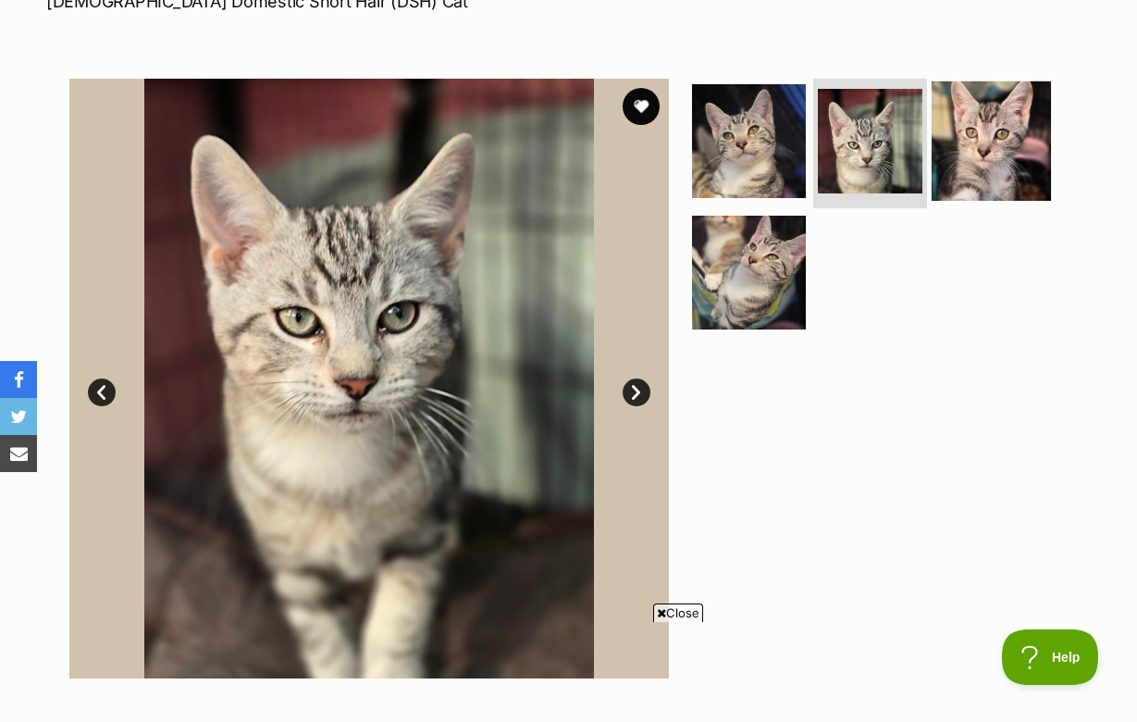
click at [961, 138] on img at bounding box center [991, 140] width 119 height 119
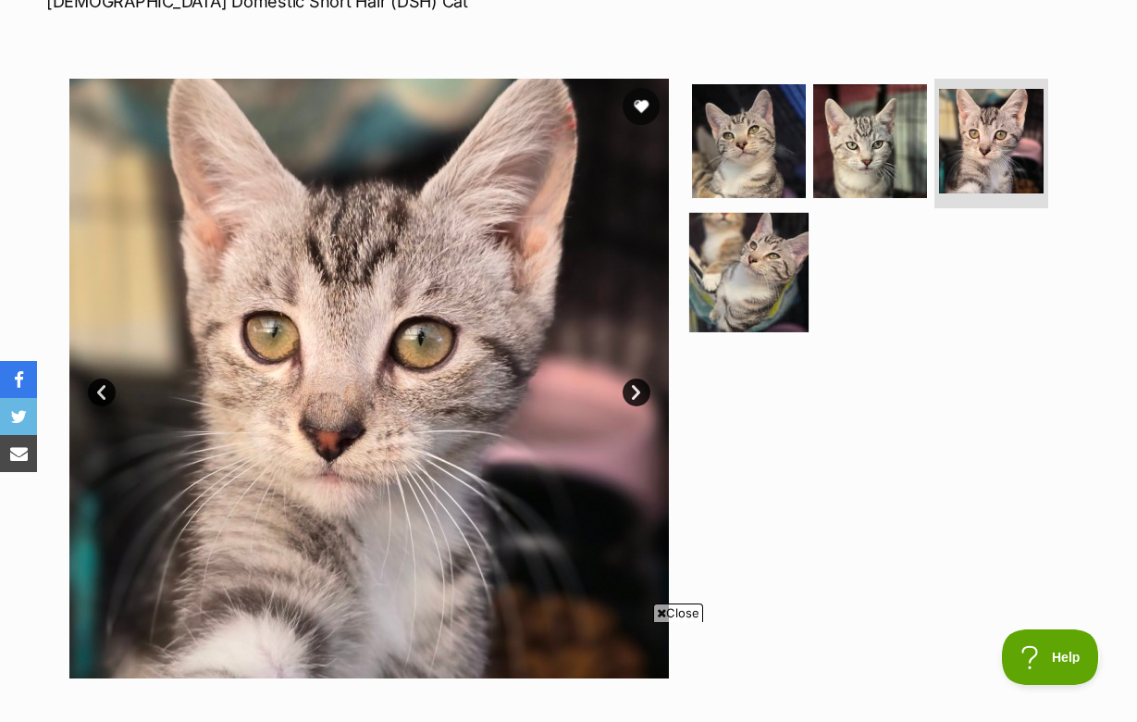
click at [762, 264] on img at bounding box center [748, 271] width 119 height 119
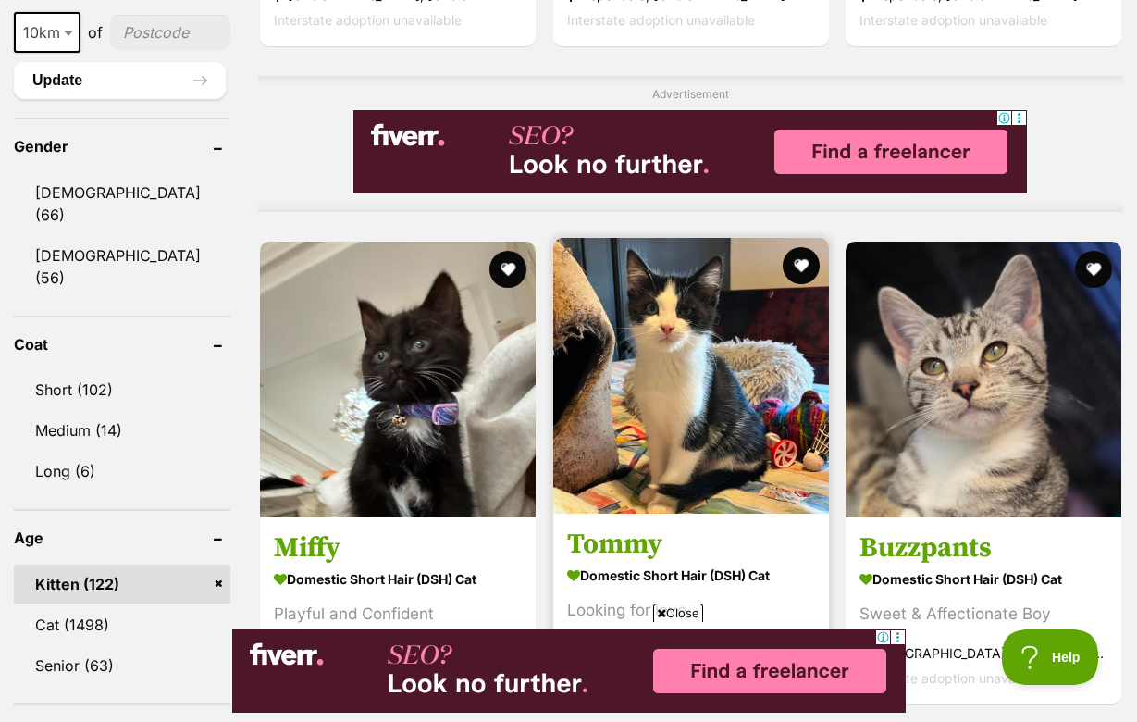
scroll to position [1553, 0]
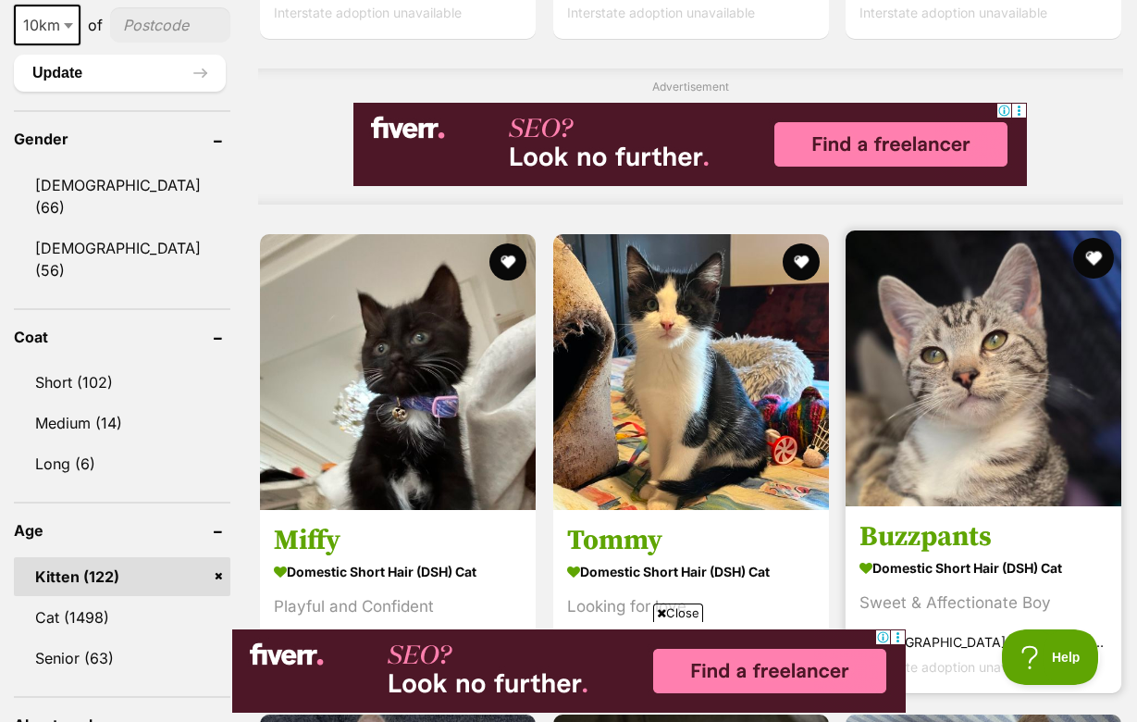
click at [1091, 242] on button "favourite" at bounding box center [1093, 258] width 41 height 41
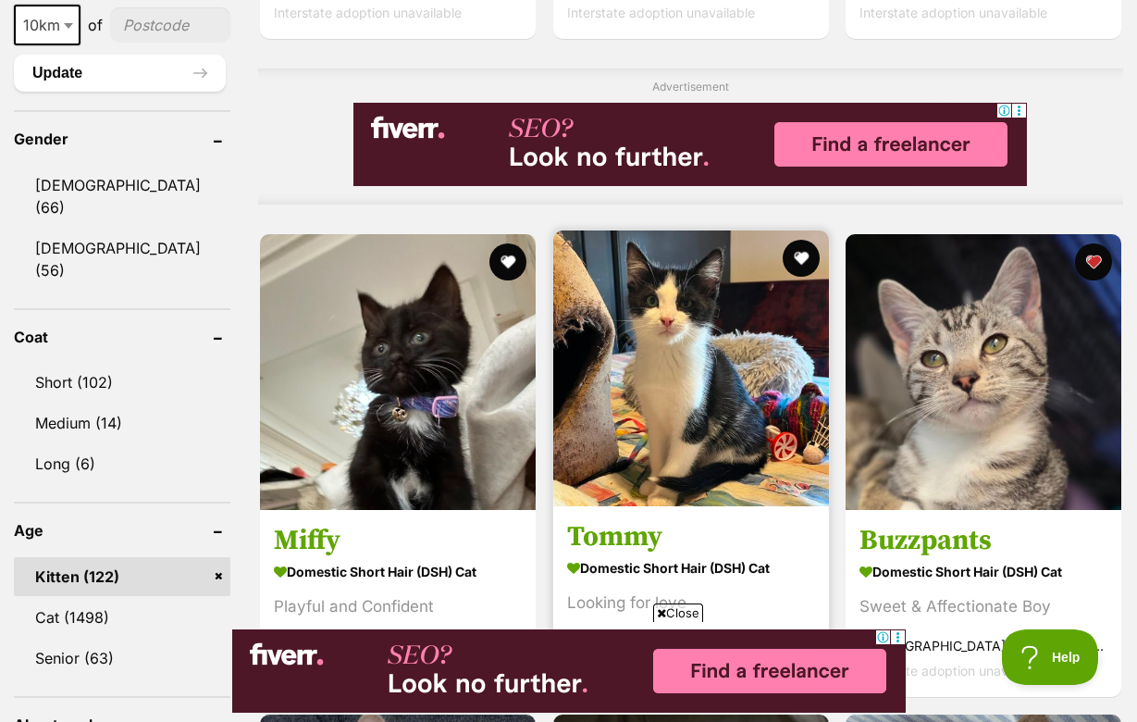
scroll to position [0, 0]
click at [576, 541] on h3 "Tommy" at bounding box center [691, 536] width 248 height 35
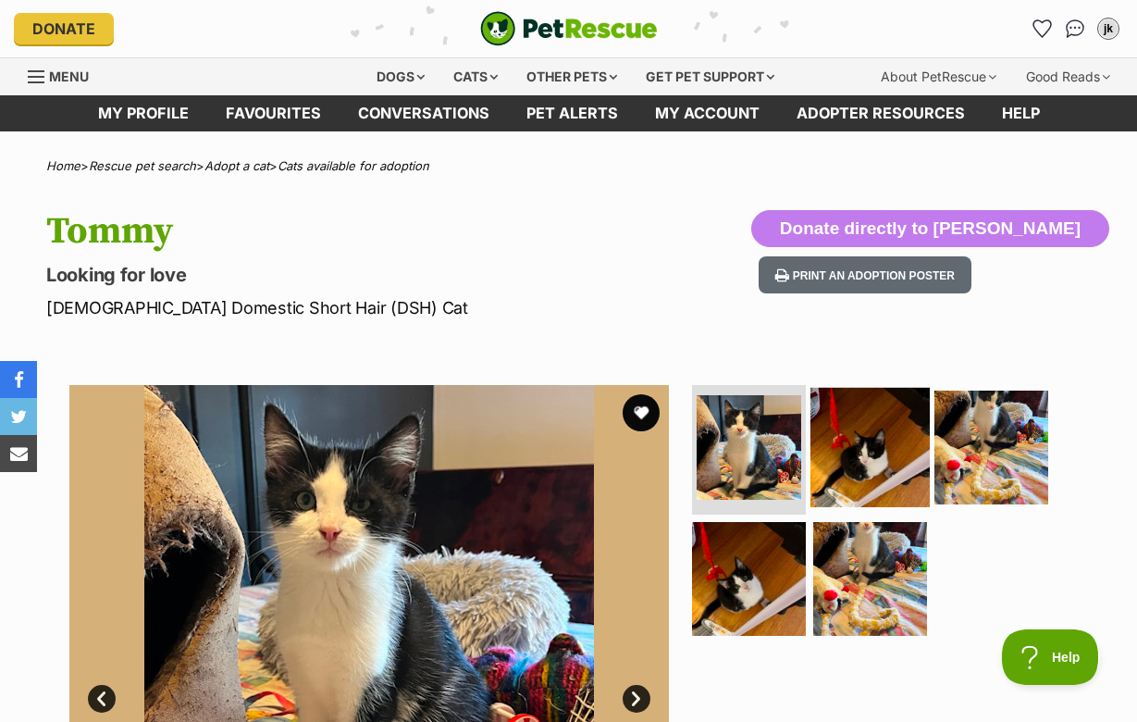
click at [853, 431] on img at bounding box center [869, 447] width 119 height 119
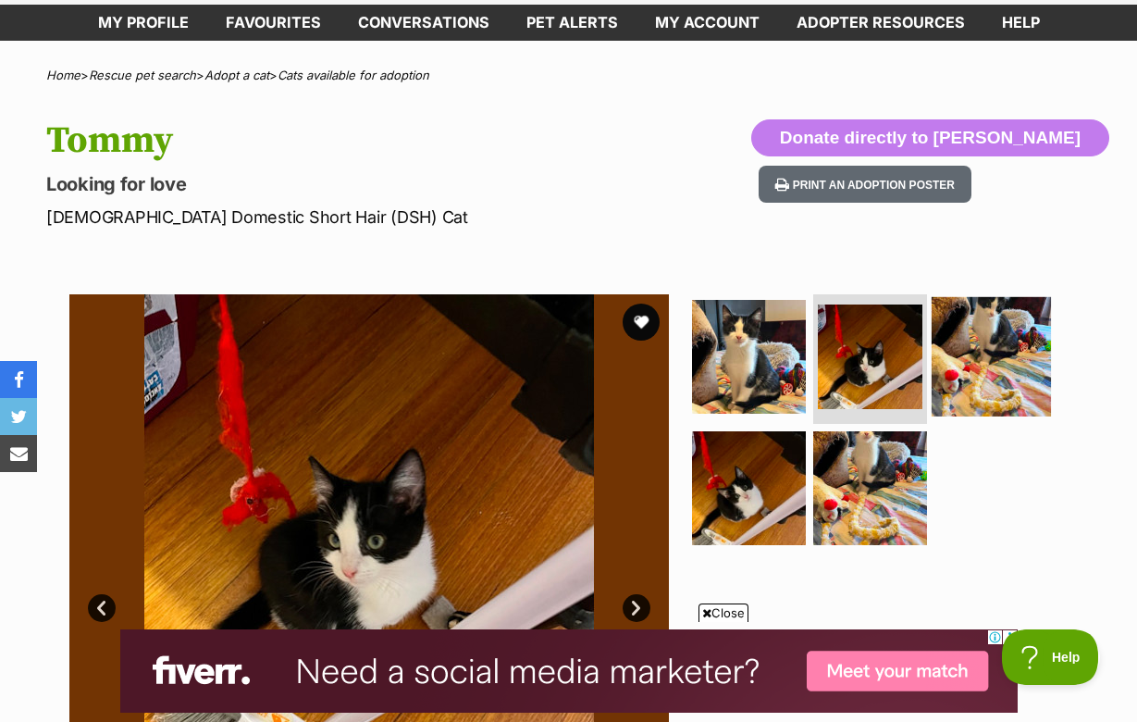
click at [984, 377] on img at bounding box center [991, 356] width 119 height 119
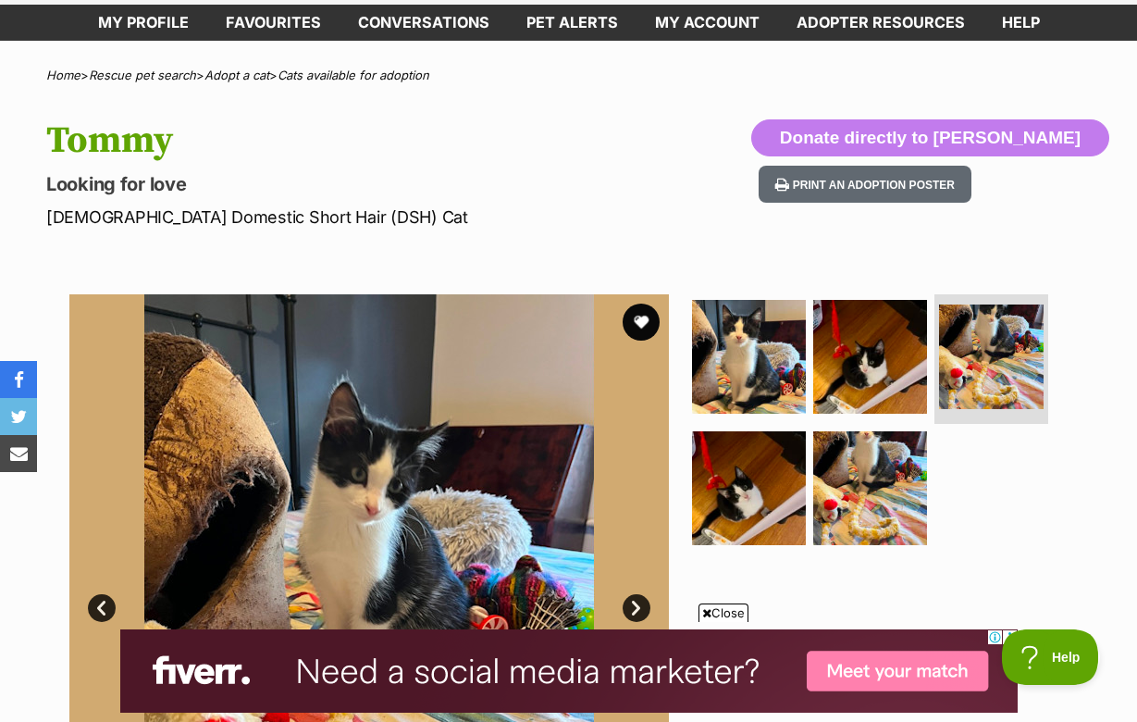
scroll to position [168, 0]
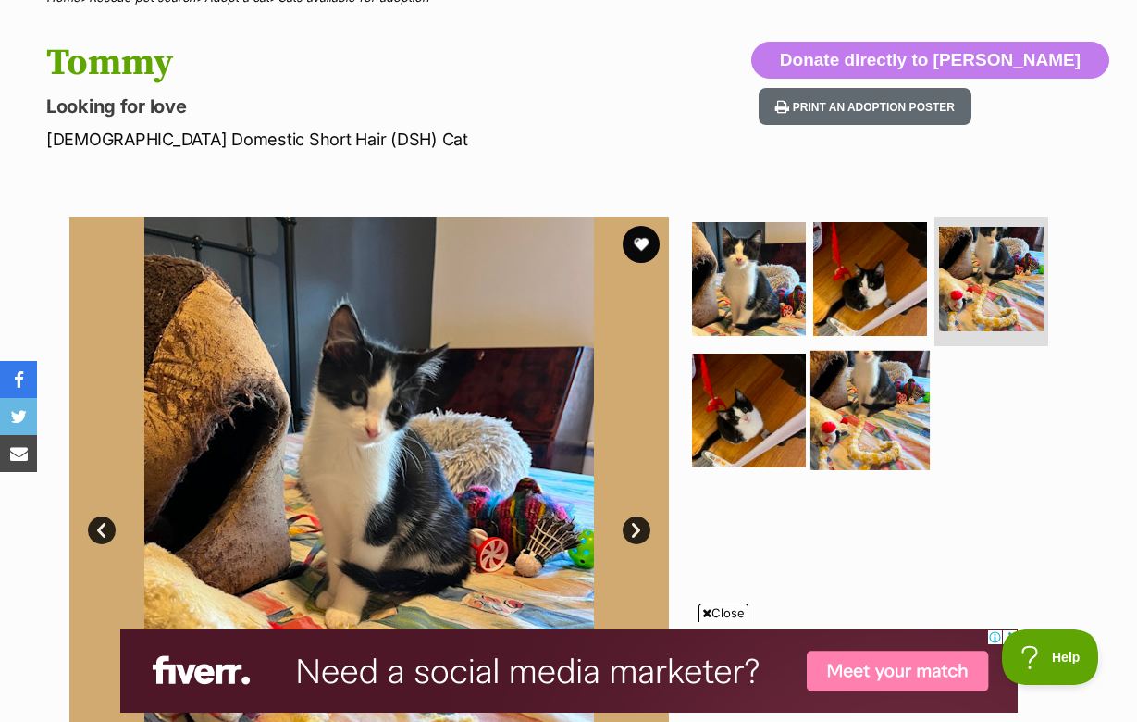
click at [825, 421] on img at bounding box center [869, 409] width 119 height 119
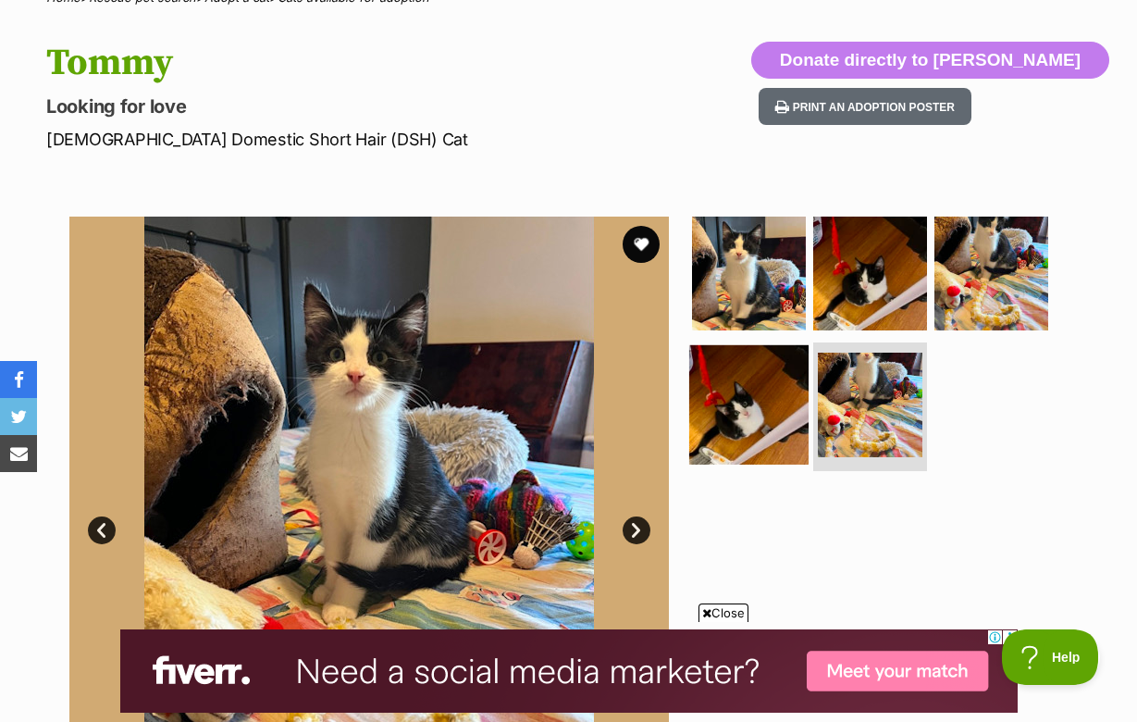
click at [737, 415] on img at bounding box center [748, 403] width 119 height 119
click at [756, 398] on img at bounding box center [748, 403] width 119 height 119
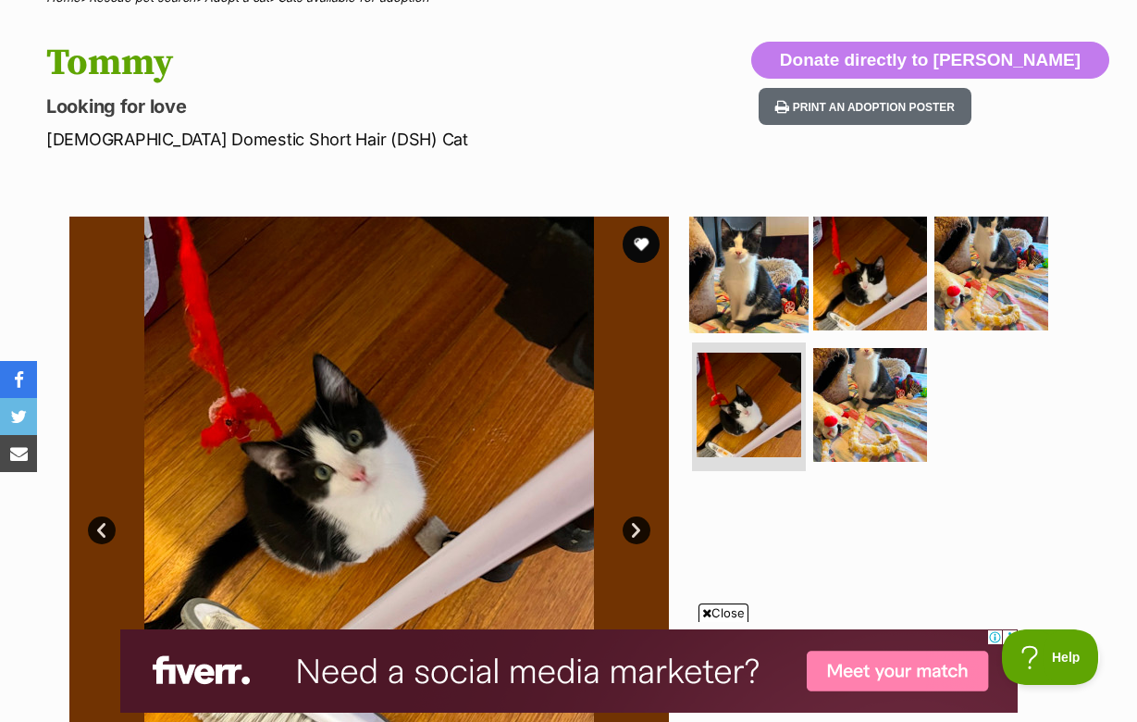
click at [760, 299] on img at bounding box center [748, 273] width 119 height 119
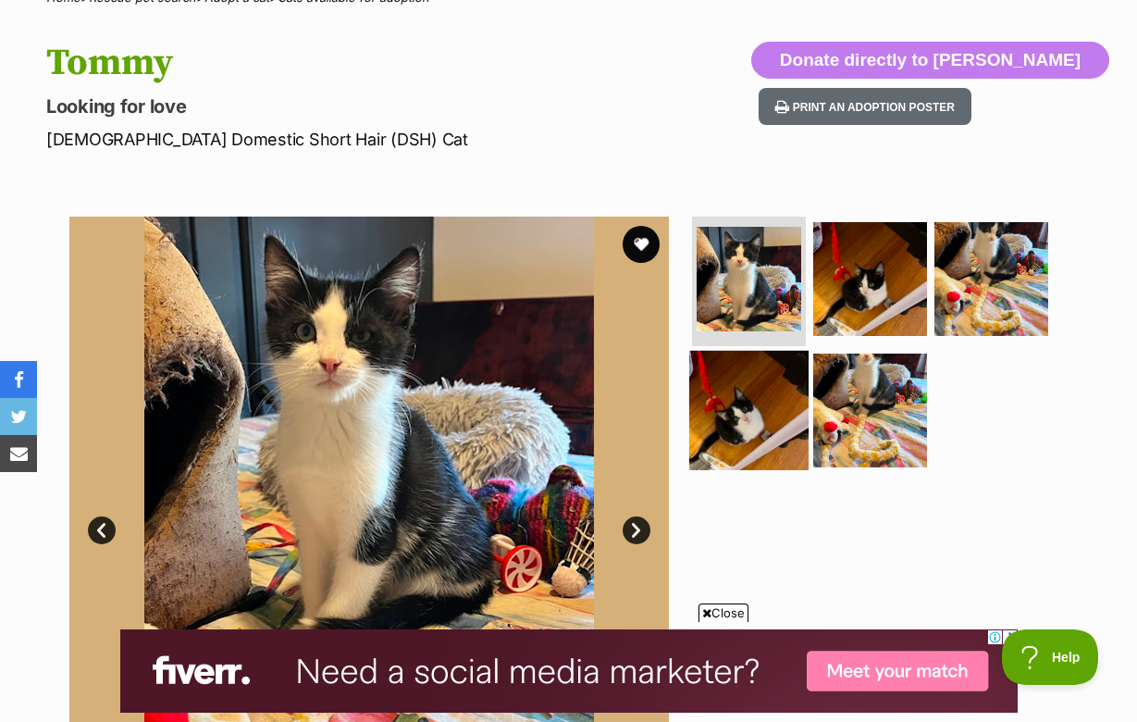
click at [741, 390] on img at bounding box center [748, 409] width 119 height 119
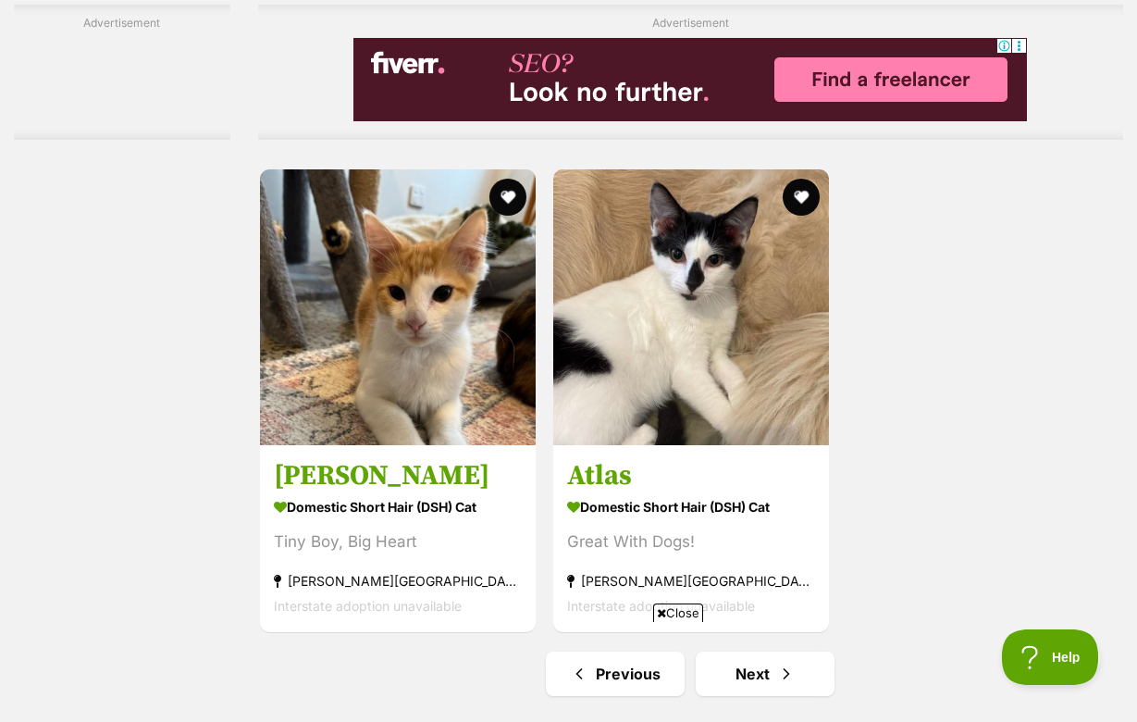
scroll to position [3898, 0]
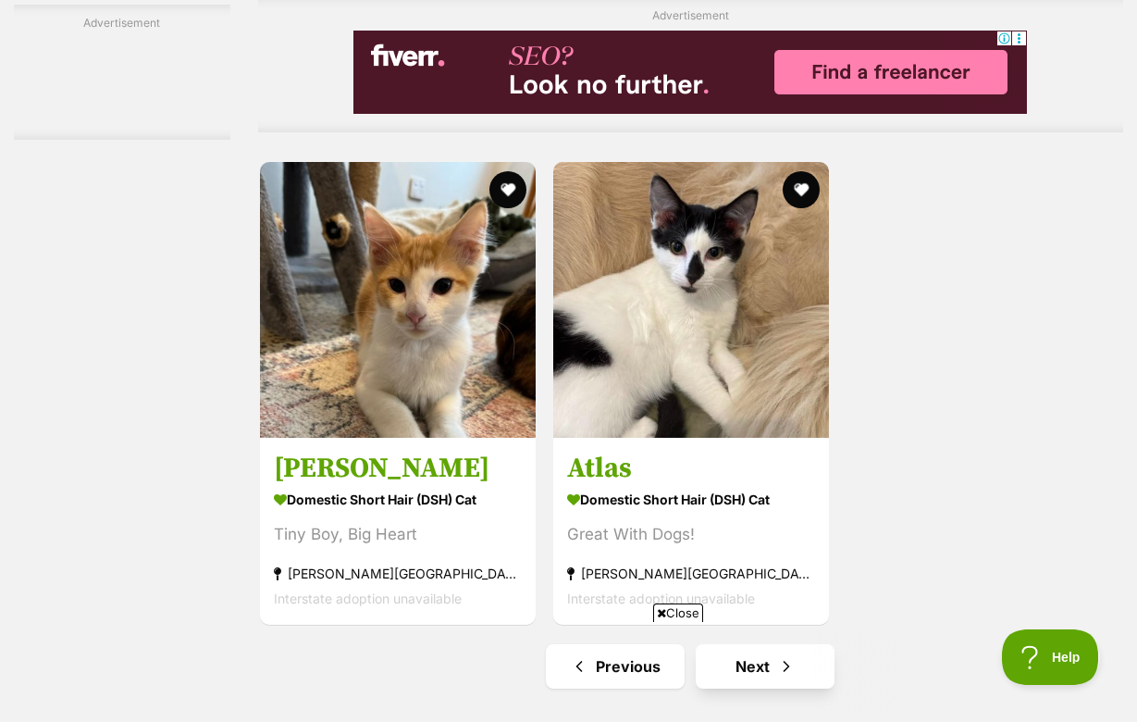
click at [747, 644] on link "Next" at bounding box center [765, 666] width 139 height 44
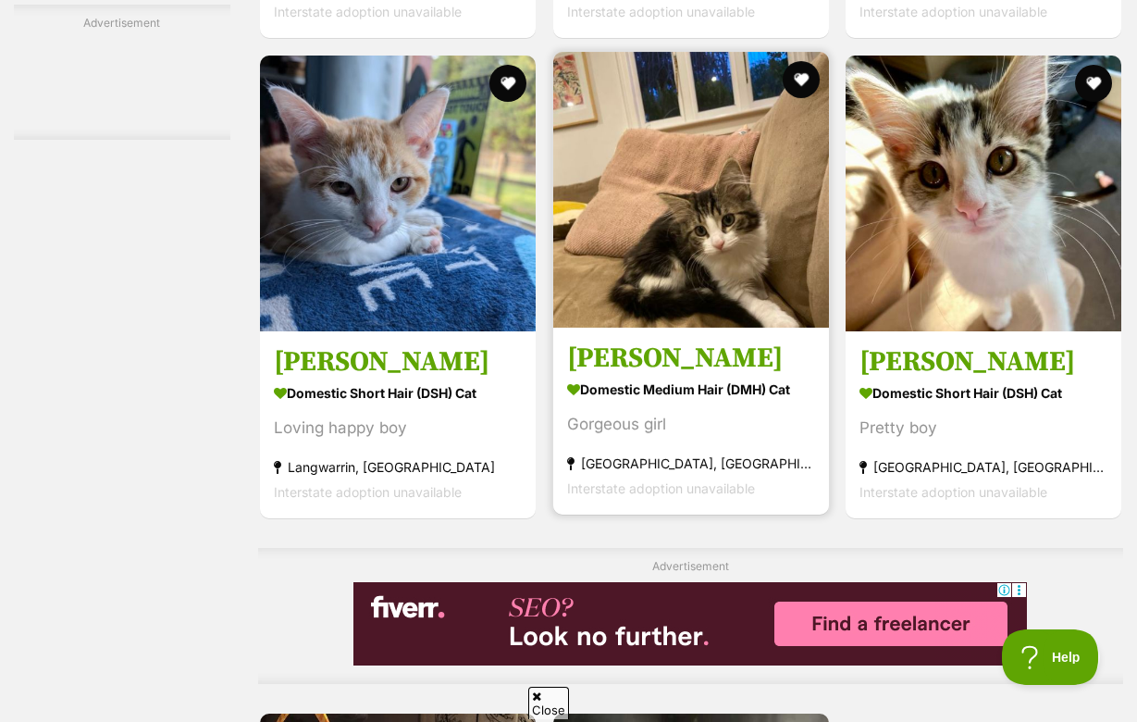
click at [590, 376] on h3 "[PERSON_NAME]" at bounding box center [691, 357] width 248 height 35
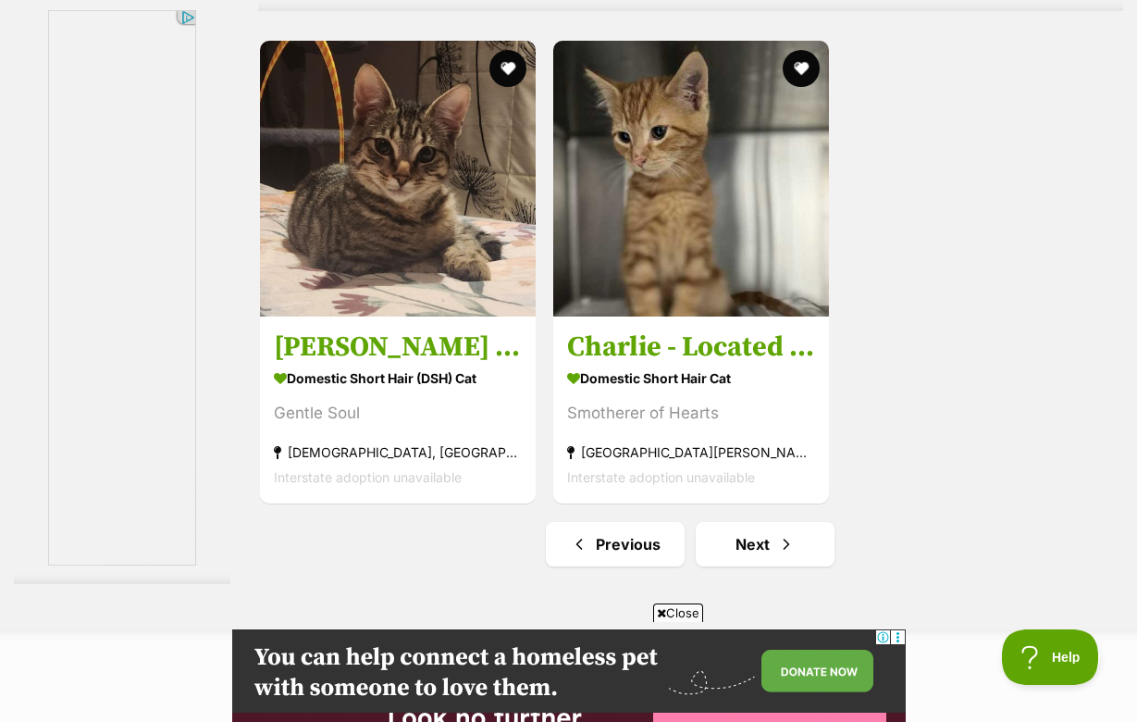
scroll to position [4215, 0]
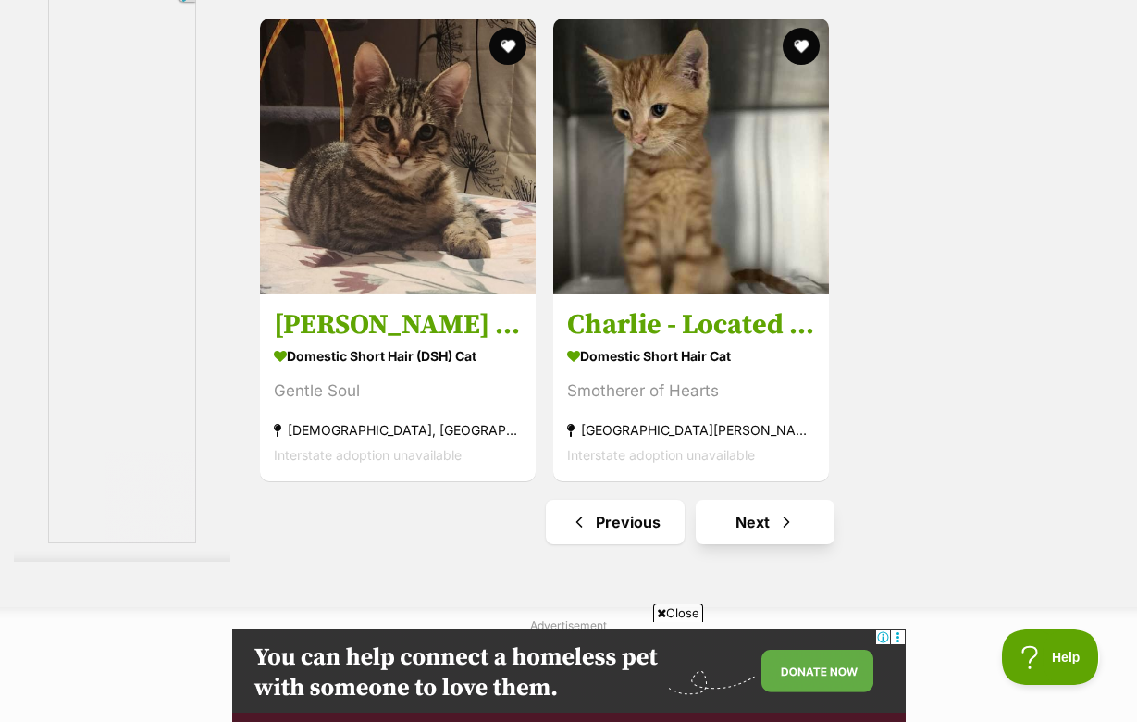
click at [732, 544] on link "Next" at bounding box center [765, 522] width 139 height 44
